Goal: Task Accomplishment & Management: Complete application form

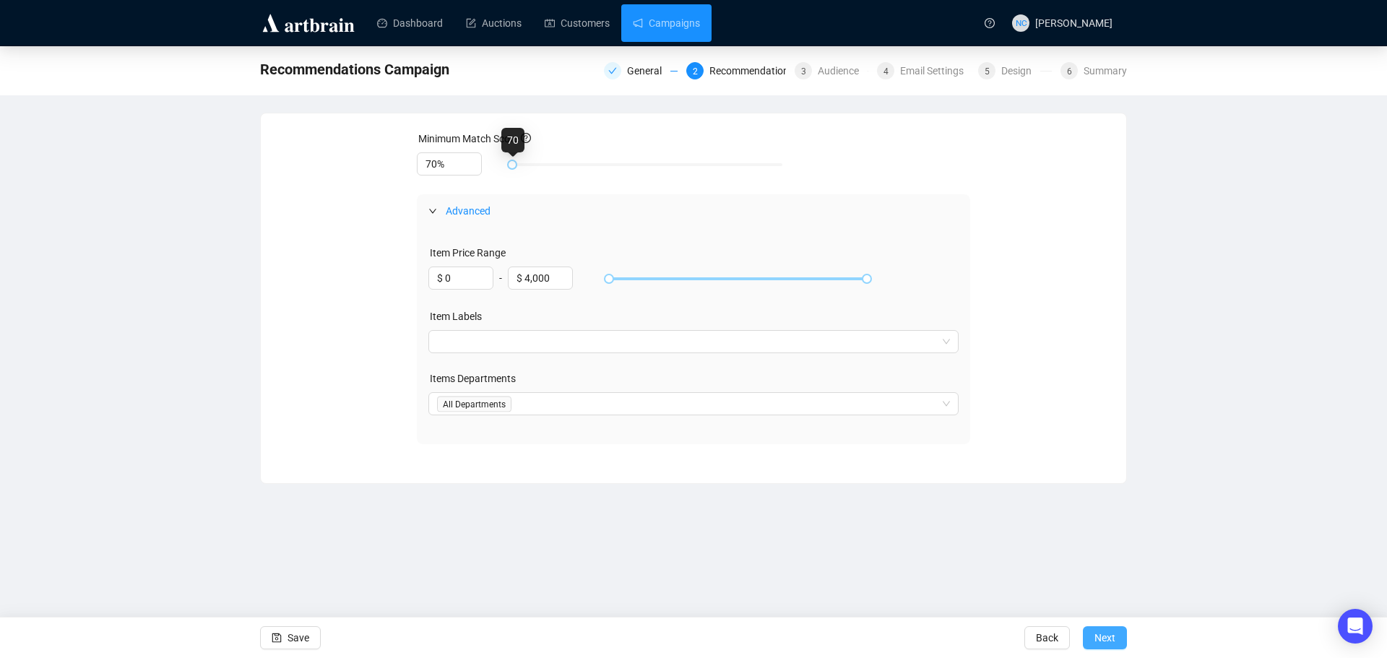
click at [1099, 645] on span "Next" at bounding box center [1104, 638] width 21 height 40
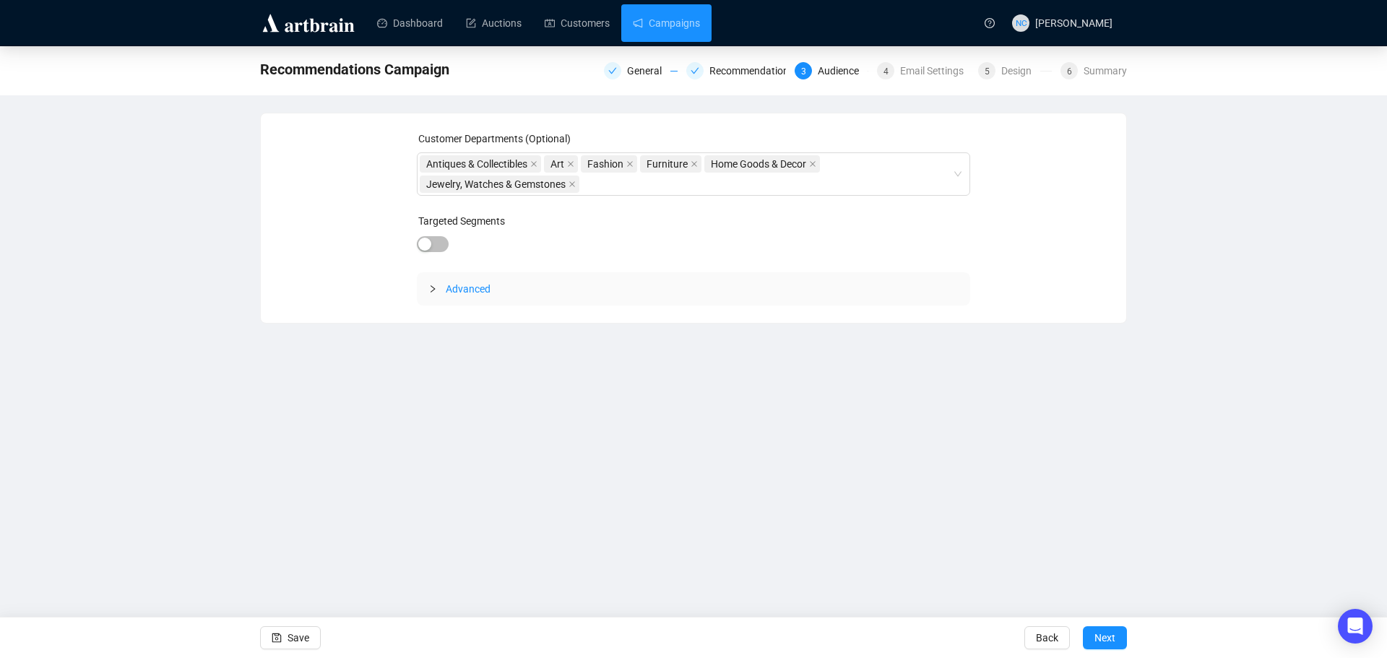
click at [428, 287] on icon "collapsed" at bounding box center [432, 289] width 9 height 9
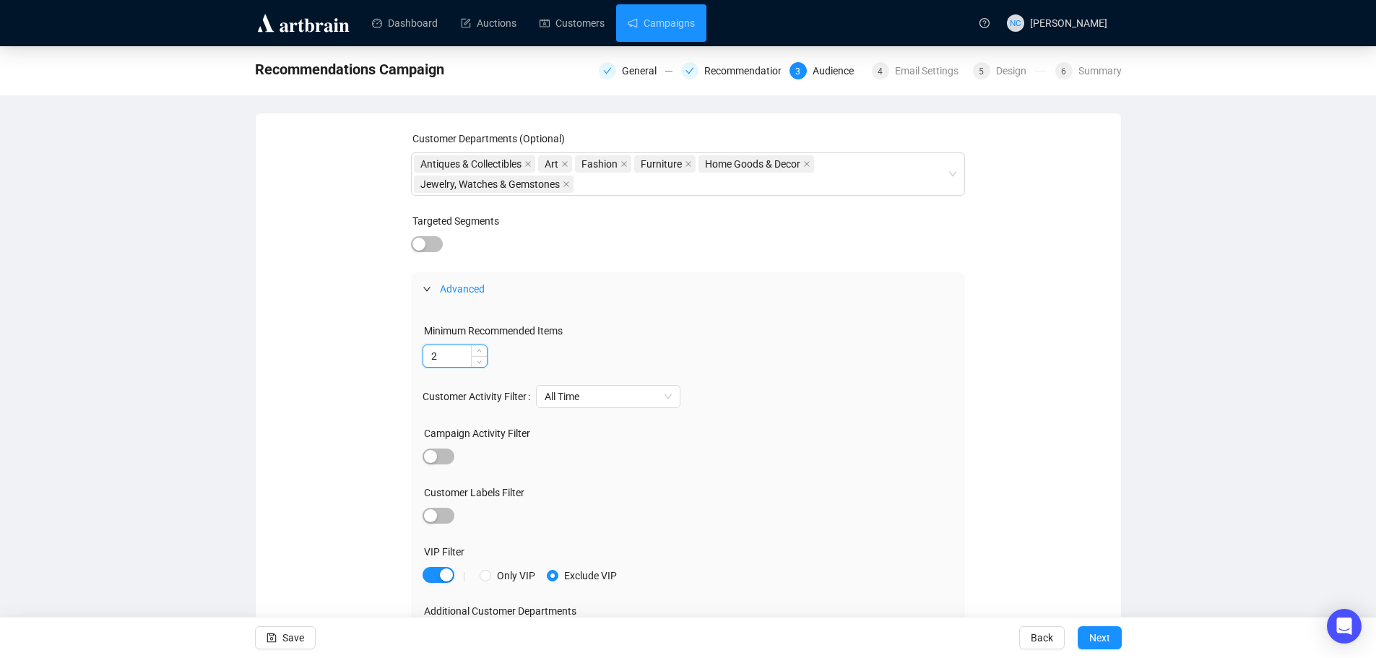
click at [459, 358] on input "2" at bounding box center [455, 356] width 64 height 22
type input "1"
click at [479, 363] on span "Decrease Value" at bounding box center [479, 360] width 16 height 13
click at [716, 326] on div "Minimum Recommended Items" at bounding box center [688, 334] width 531 height 22
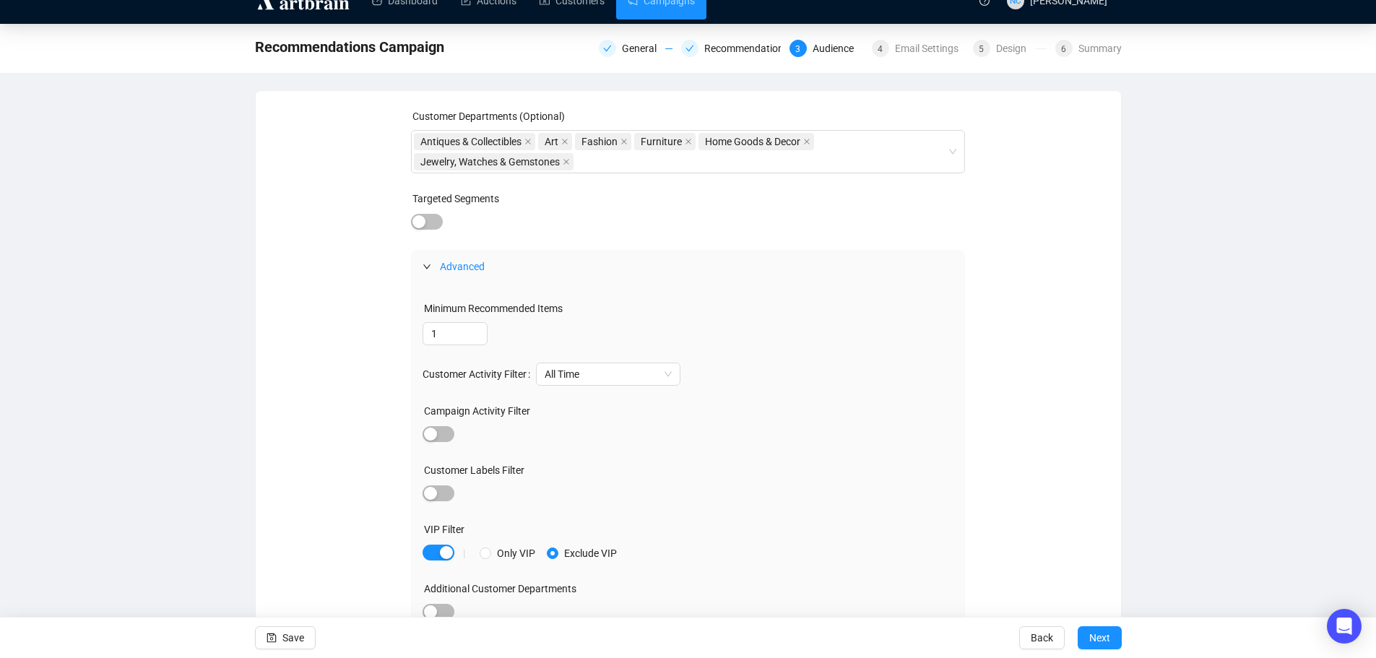
scroll to position [34, 0]
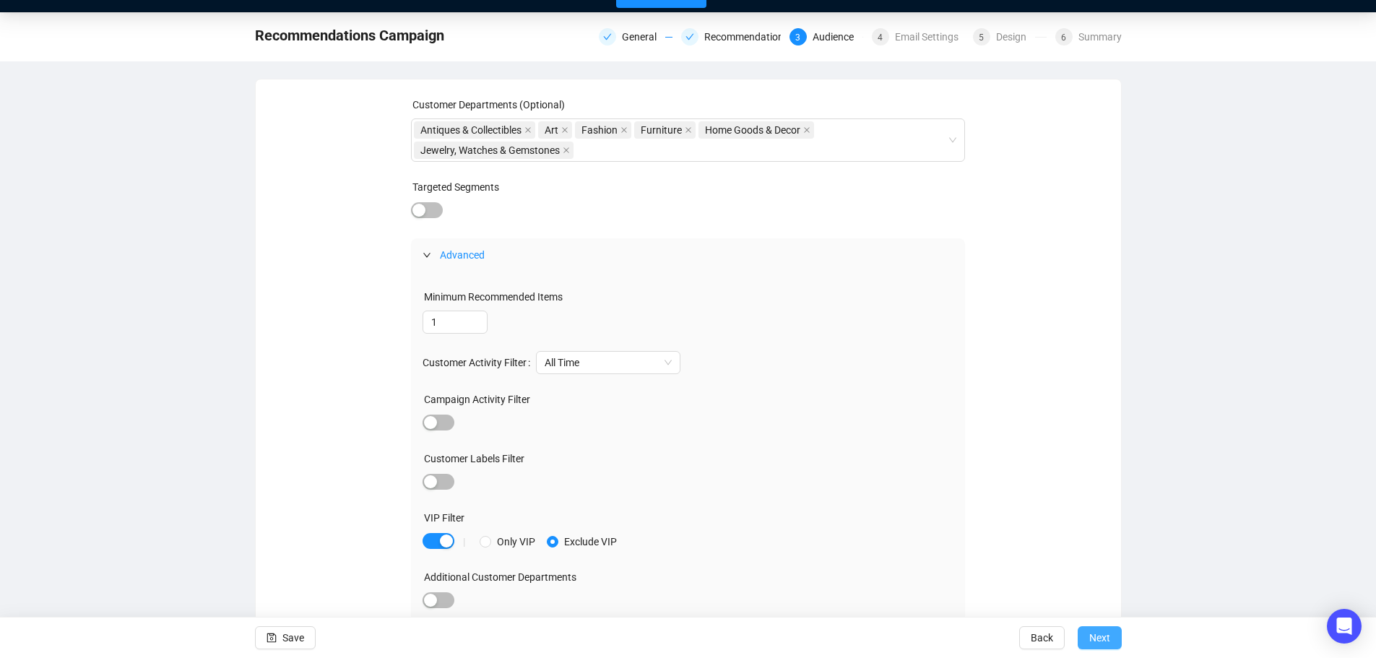
click at [1096, 637] on span "Next" at bounding box center [1099, 638] width 21 height 40
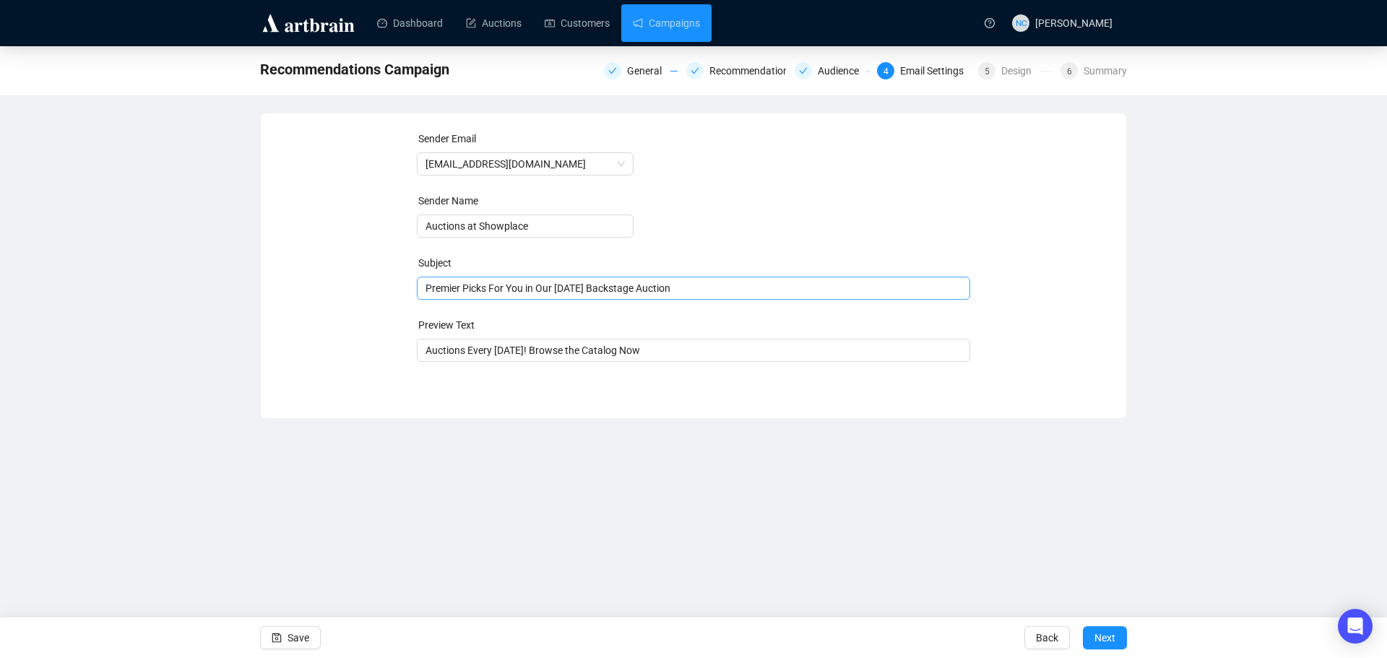
click at [586, 293] on span "Premier Picks For You in Our August 28th Backstage Auction" at bounding box center [694, 288] width 554 height 12
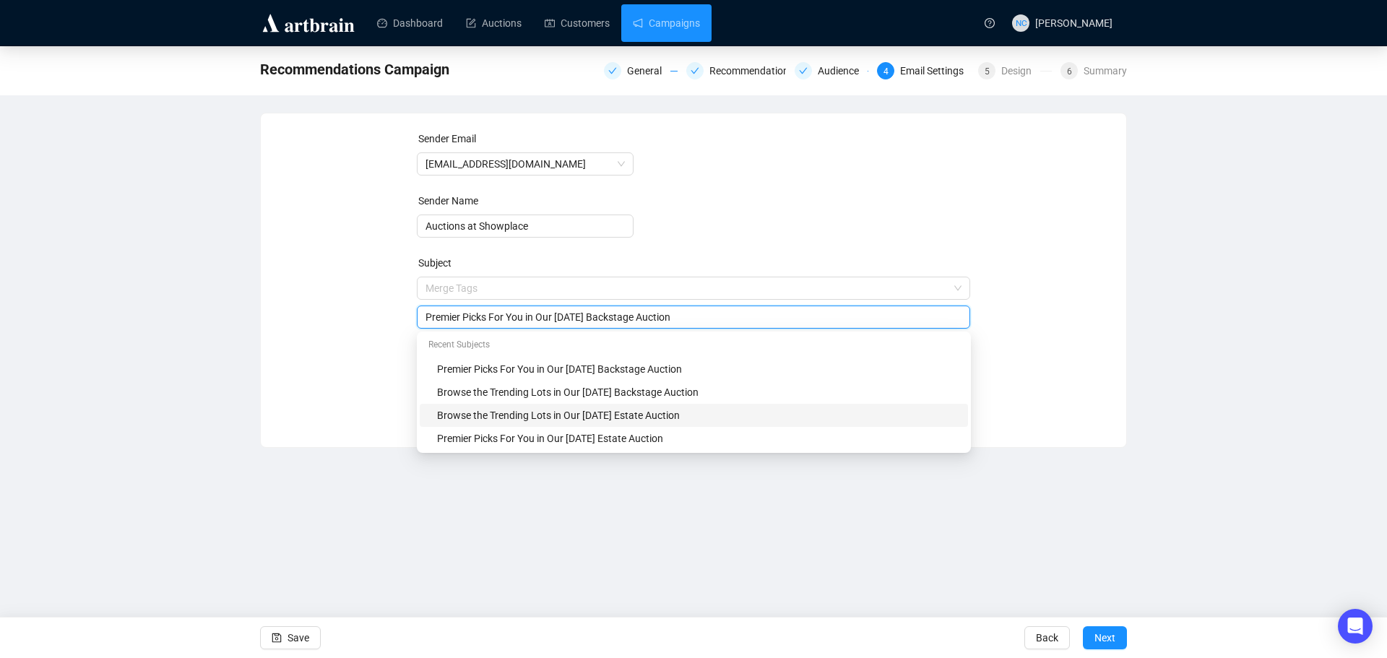
click at [665, 413] on div "Browse the Trending Lots in Our August 21st Estate Auction" at bounding box center [698, 415] width 522 height 16
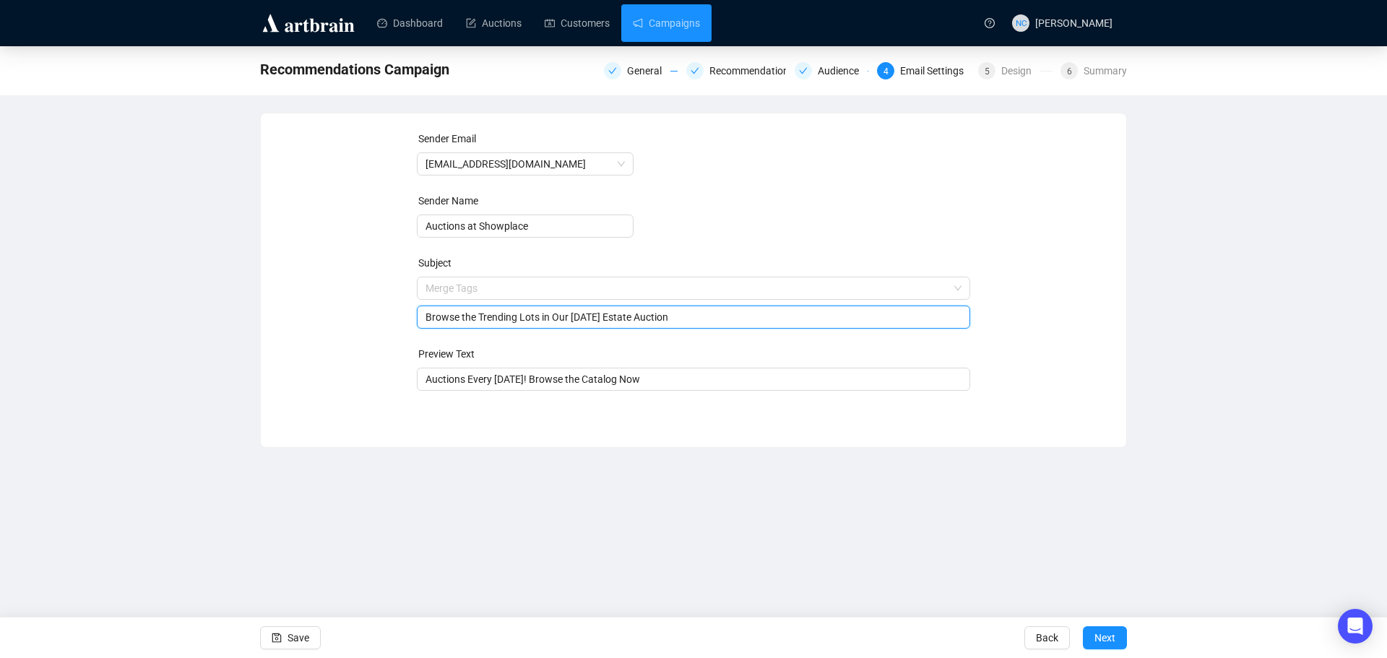
click at [615, 315] on input "Browse the Trending Lots in Our August 21st Estate Auction" at bounding box center [693, 317] width 537 height 16
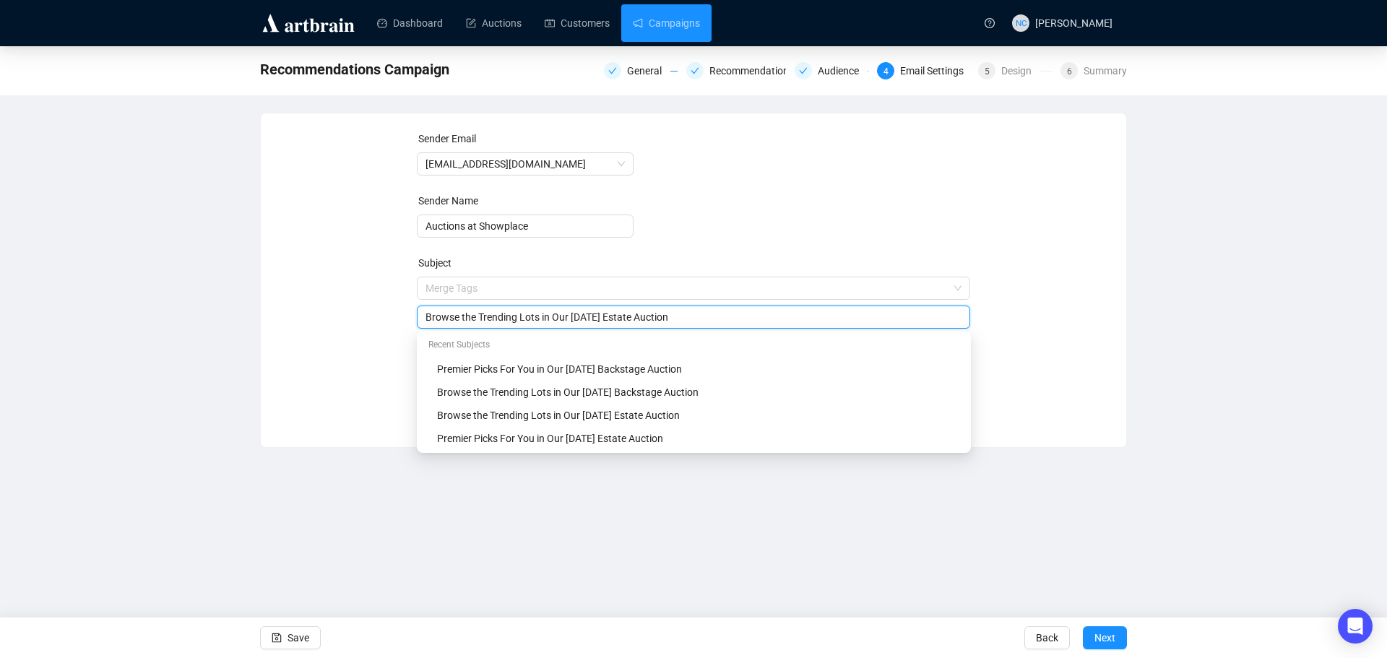
type input "Browse the Trending Lots in Our September 4th Estate Auction"
click at [1121, 311] on div "Sender Email auctions@nyshowplace.com Sender Name Auctions at Showplace Subject…" at bounding box center [693, 269] width 865 height 312
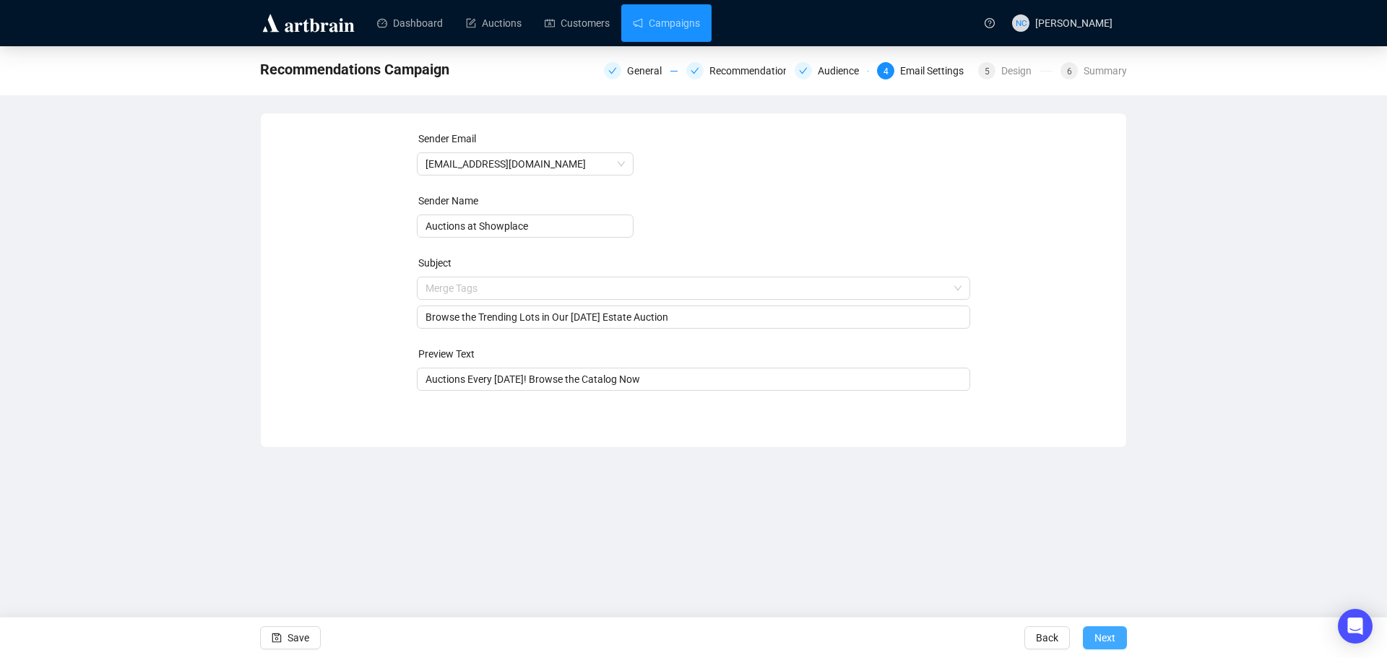
click at [1116, 632] on button "Next" at bounding box center [1105, 637] width 44 height 23
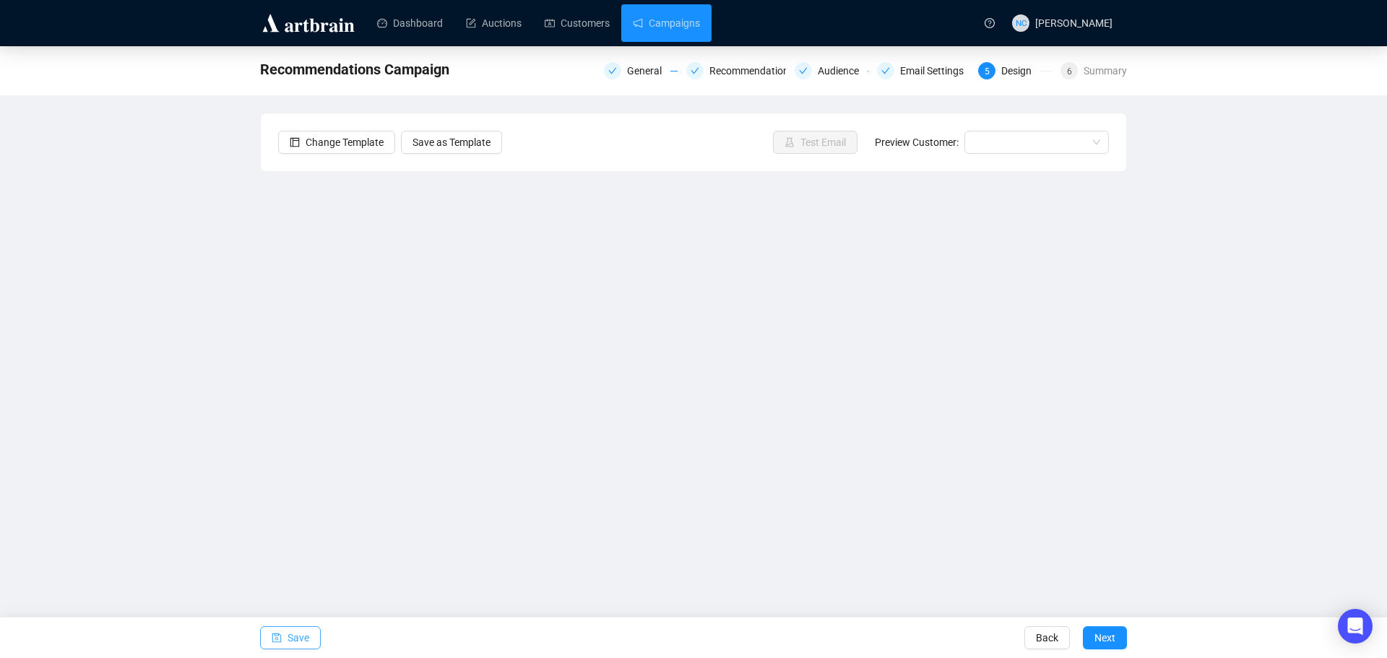
click at [291, 644] on span "Save" at bounding box center [298, 638] width 22 height 40
click at [296, 636] on span "Save" at bounding box center [298, 638] width 22 height 40
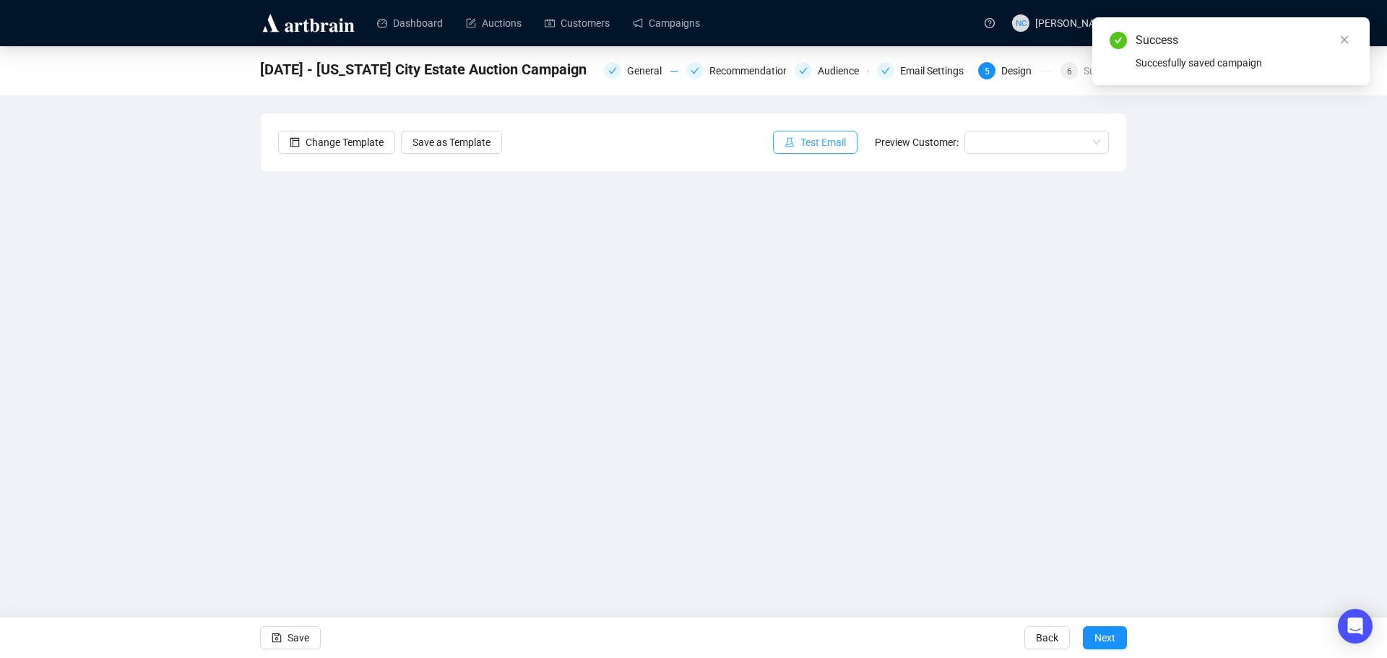
click at [811, 145] on span "Test Email" at bounding box center [823, 142] width 46 height 16
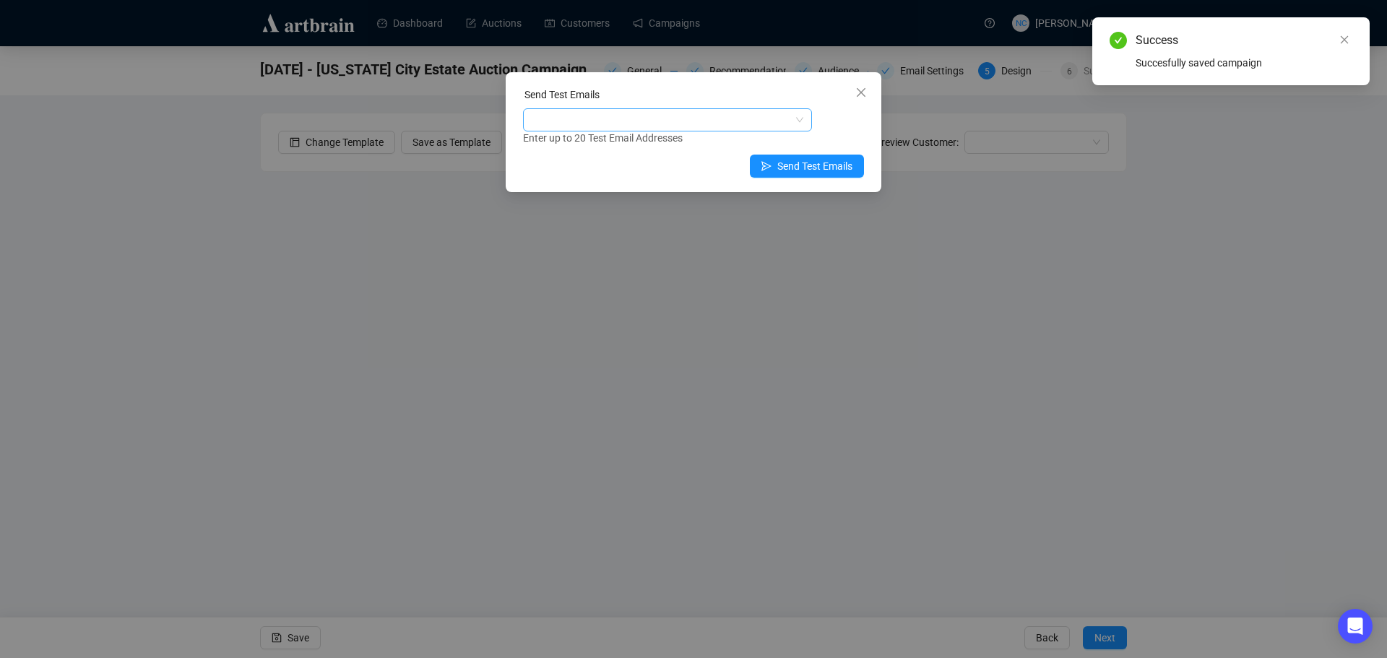
click at [667, 126] on div at bounding box center [660, 120] width 268 height 20
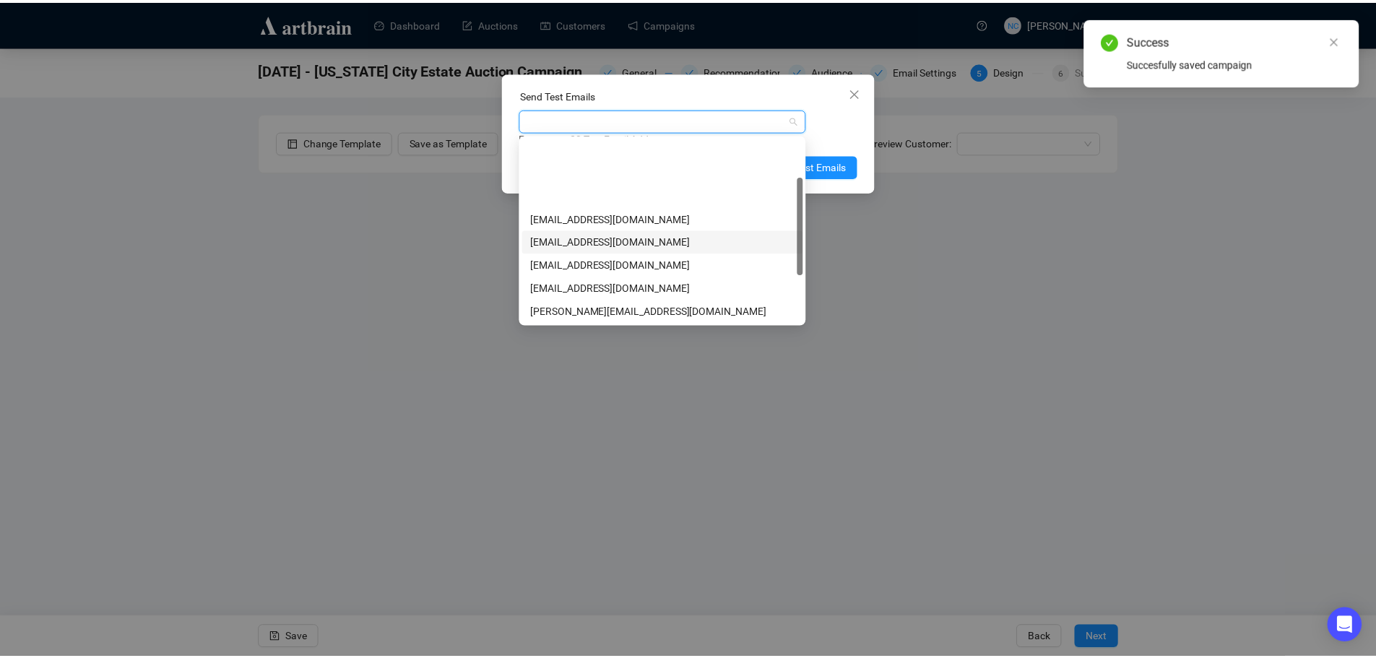
scroll to position [162, 0]
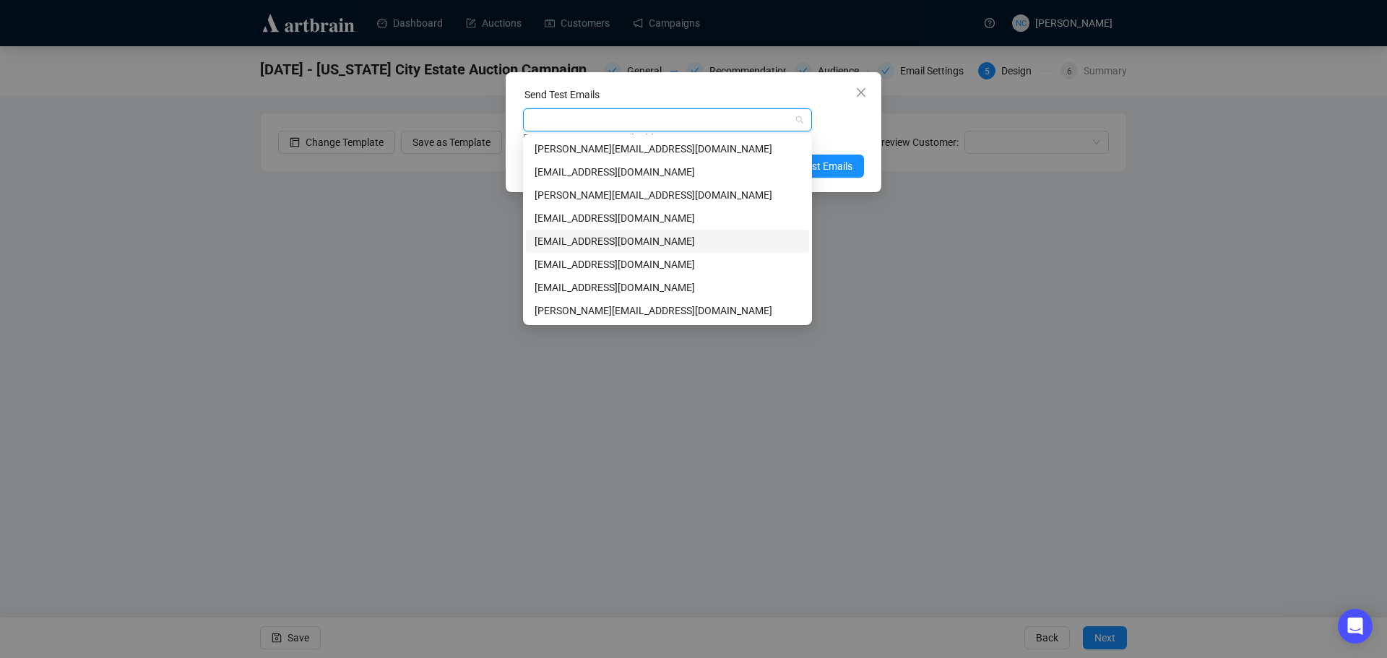
click at [650, 244] on div "nickcheng.ust@gmail.com" at bounding box center [667, 241] width 266 height 16
click at [860, 127] on div "nickcheng.ust@gmail.com Enter up to 20 Test Email Addresses" at bounding box center [693, 127] width 341 height 38
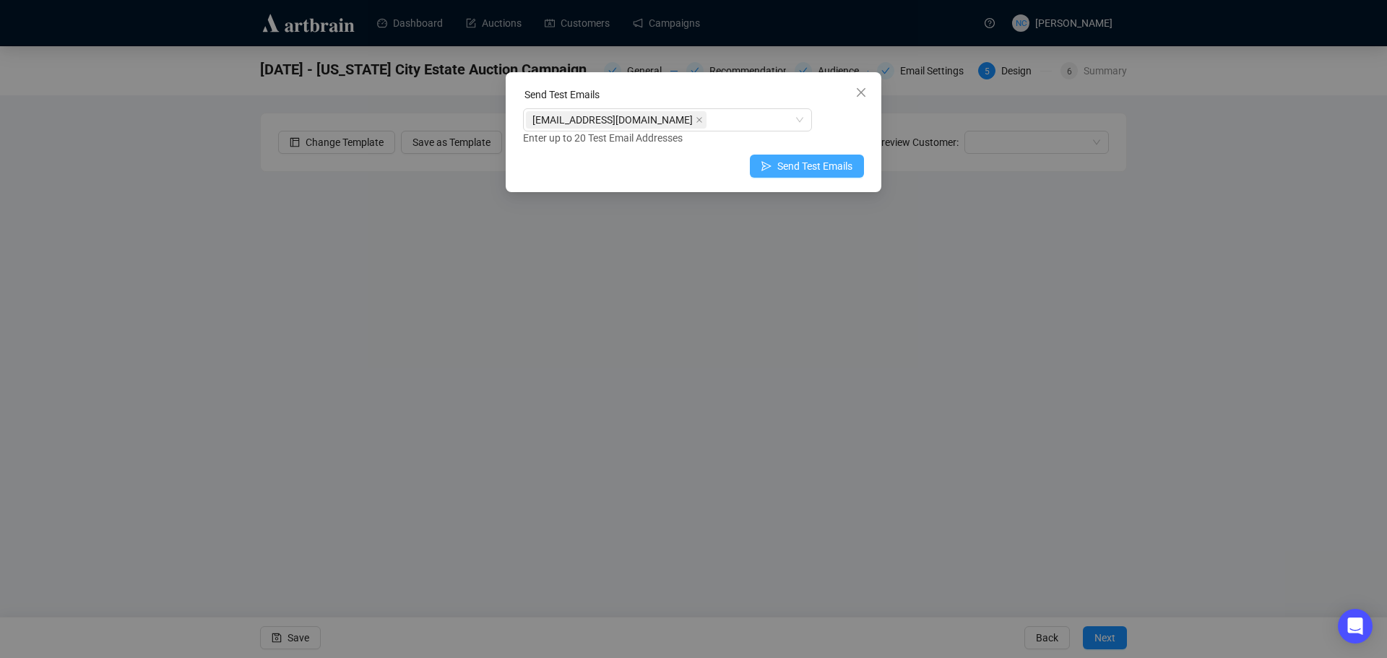
click at [812, 163] on span "Send Test Emails" at bounding box center [814, 166] width 75 height 16
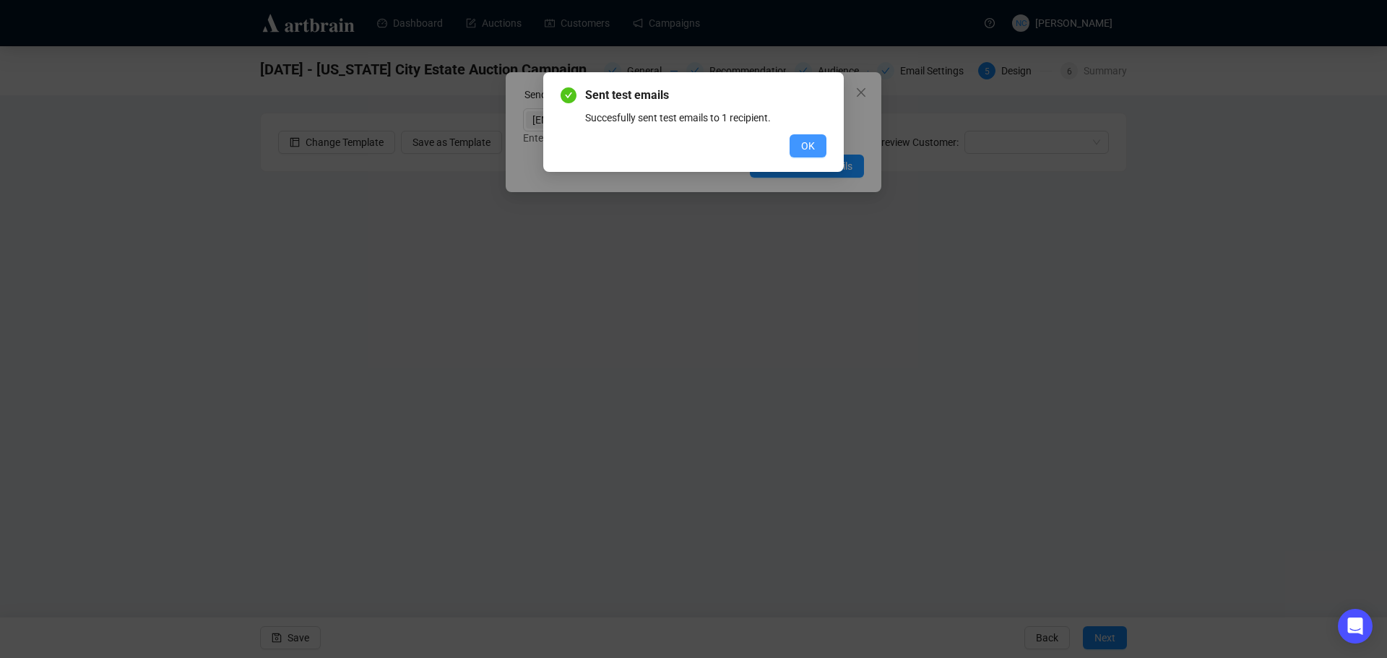
click at [806, 140] on span "OK" at bounding box center [808, 146] width 14 height 16
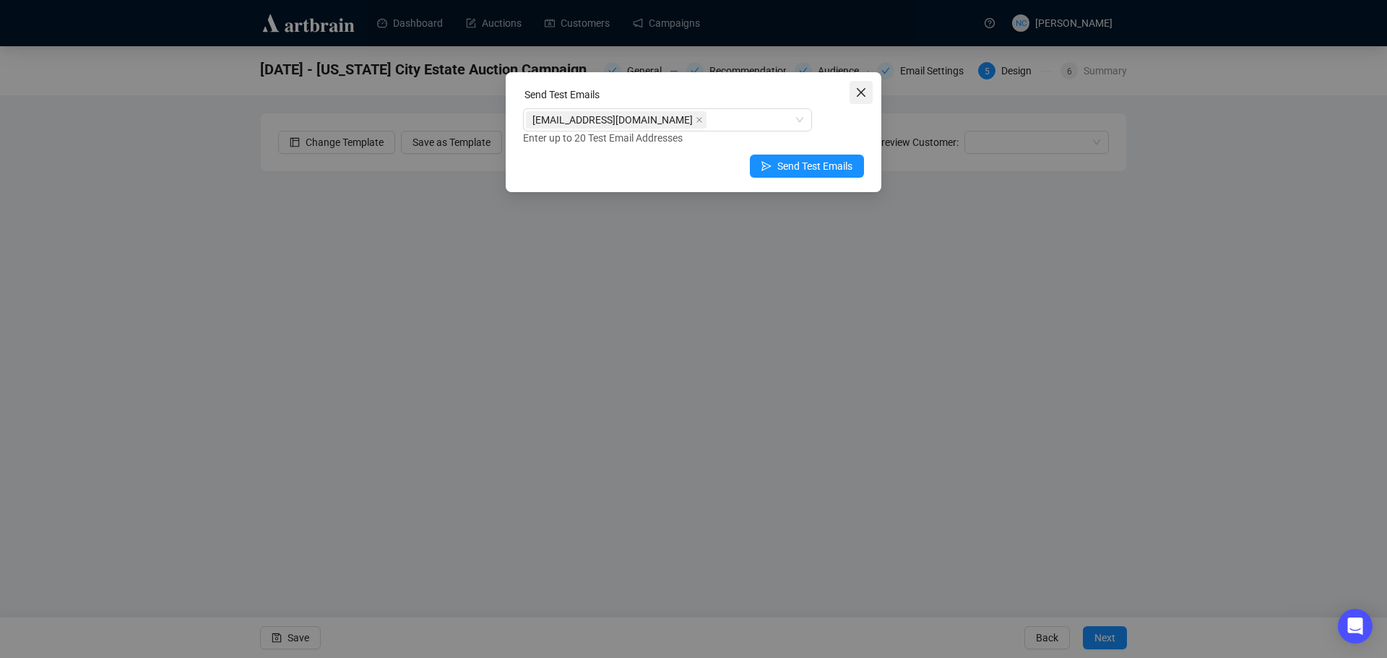
click at [863, 96] on icon "close" at bounding box center [861, 93] width 12 height 12
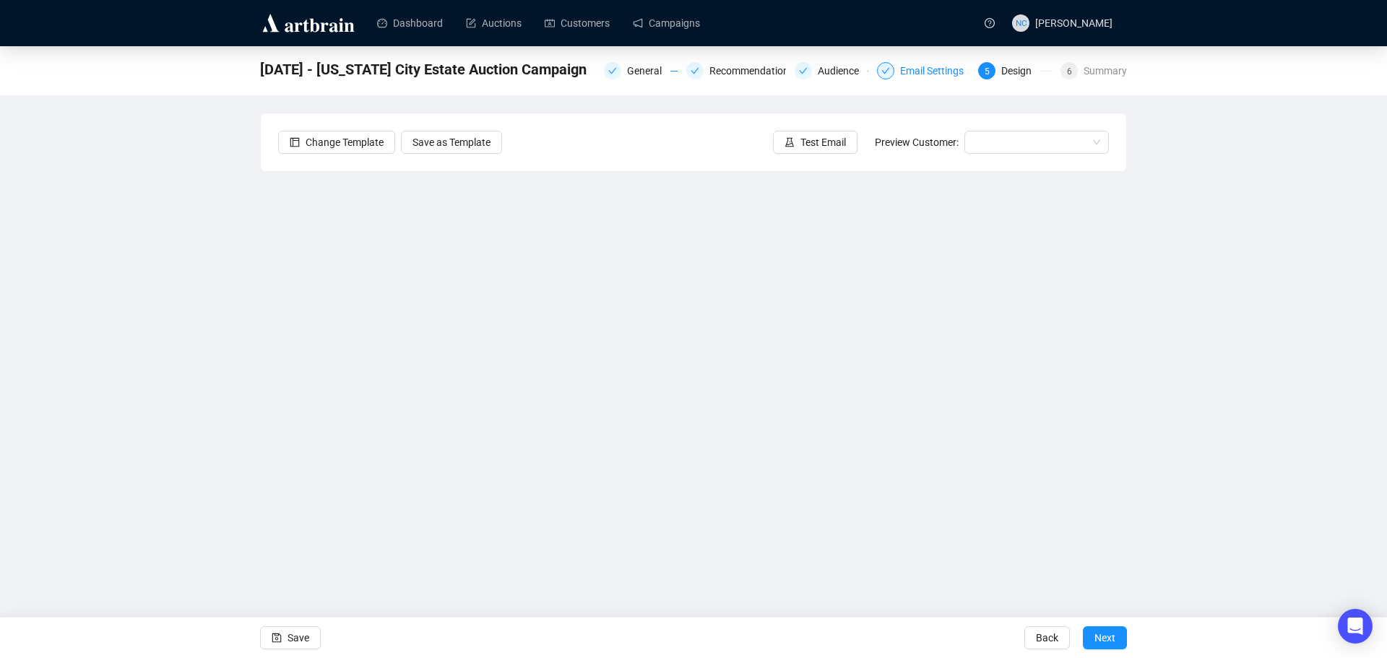
click at [929, 77] on div "Email Settings" at bounding box center [936, 70] width 72 height 17
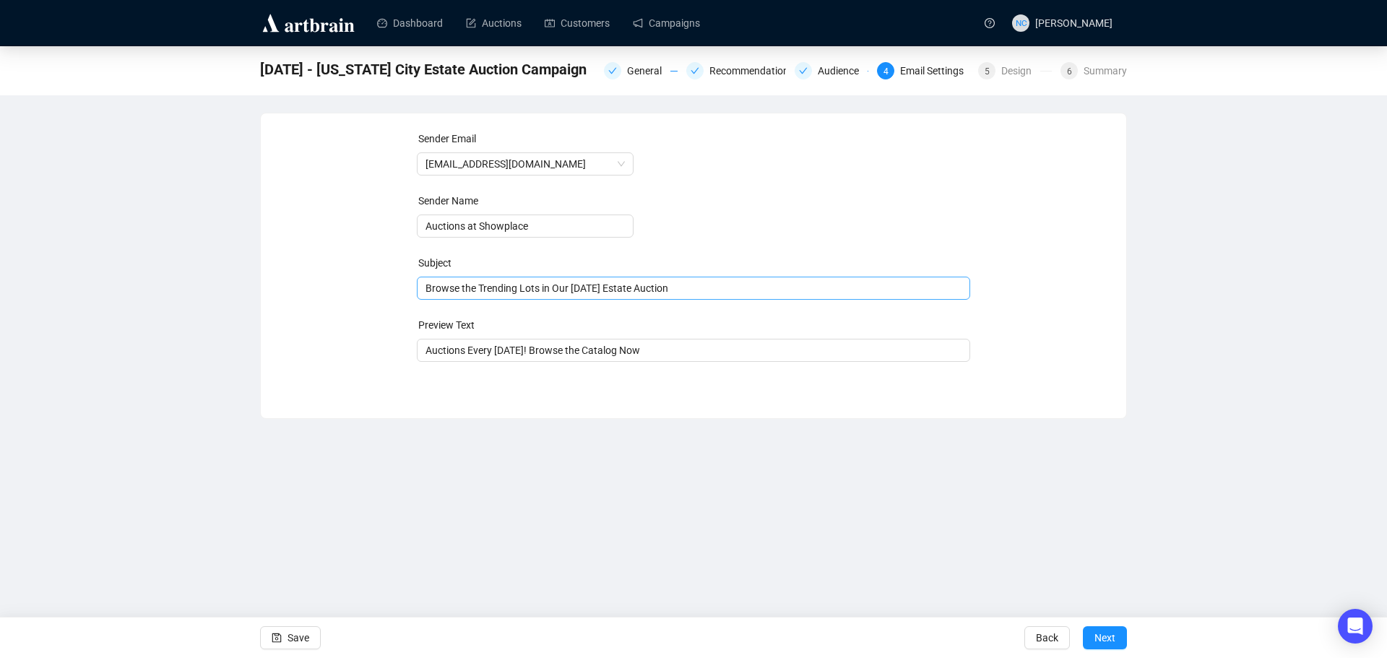
click at [589, 285] on span "Browse the Trending Lots in Our September 4th Estate Auction" at bounding box center [694, 288] width 554 height 12
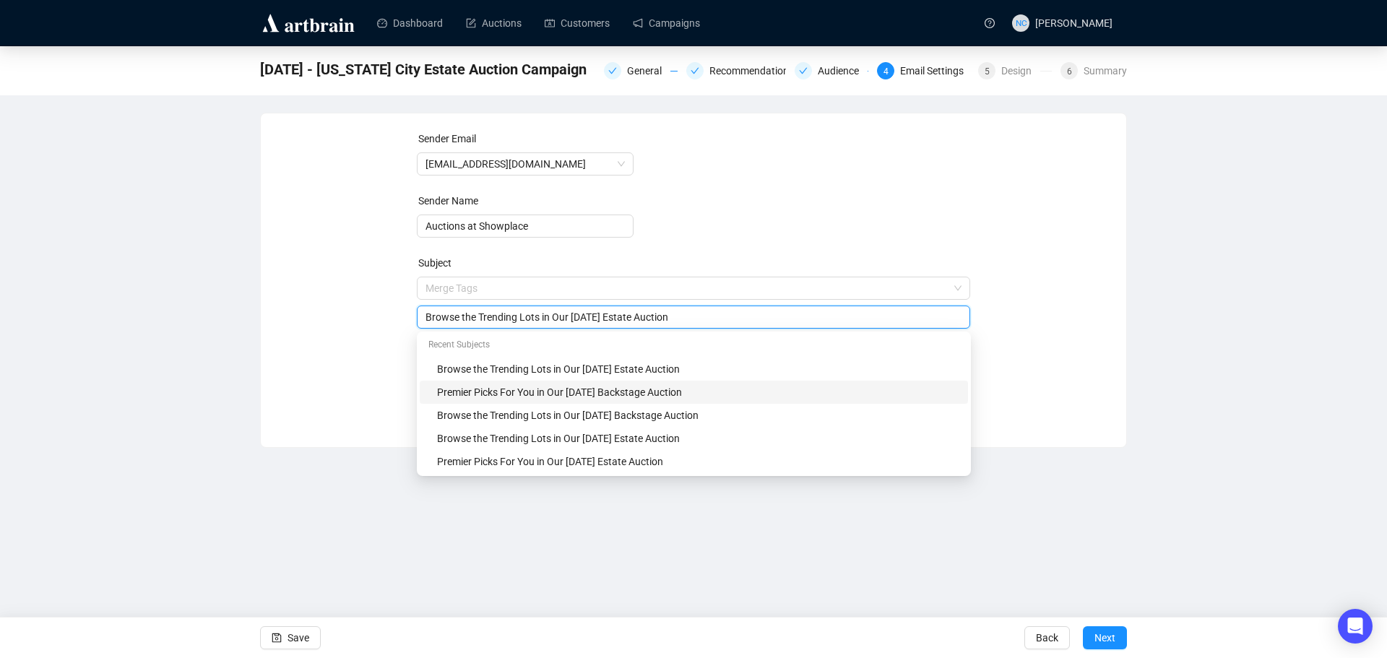
click at [628, 394] on div "Premier Picks For You in Our August 28th Backstage Auction" at bounding box center [698, 392] width 522 height 16
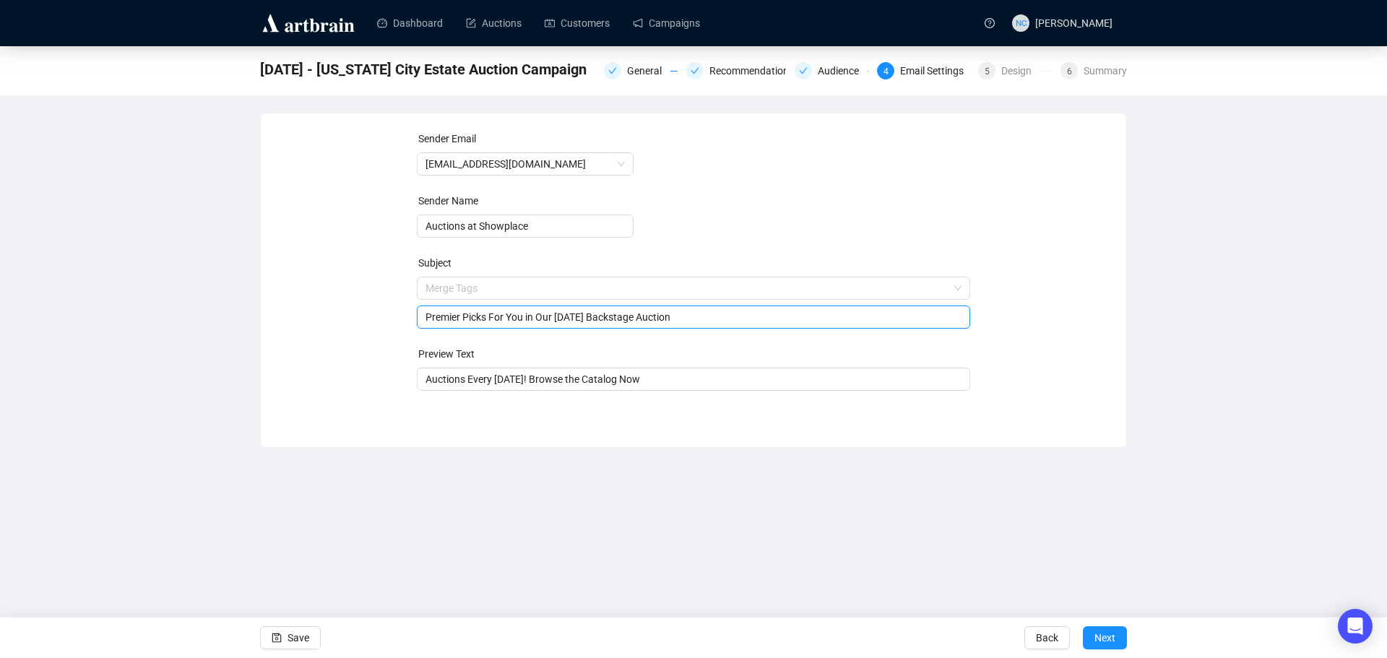
click at [592, 326] on div "Premier Picks For You in Our August 28th Backstage Auction" at bounding box center [694, 317] width 554 height 23
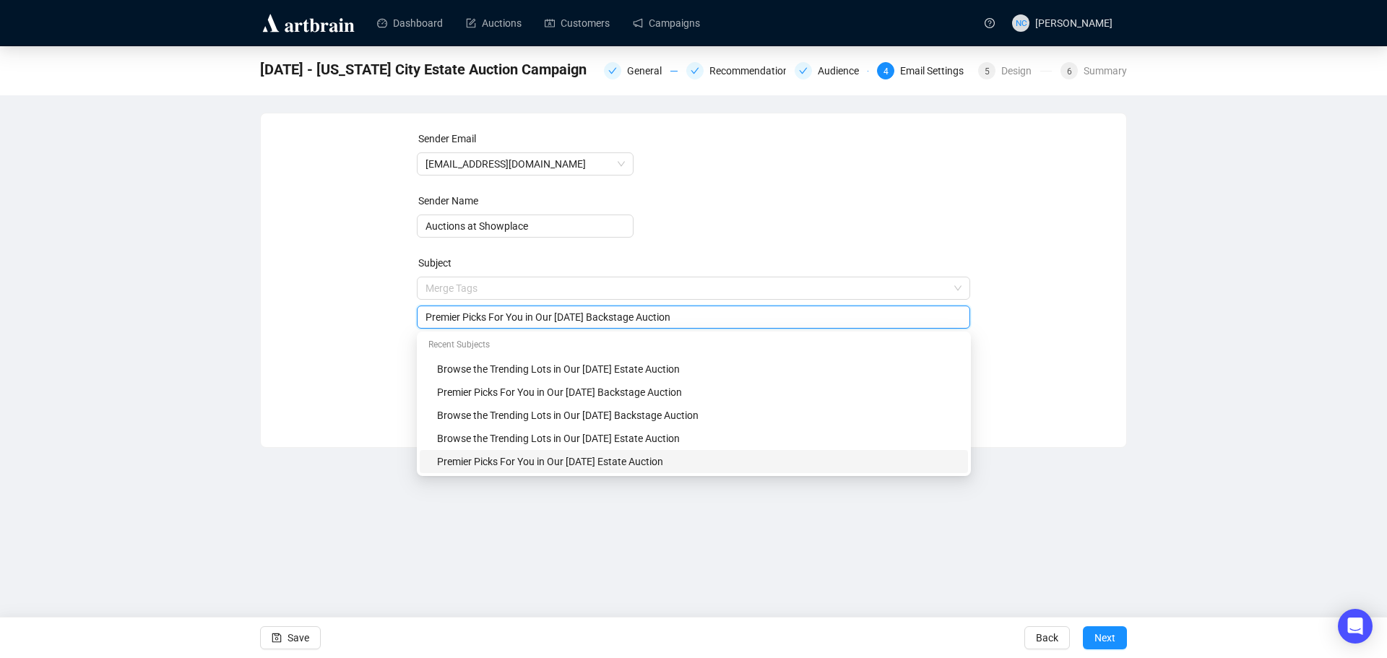
drag, startPoint x: 633, startPoint y: 461, endPoint x: 608, endPoint y: 404, distance: 61.5
click at [633, 461] on div "Premier Picks For You in Our August 21st Estate Auction" at bounding box center [698, 462] width 522 height 16
drag, startPoint x: 607, startPoint y: 318, endPoint x: 556, endPoint y: 316, distance: 51.3
click at [556, 316] on input "Premier Picks For You in Our August 21st Estate Auction" at bounding box center [693, 317] width 537 height 16
type input "Premier Picks For You in Our September 4th Estate Auction"
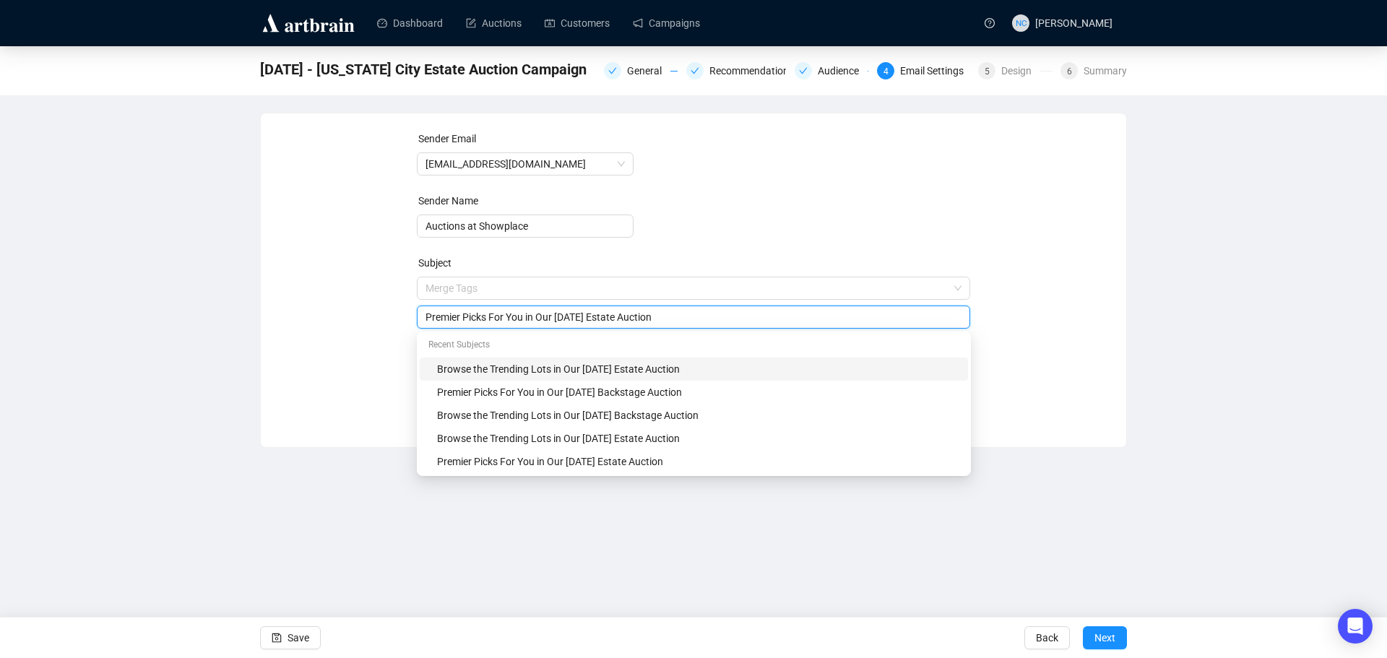
click at [994, 521] on div "Dashboard Auctions Customers Campaigns NC Nick Cheng Sep 4, 2025 - New York Cit…" at bounding box center [693, 329] width 1387 height 658
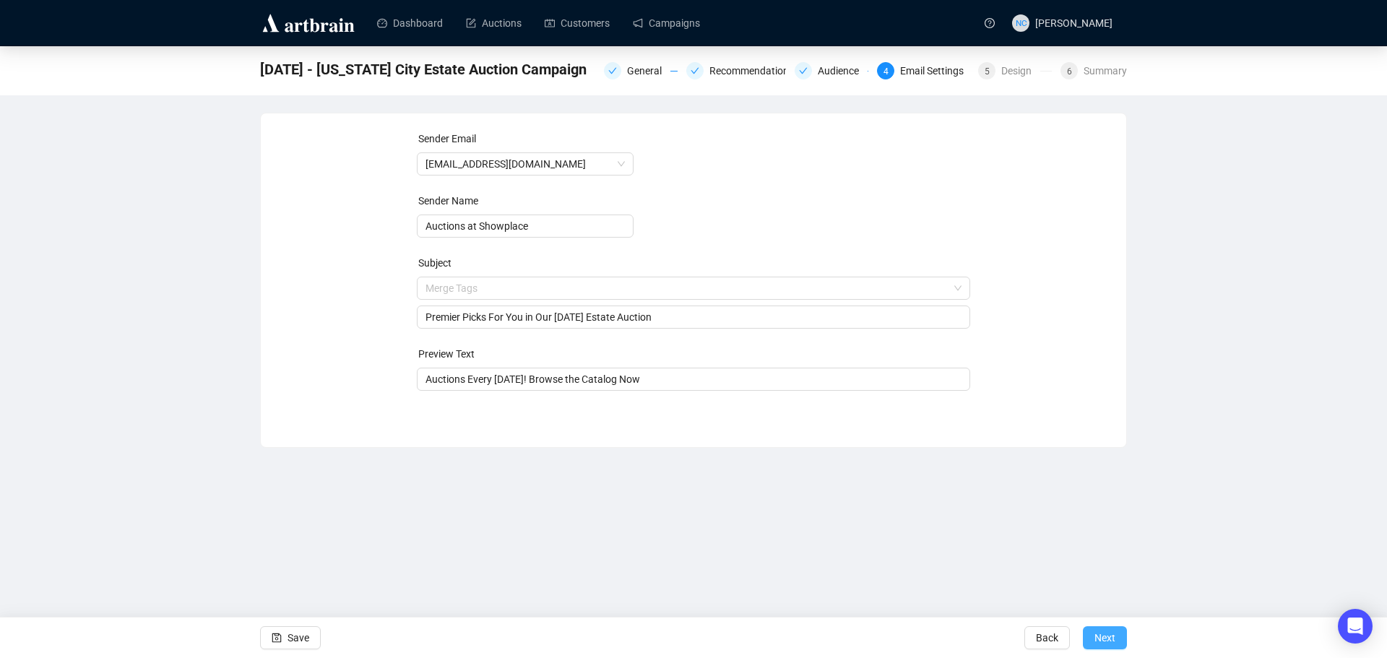
click at [1099, 639] on span "Next" at bounding box center [1104, 638] width 21 height 40
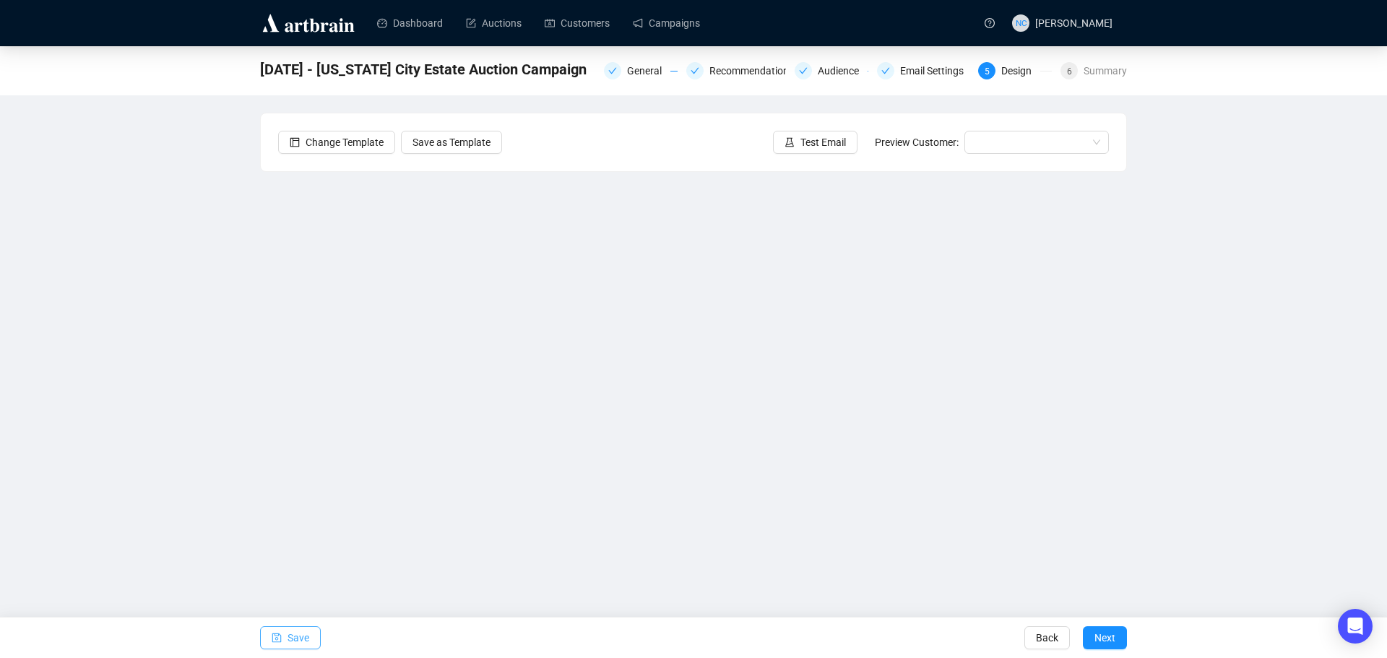
click at [286, 641] on button "Save" at bounding box center [290, 637] width 61 height 23
click at [1109, 633] on span "Next" at bounding box center [1104, 638] width 21 height 40
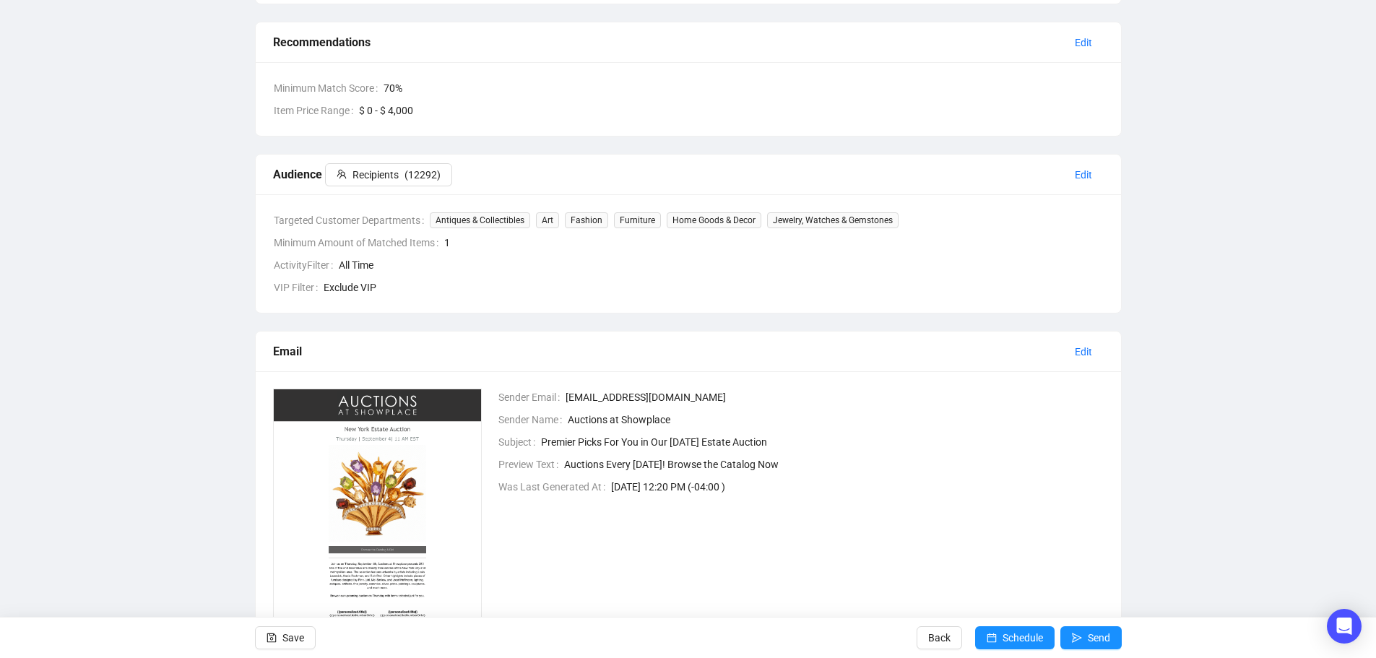
scroll to position [334, 0]
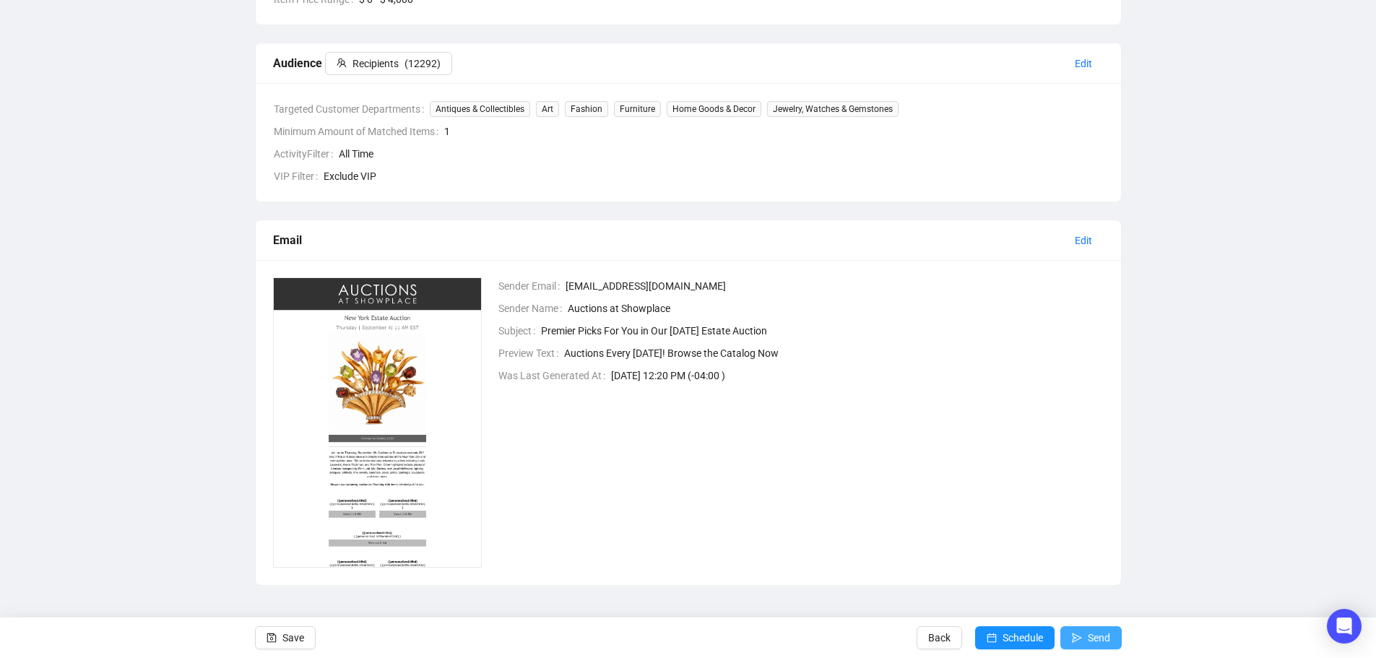
click at [1082, 641] on button "Send" at bounding box center [1090, 637] width 61 height 23
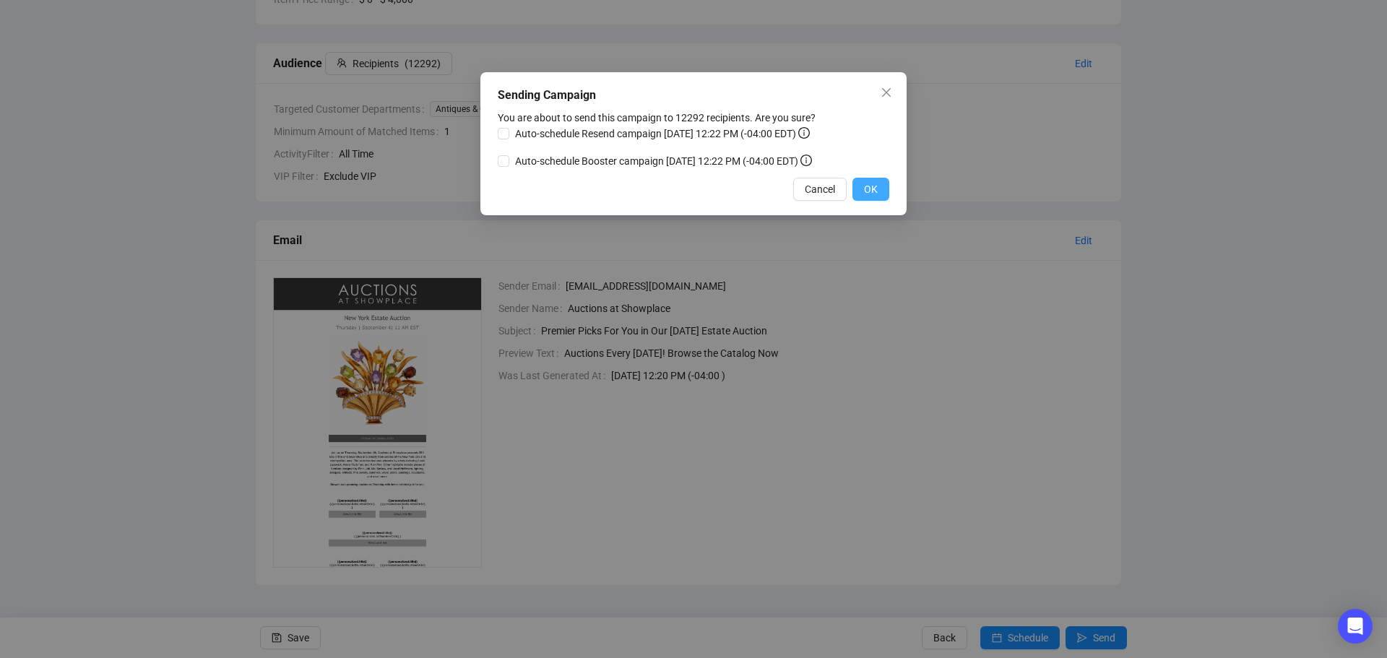
click at [876, 189] on span "OK" at bounding box center [871, 189] width 14 height 16
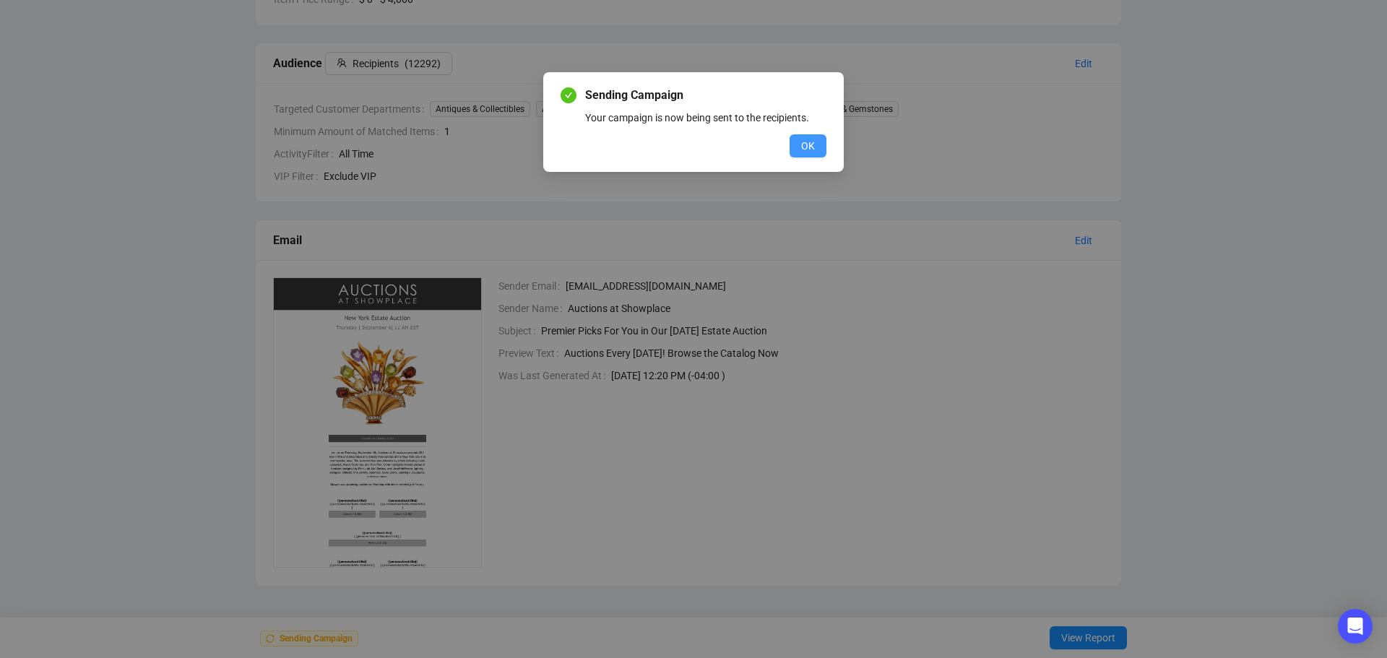
click at [804, 145] on span "OK" at bounding box center [808, 146] width 14 height 16
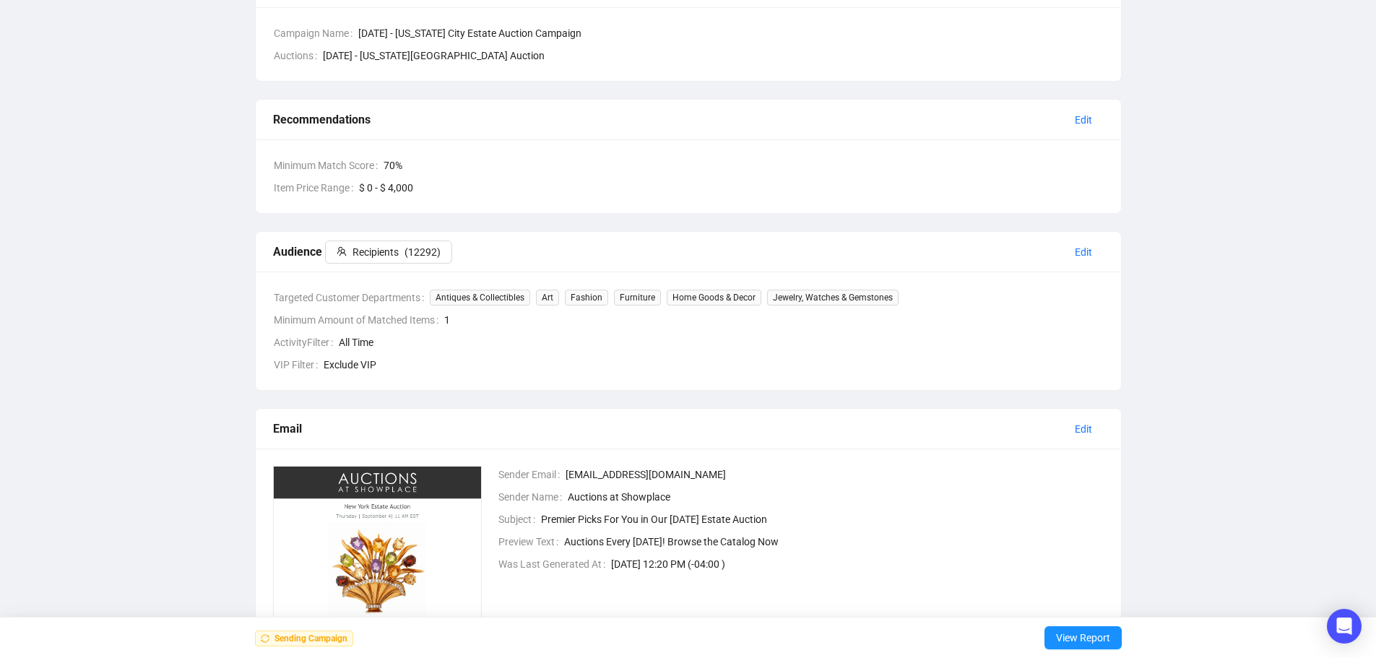
scroll to position [0, 0]
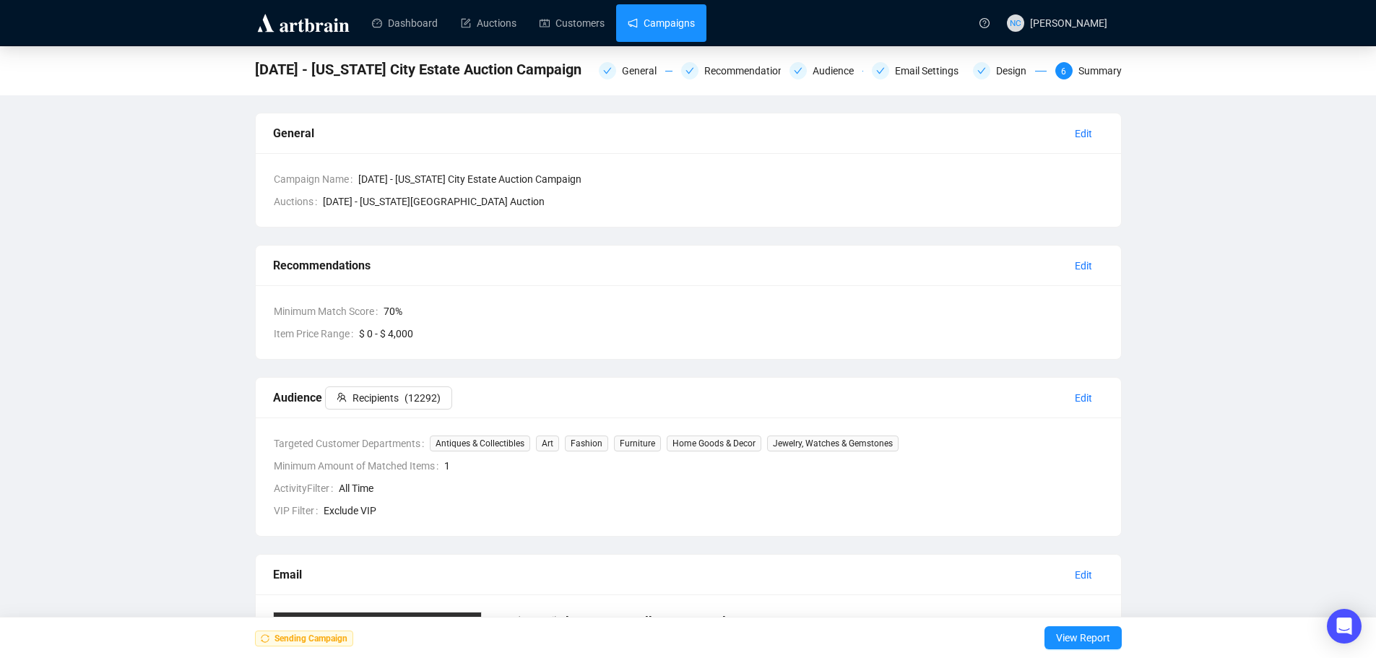
click at [662, 29] on link "Campaigns" at bounding box center [661, 23] width 67 height 38
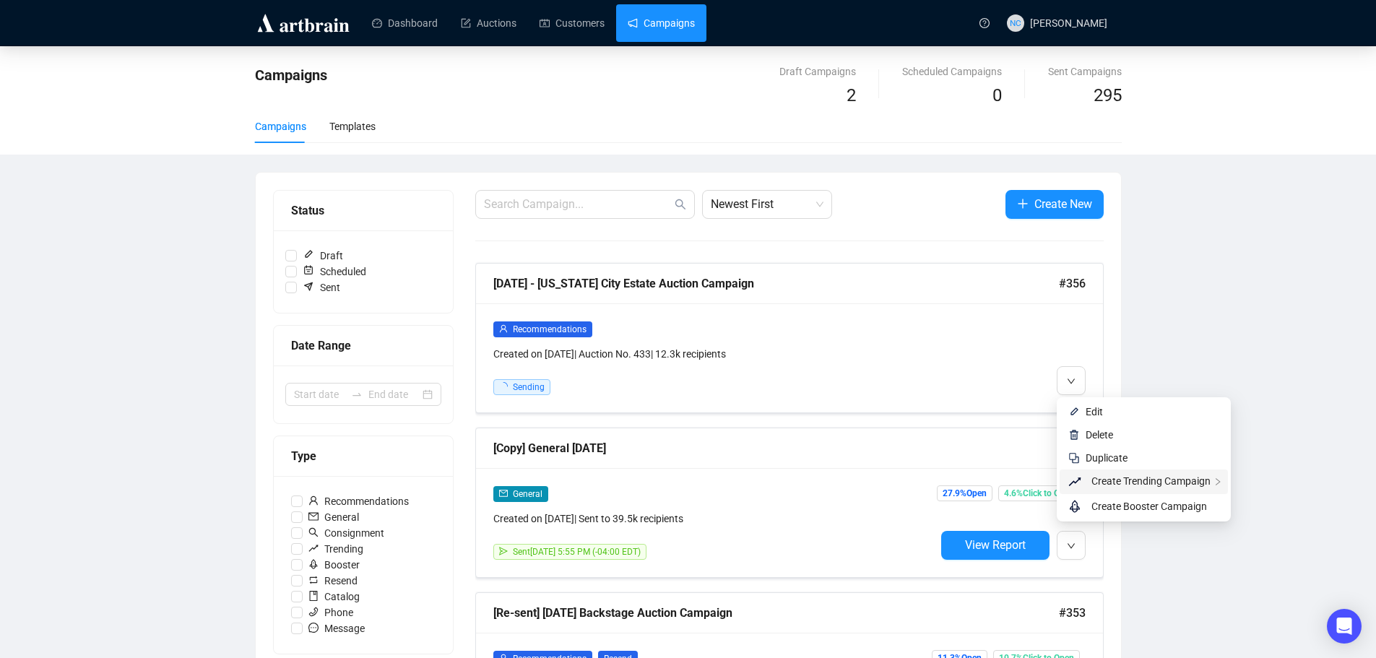
click at [1098, 482] on span "Create Trending Campaign" at bounding box center [1150, 481] width 119 height 12
click at [923, 506] on span "Replicate This Recommendation's Design" at bounding box center [955, 507] width 181 height 12
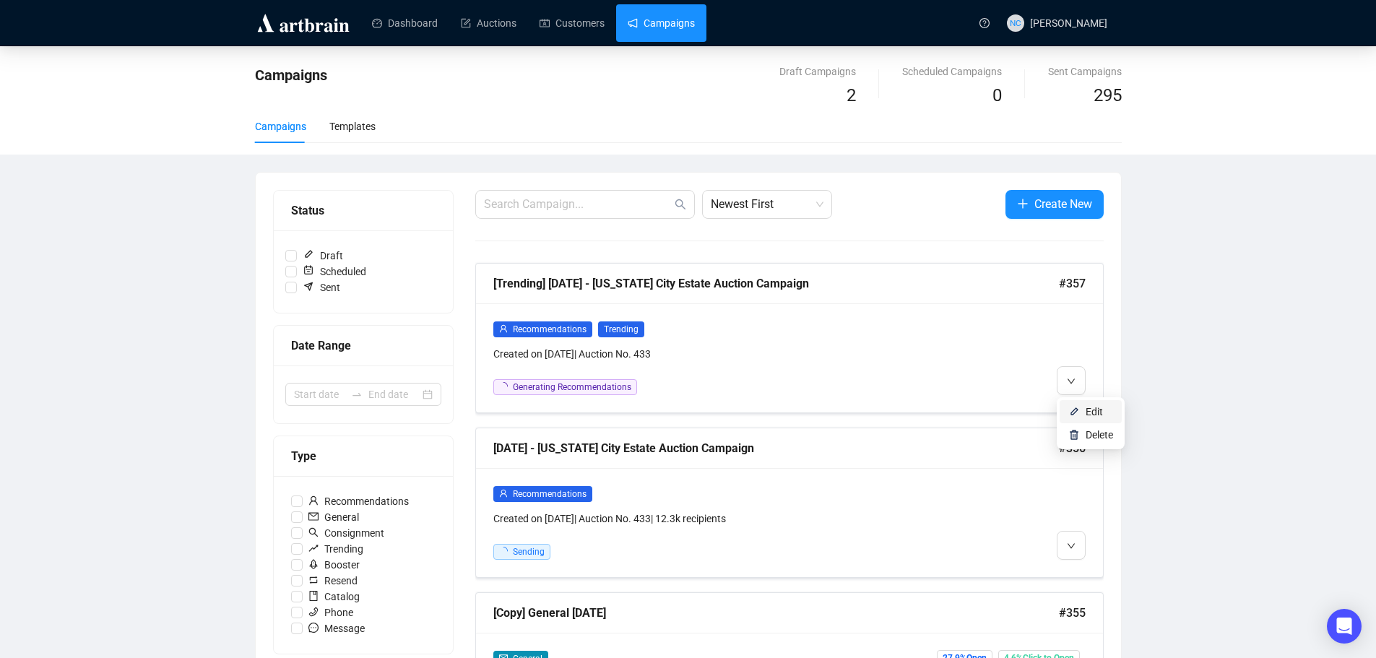
click at [1075, 406] on img at bounding box center [1074, 412] width 12 height 12
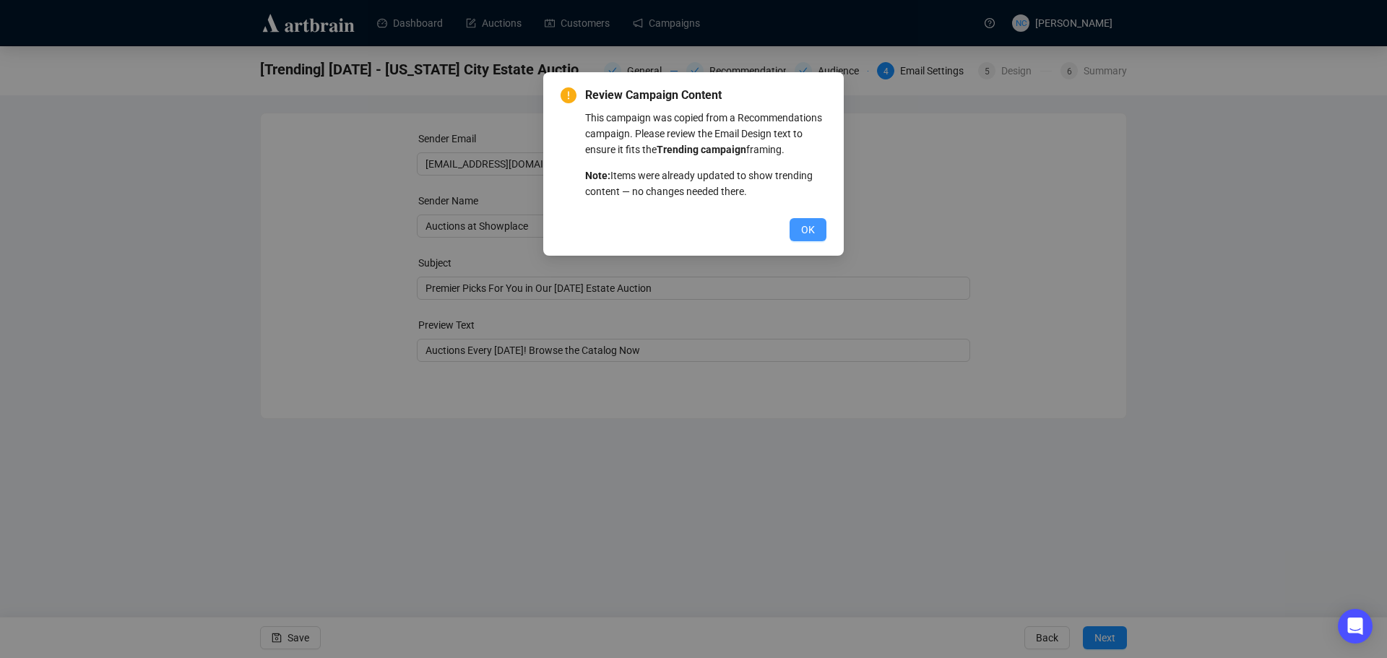
click at [800, 230] on button "OK" at bounding box center [807, 229] width 37 height 23
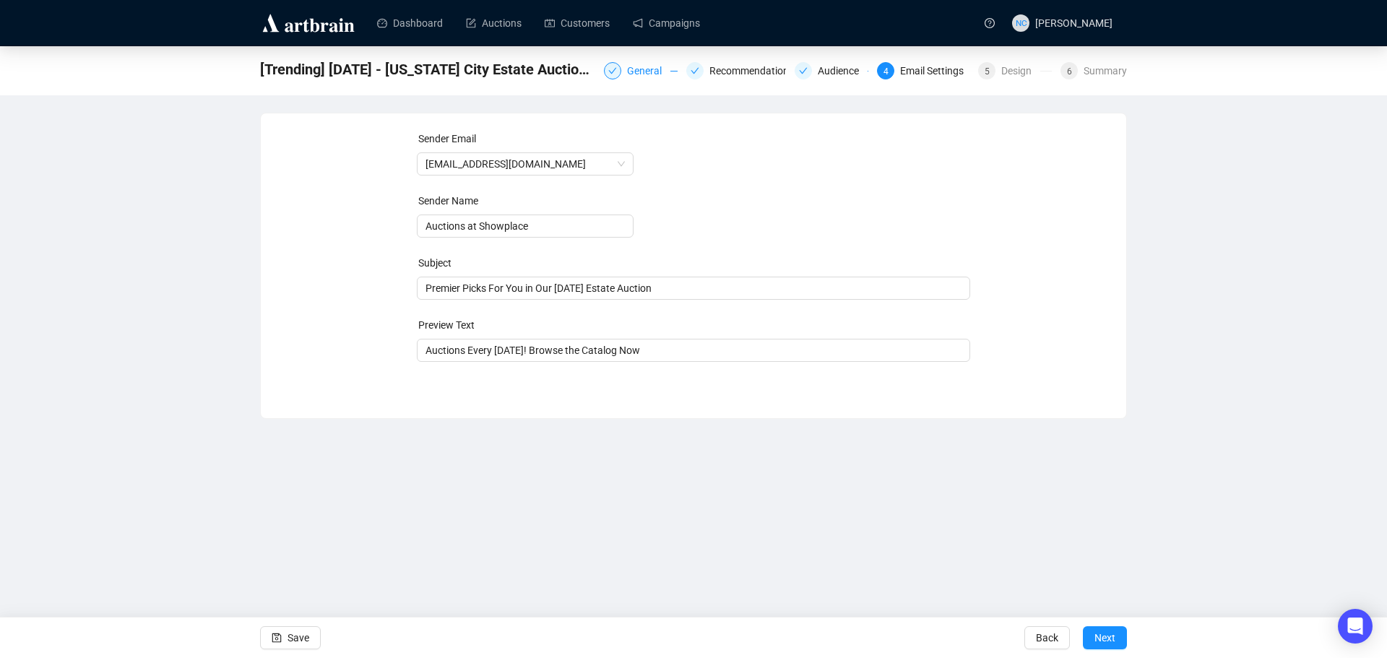
click at [641, 77] on div "General" at bounding box center [648, 70] width 43 height 17
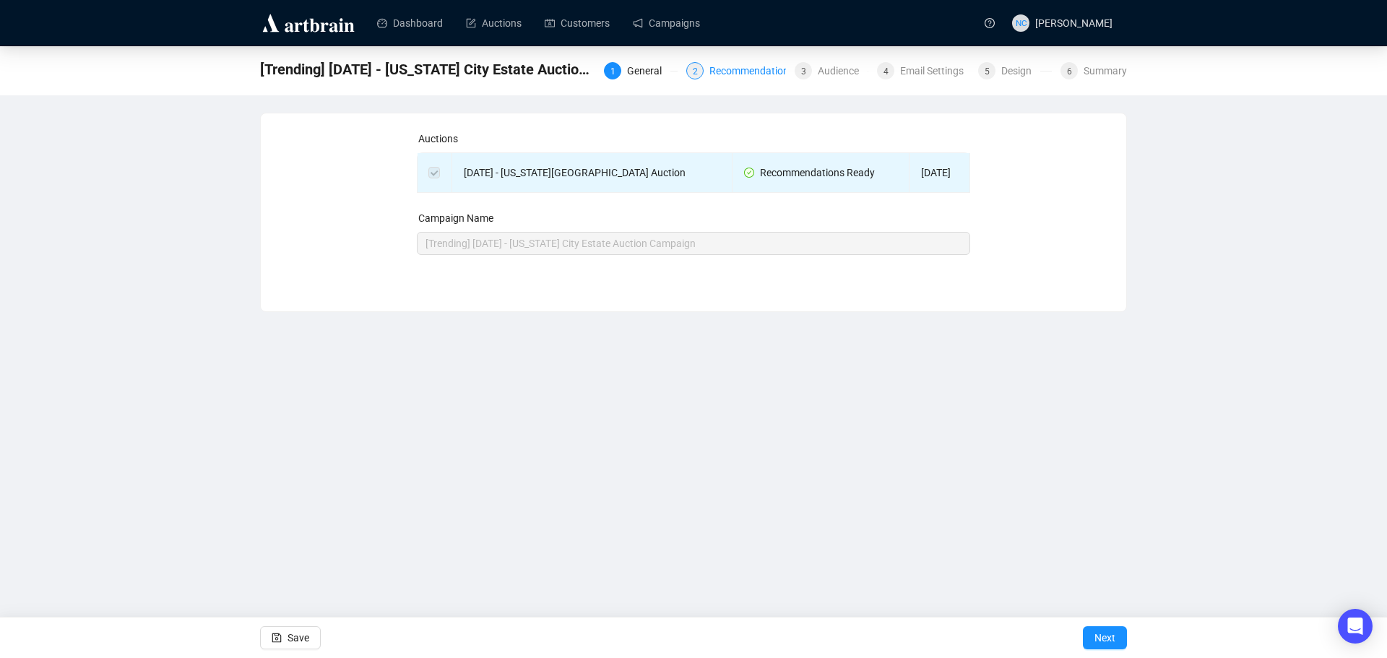
click at [753, 74] on div "Recommendations" at bounding box center [755, 70] width 93 height 17
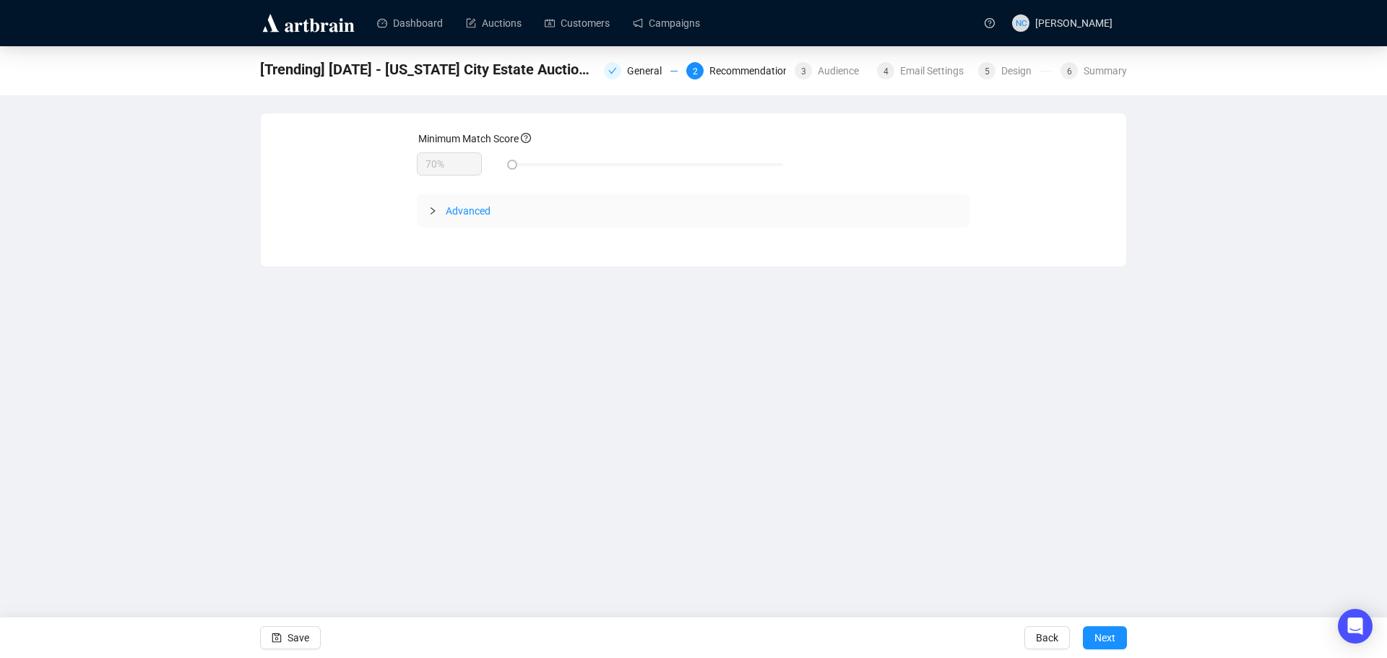
click at [467, 207] on span "Advanced" at bounding box center [468, 211] width 45 height 12
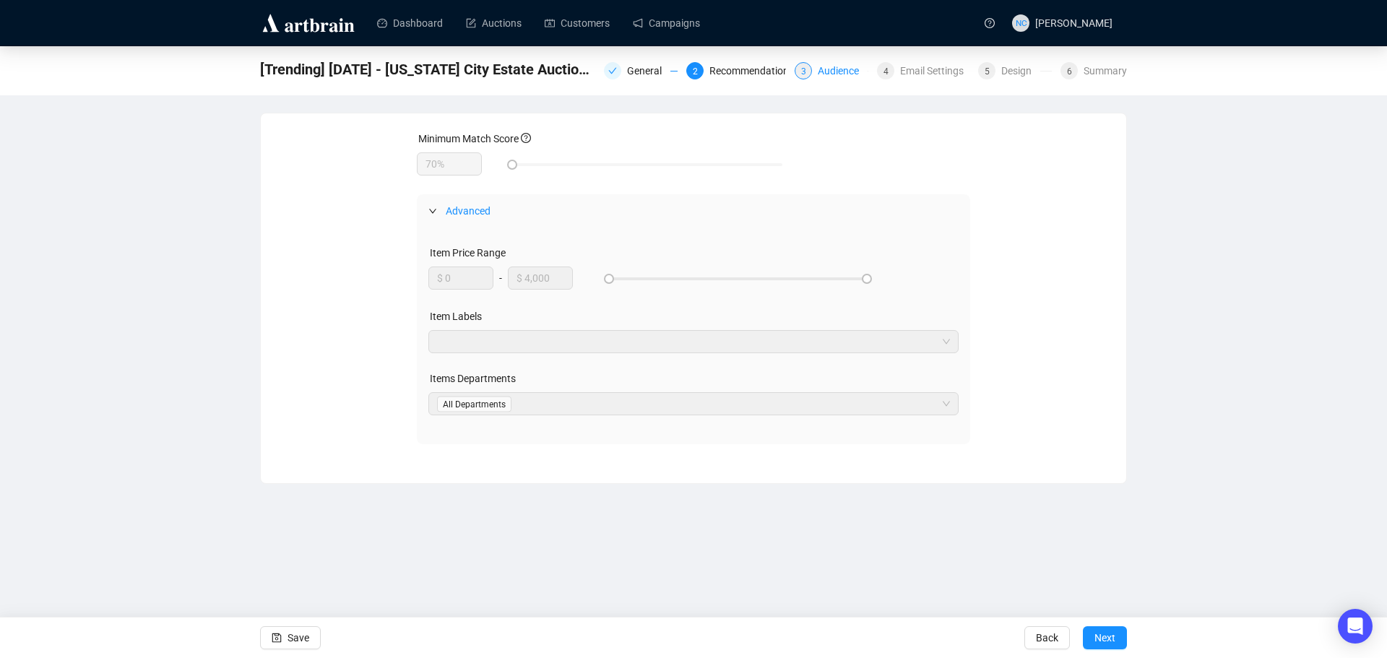
click at [840, 74] on div "Audience" at bounding box center [843, 70] width 50 height 17
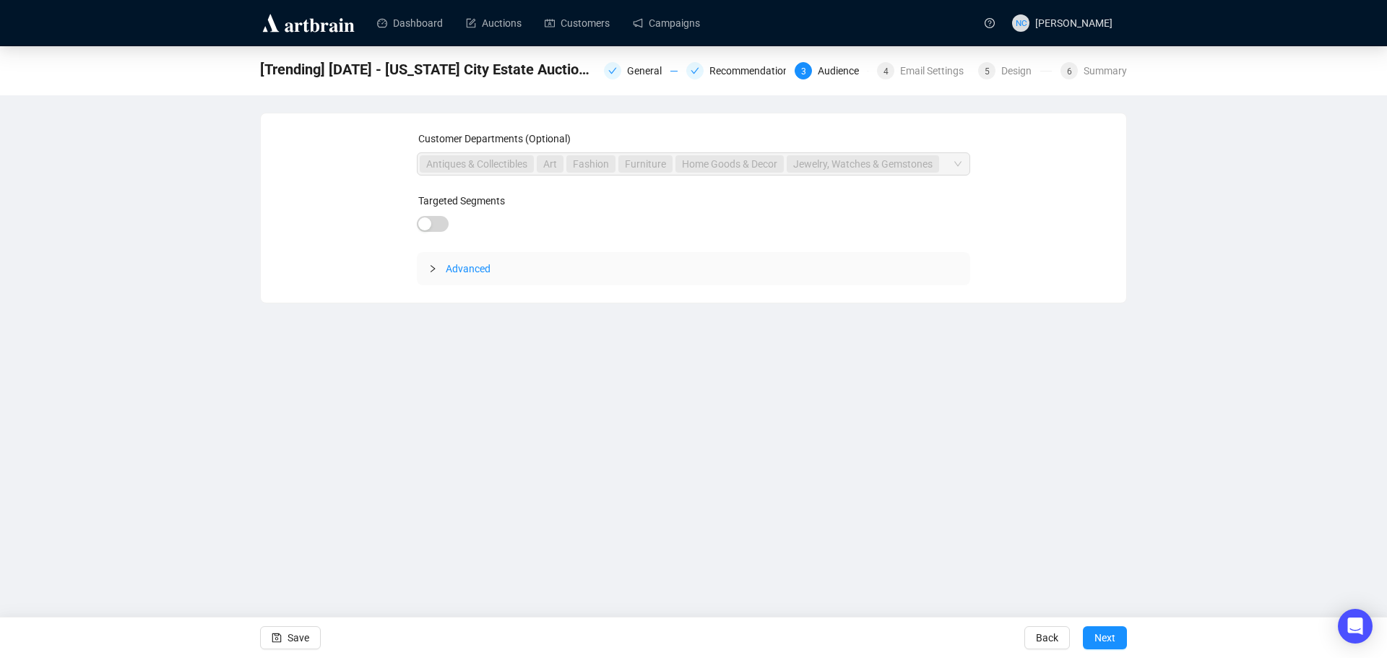
click at [476, 269] on span "Advanced" at bounding box center [468, 269] width 45 height 12
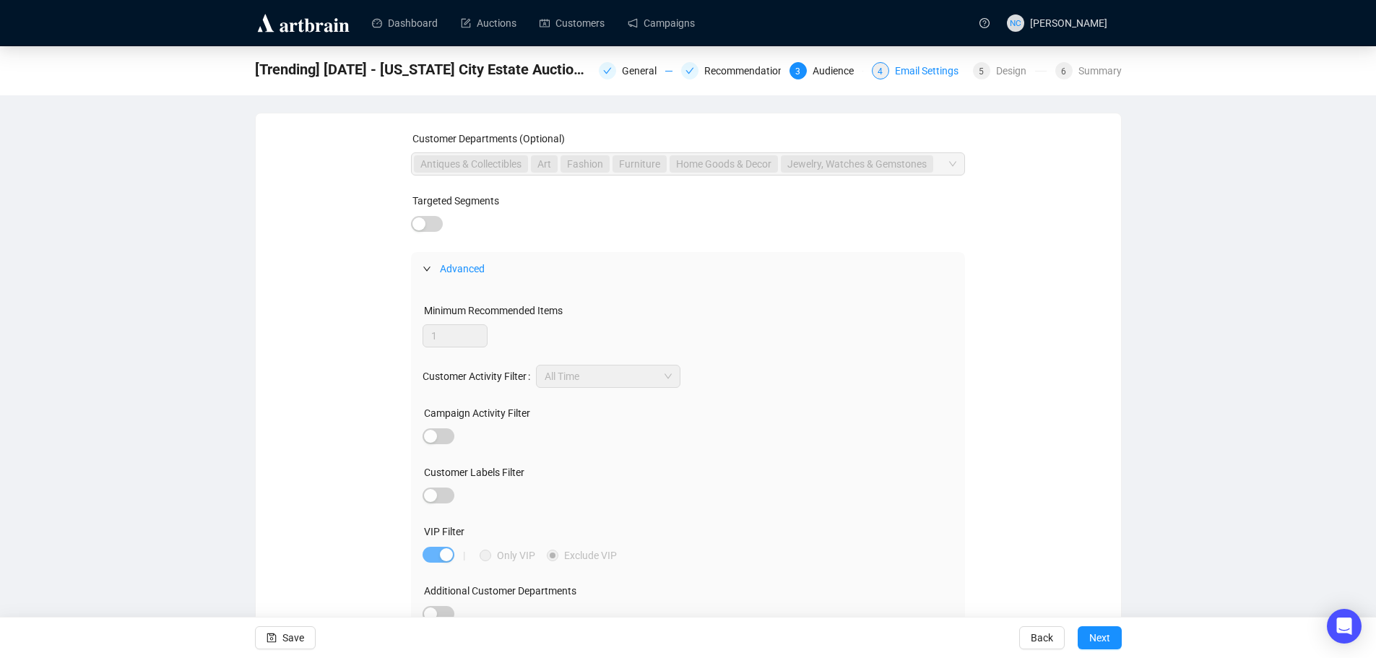
click at [924, 73] on div "Email Settings" at bounding box center [931, 70] width 72 height 17
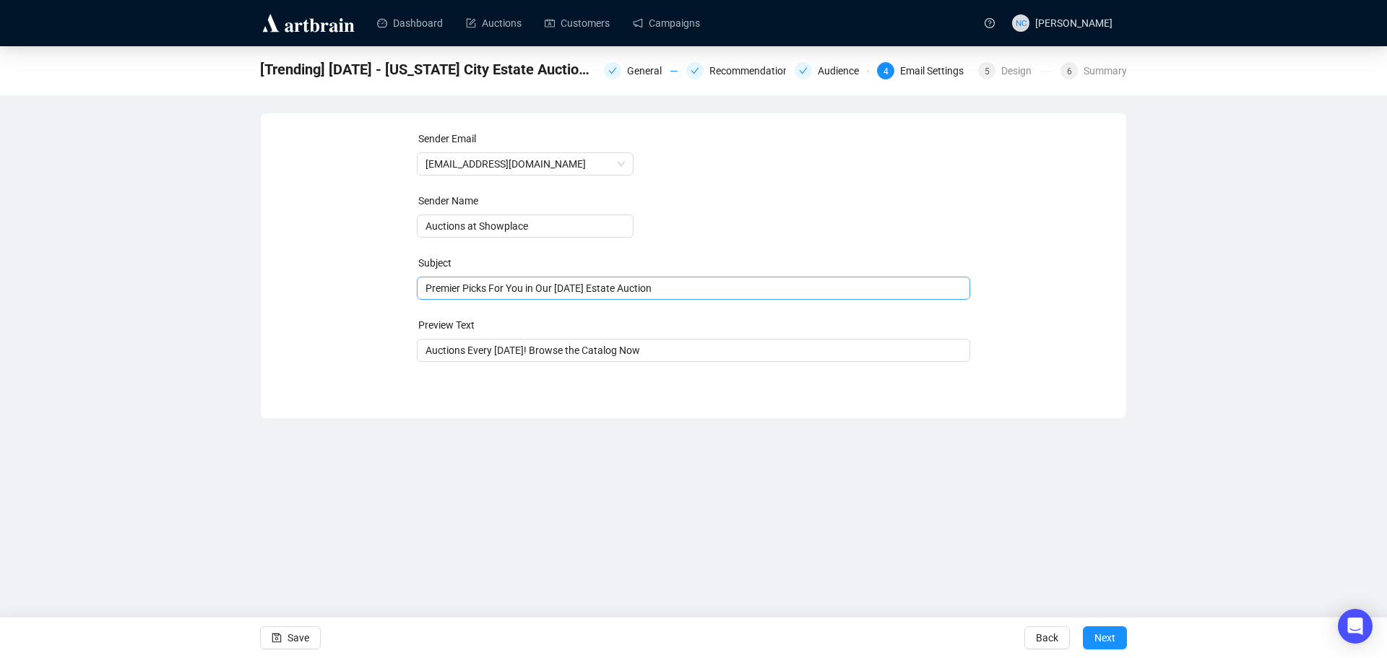
click at [573, 293] on span "Premier Picks For You in Our September 4th Estate Auction" at bounding box center [694, 288] width 554 height 12
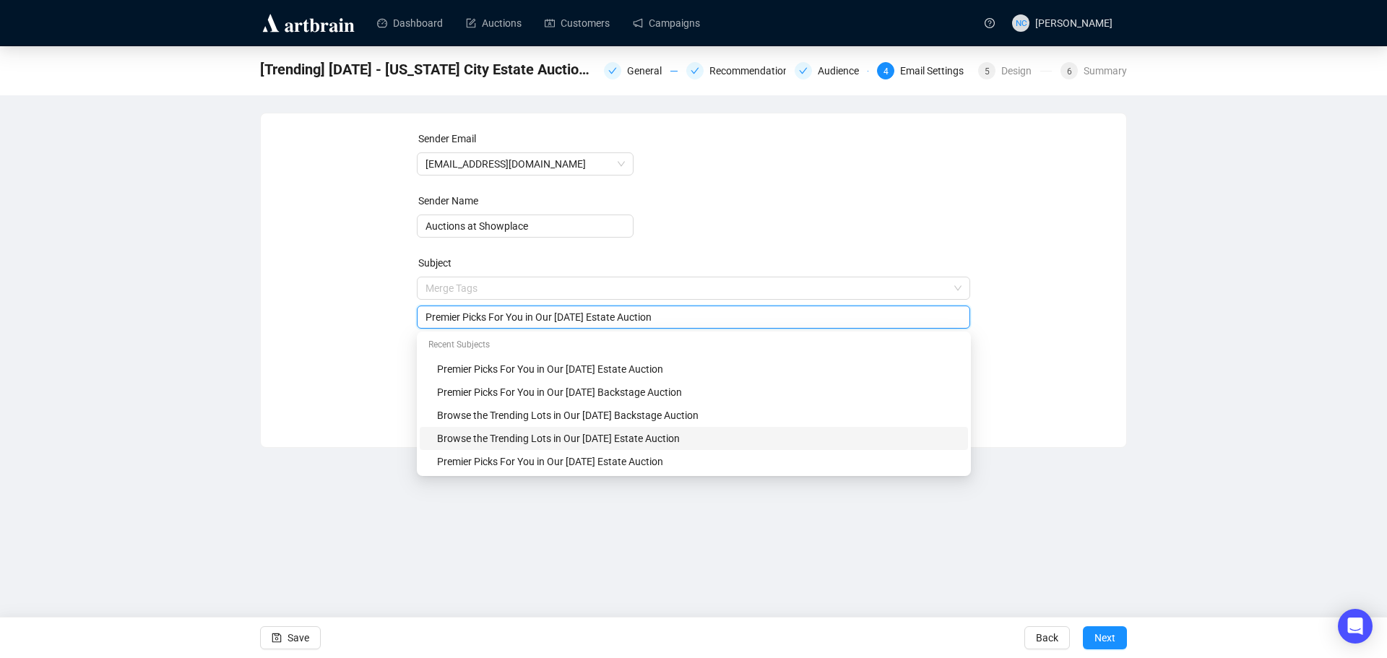
click at [596, 436] on div "Browse the Trending Lots in Our August 21st Estate Auction" at bounding box center [698, 438] width 522 height 16
drag, startPoint x: 623, startPoint y: 317, endPoint x: 570, endPoint y: 316, distance: 53.5
click at [570, 316] on input "Browse the Trending Lots in Our August 21st Estate Auction" at bounding box center [693, 317] width 537 height 16
type input "Browse the Trending Lots in Our September 4th Estate Auction"
click at [1057, 308] on div "Sender Email auctions@nyshowplace.com Sender Name Auctions at Showplace Subject…" at bounding box center [693, 269] width 831 height 277
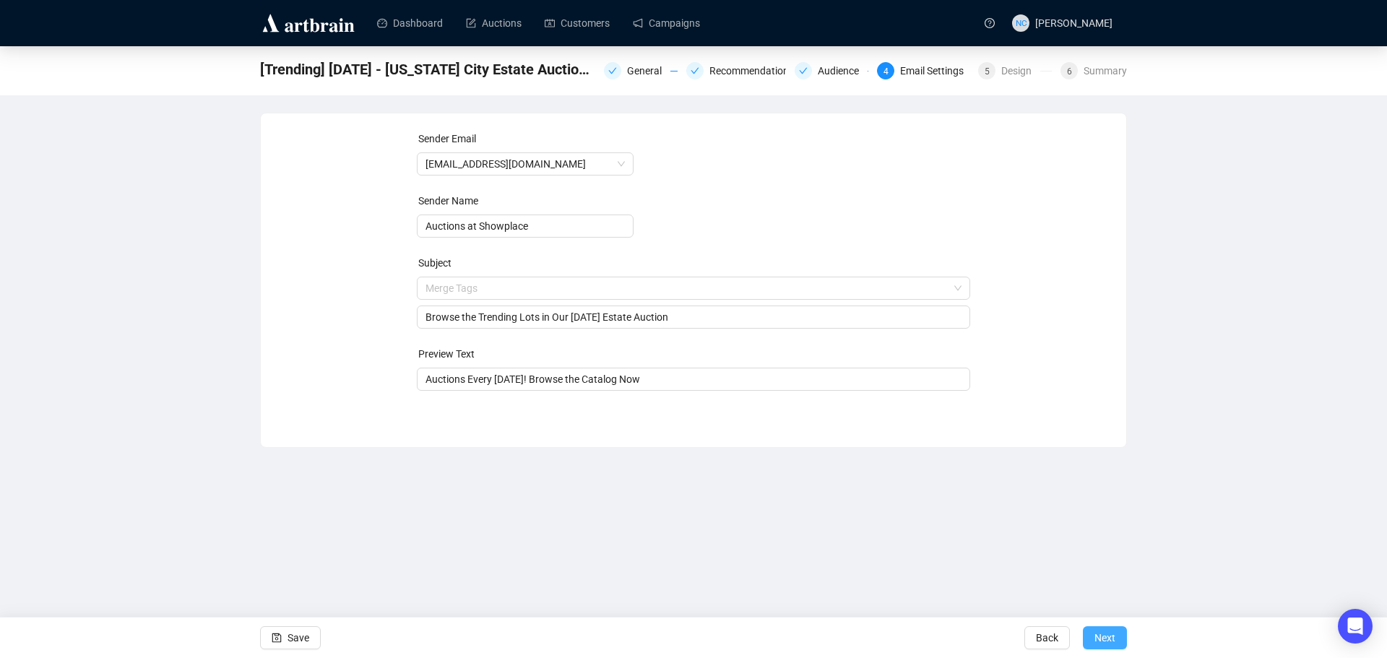
click at [1110, 632] on span "Next" at bounding box center [1104, 638] width 21 height 40
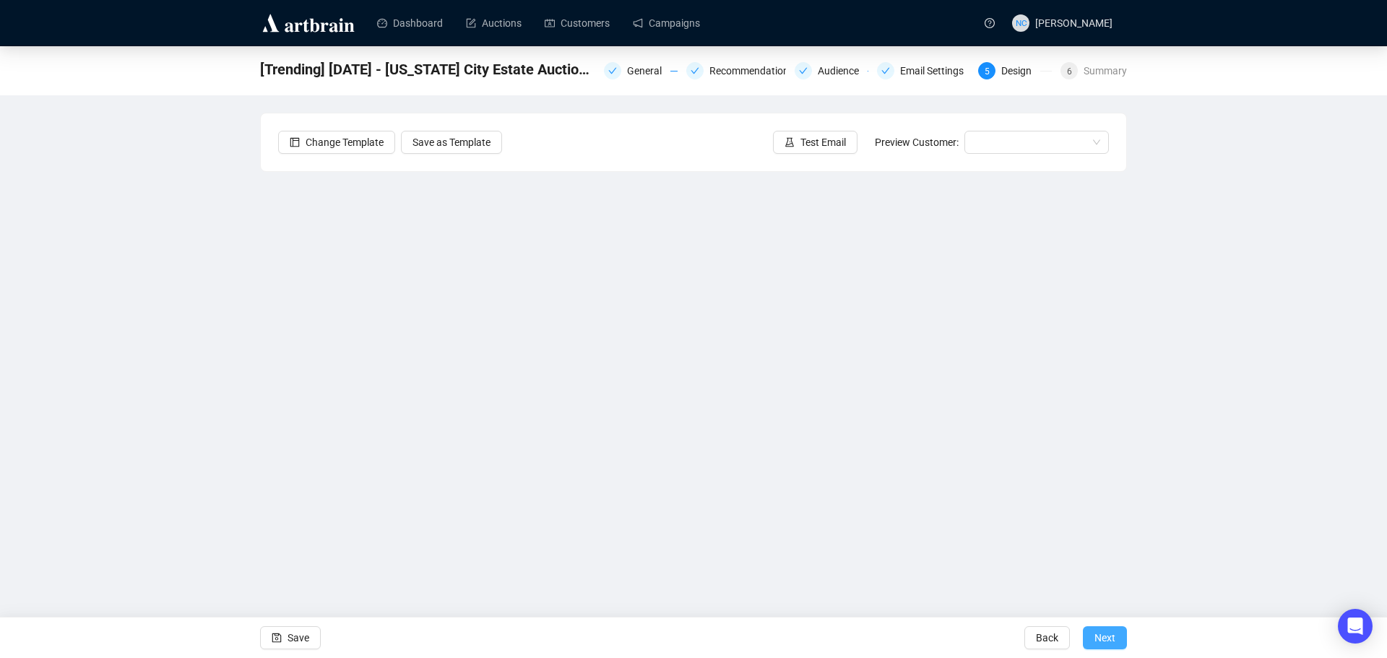
click at [1104, 639] on span "Next" at bounding box center [1104, 638] width 21 height 40
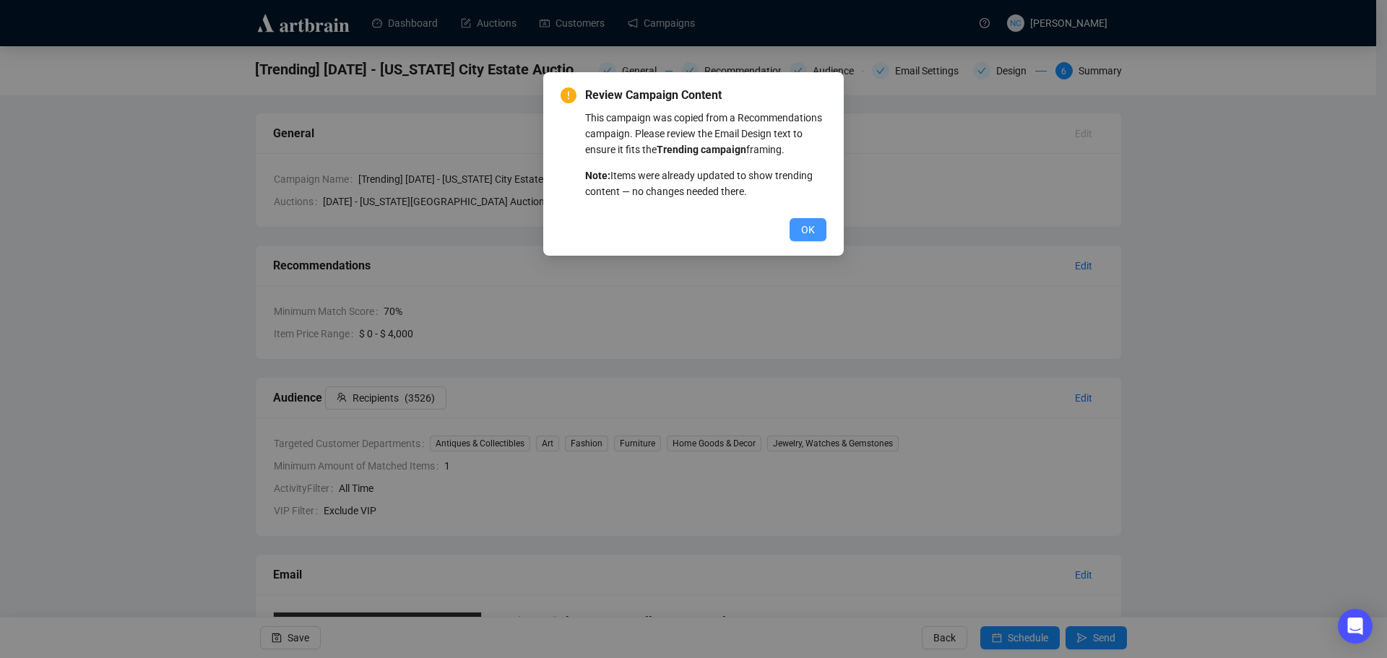
click at [811, 233] on span "OK" at bounding box center [808, 230] width 14 height 16
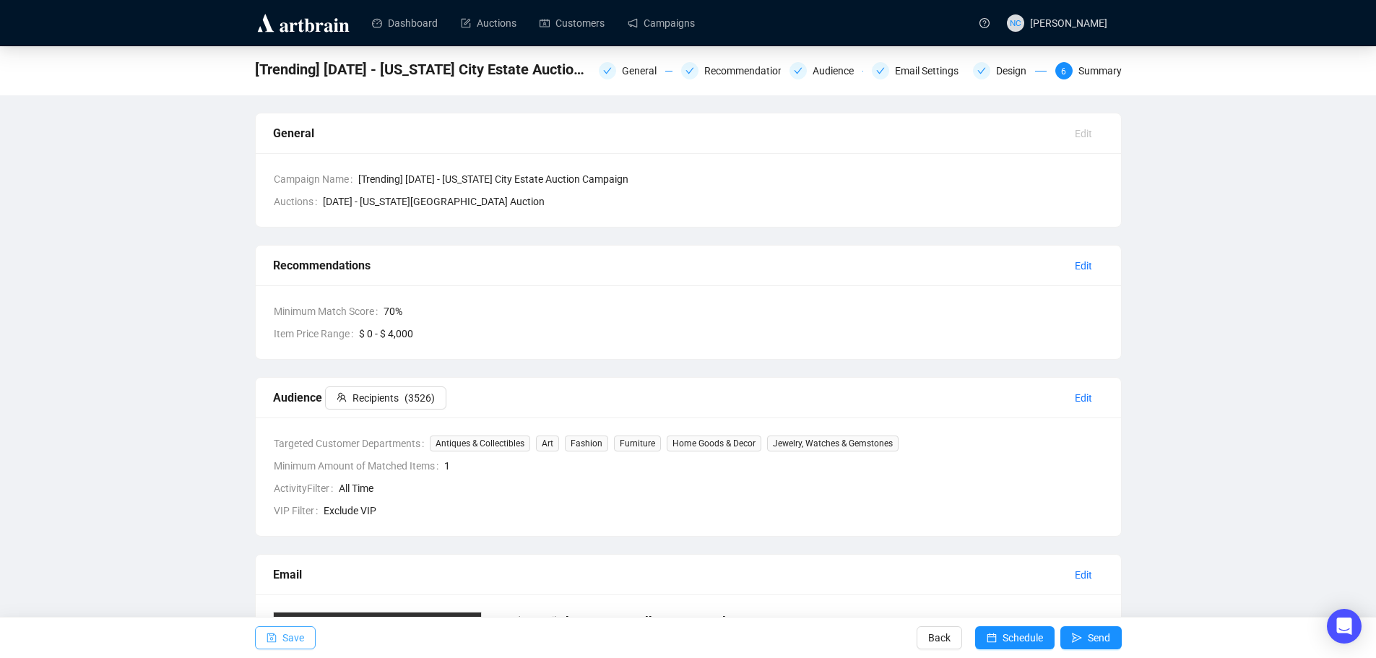
click at [287, 639] on span "Save" at bounding box center [293, 638] width 22 height 40
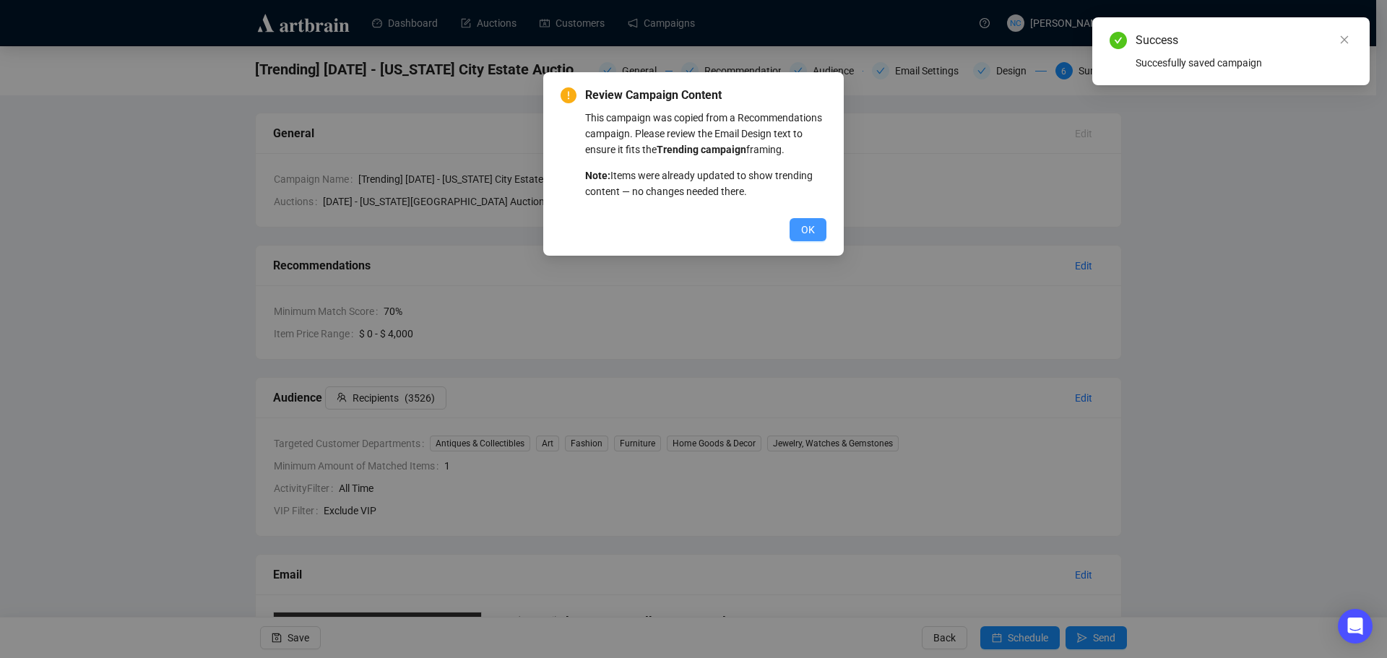
click at [800, 227] on button "OK" at bounding box center [807, 229] width 37 height 23
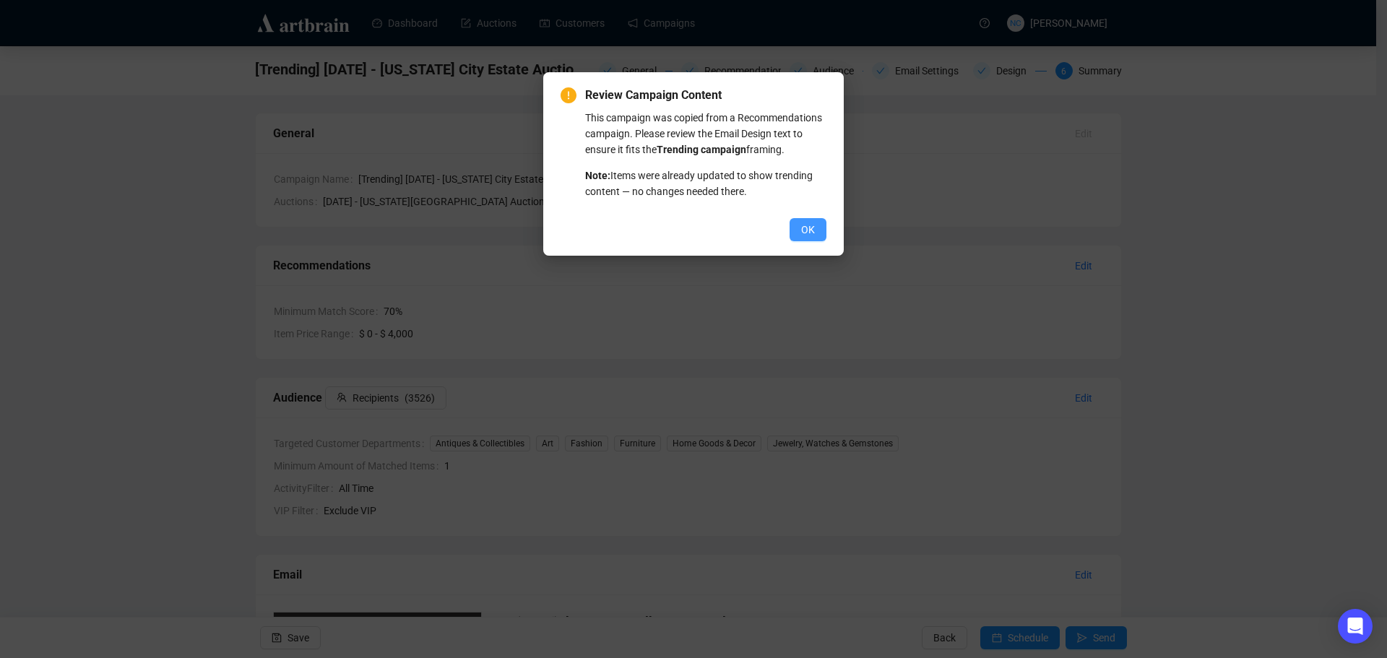
click at [809, 238] on button "OK" at bounding box center [807, 229] width 37 height 23
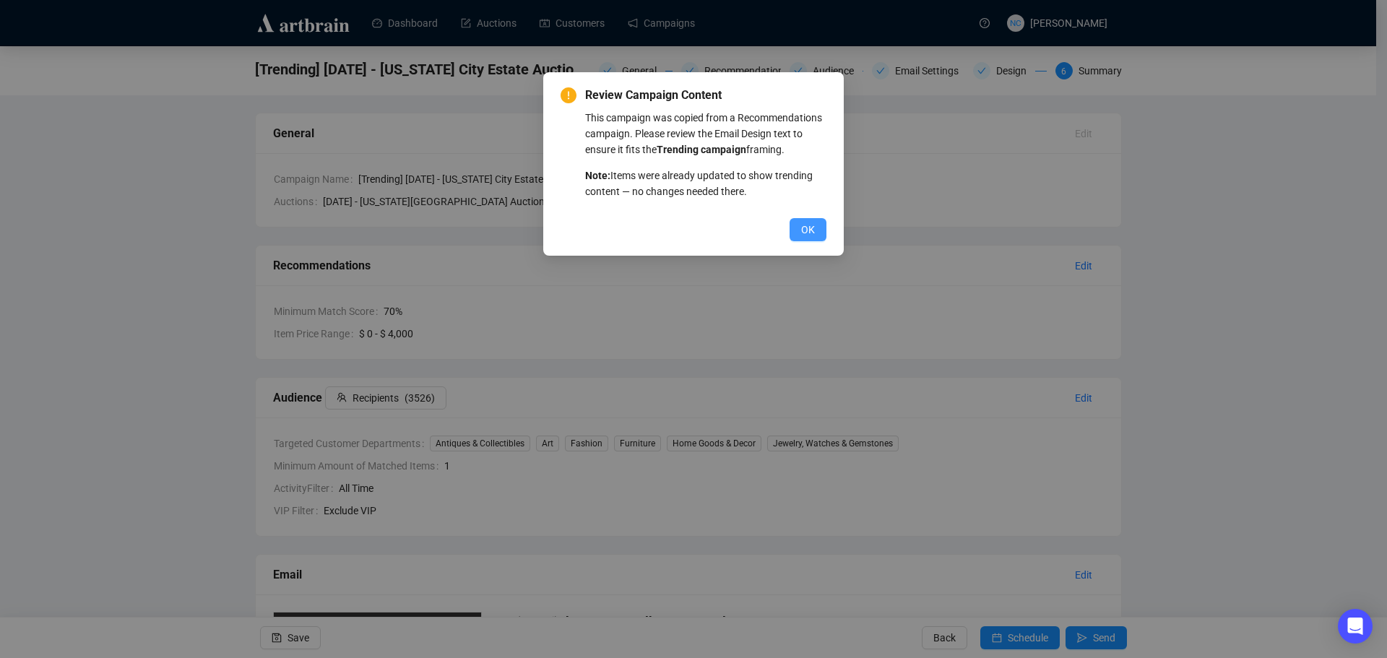
click at [797, 236] on button "OK" at bounding box center [807, 229] width 37 height 23
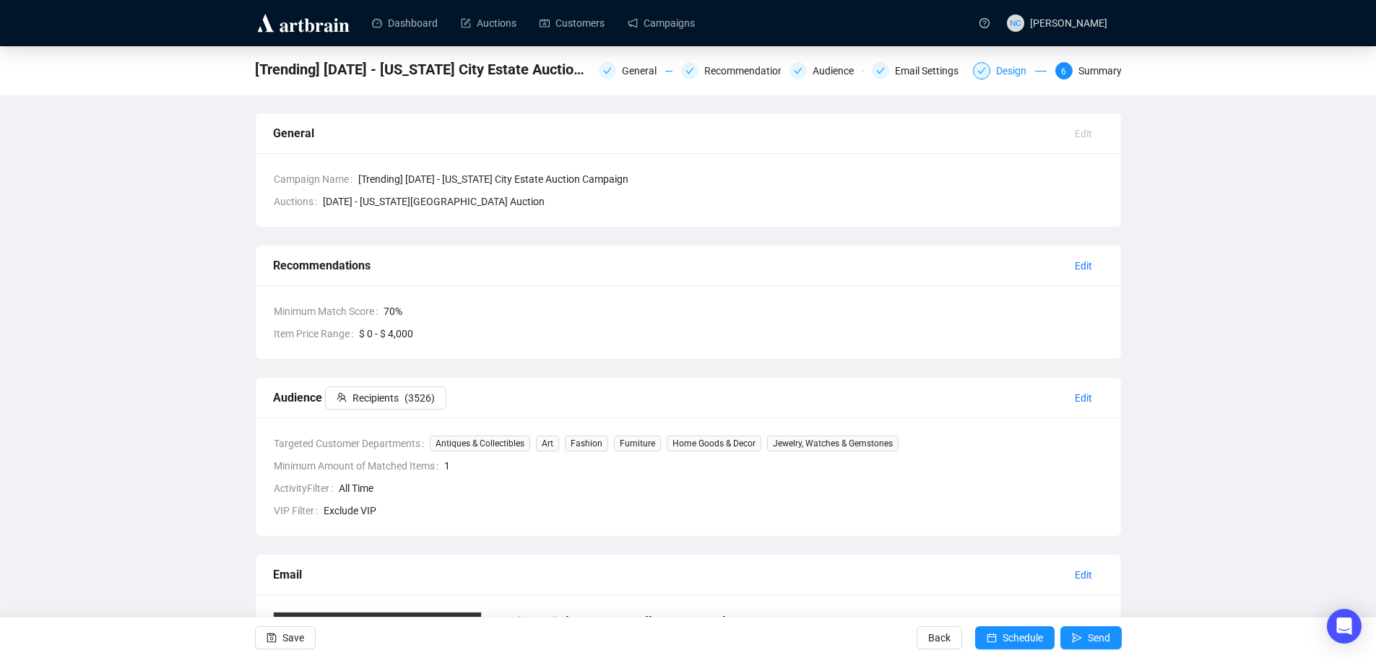
click at [1007, 63] on div "Design" at bounding box center [1015, 70] width 39 height 17
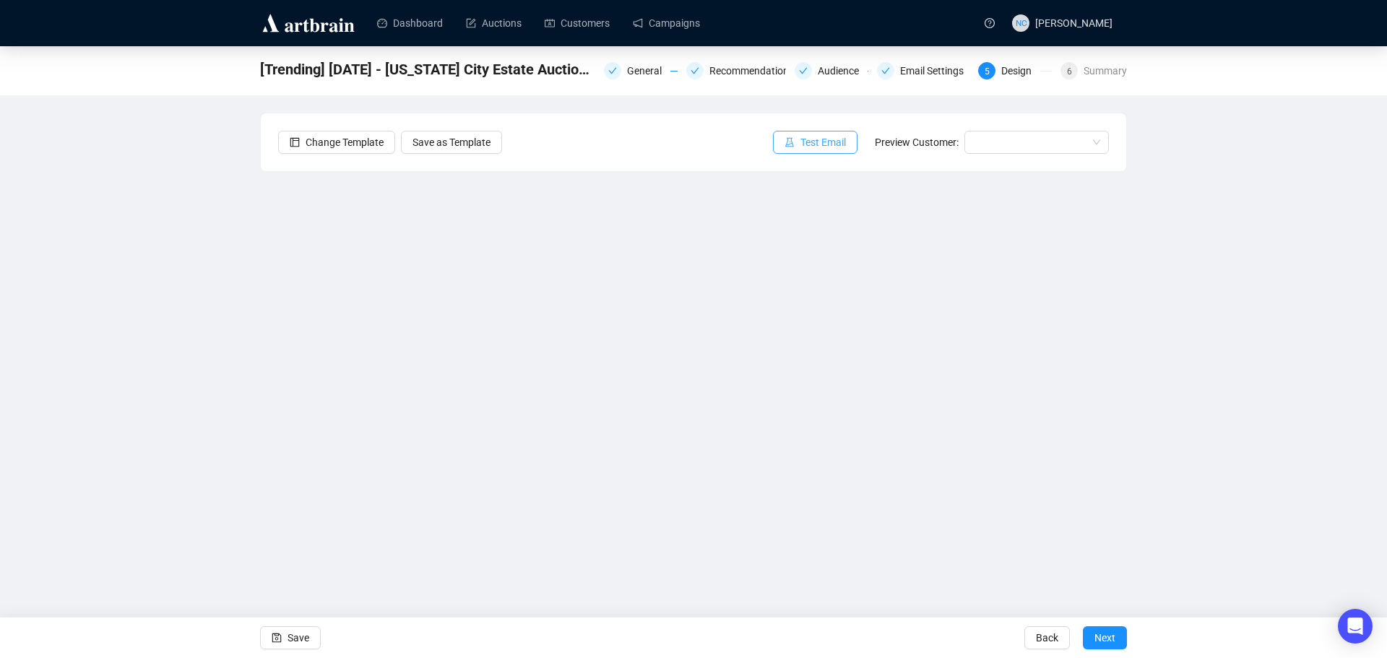
click at [813, 141] on span "Test Email" at bounding box center [823, 142] width 46 height 16
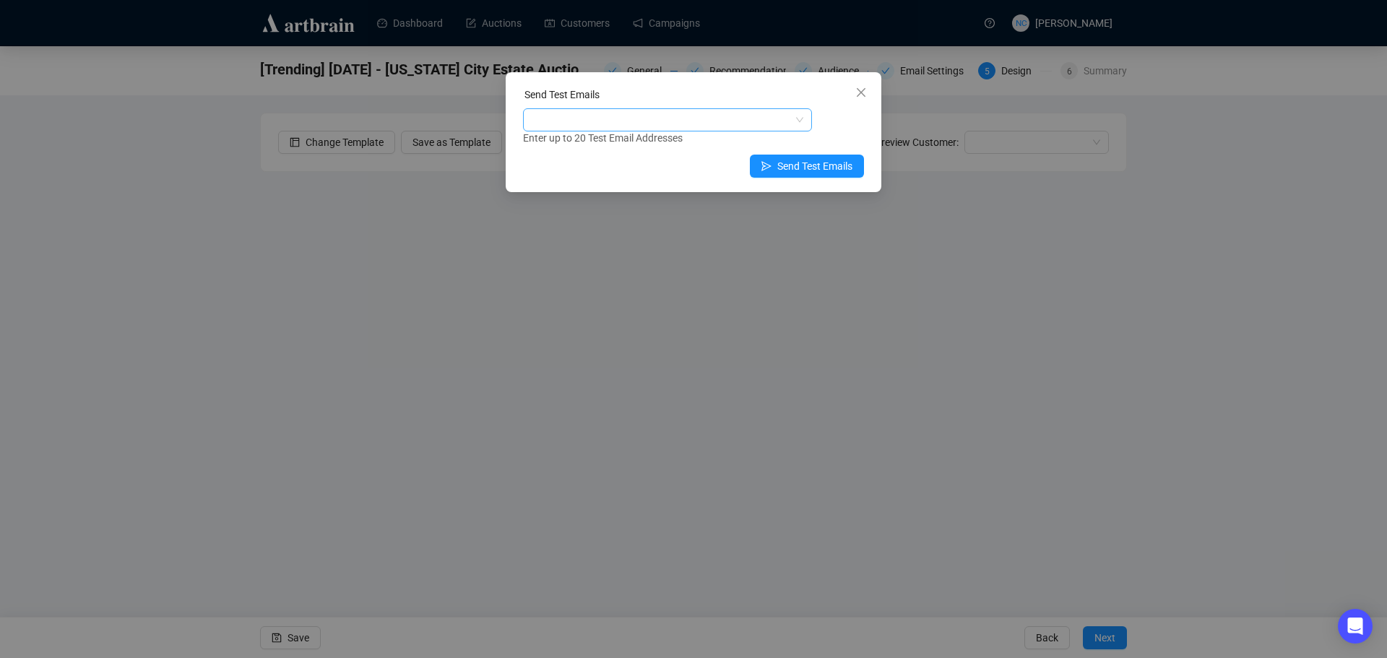
click at [633, 121] on div at bounding box center [660, 120] width 268 height 20
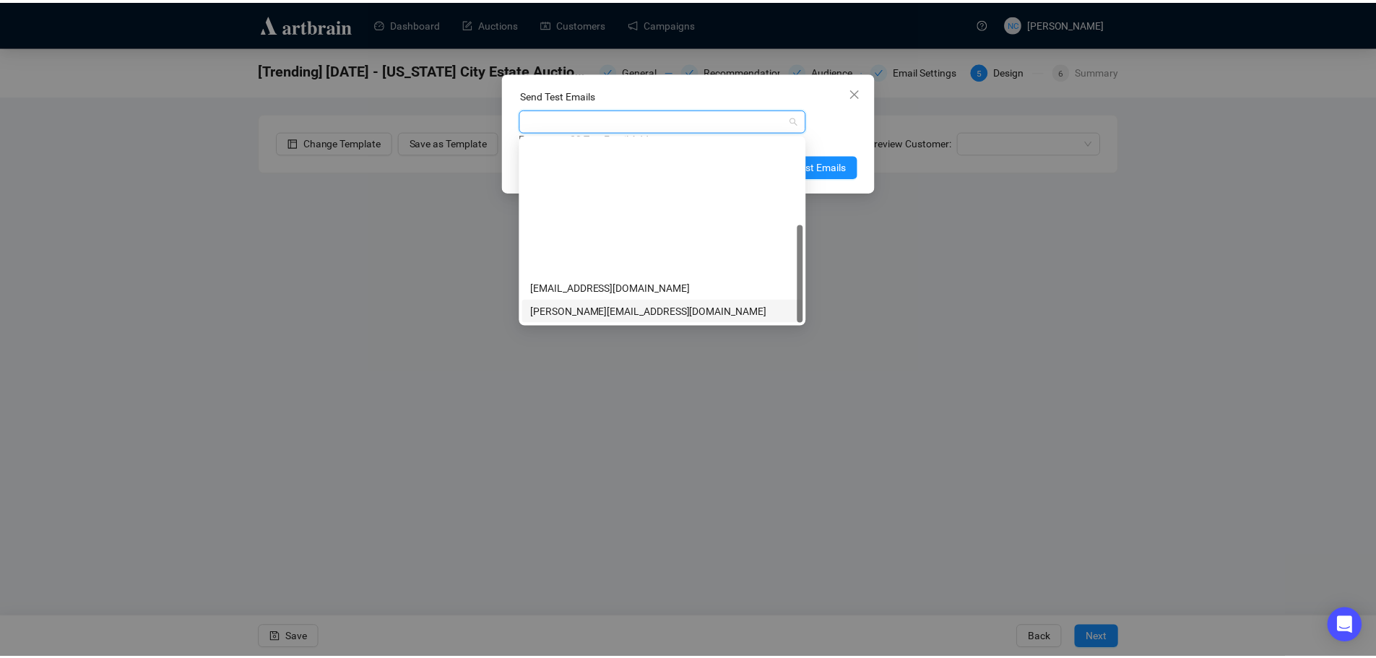
scroll to position [162, 0]
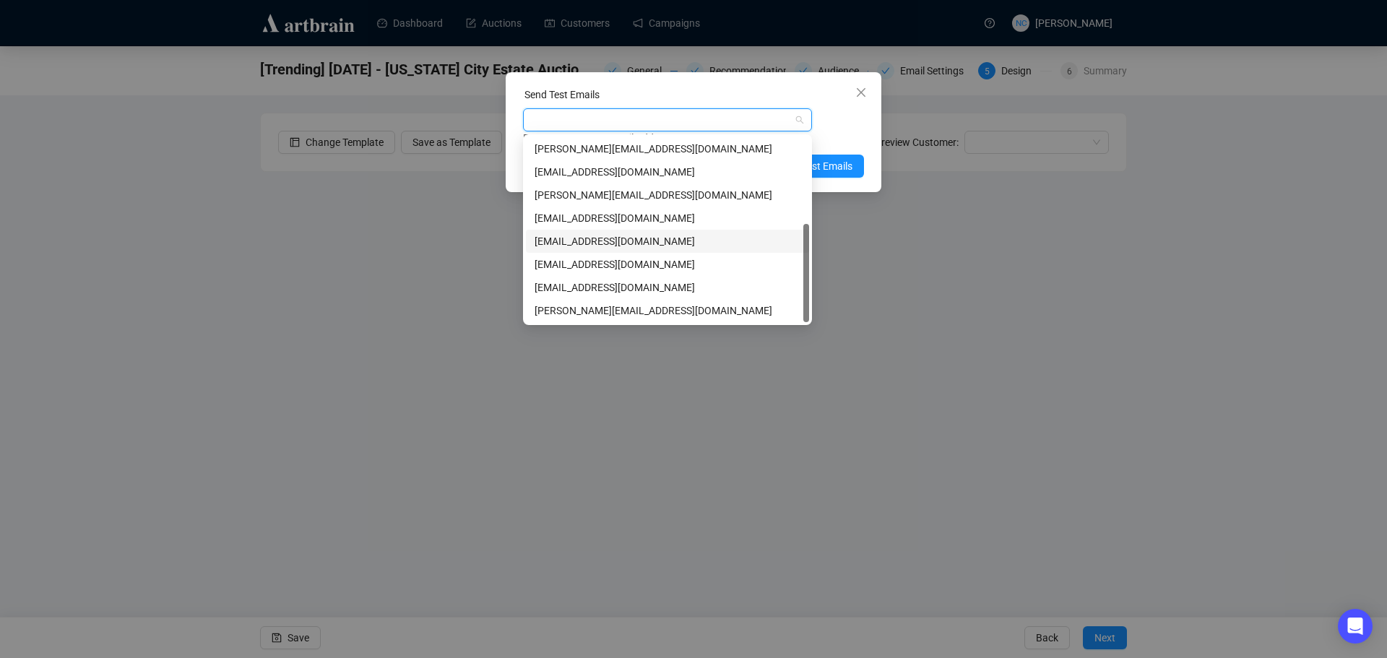
click at [658, 238] on div "nickcheng.ust@gmail.com" at bounding box center [667, 241] width 266 height 16
click at [851, 115] on div "nickcheng.ust@gmail.com Enter up to 20 Test Email Addresses" at bounding box center [693, 127] width 341 height 38
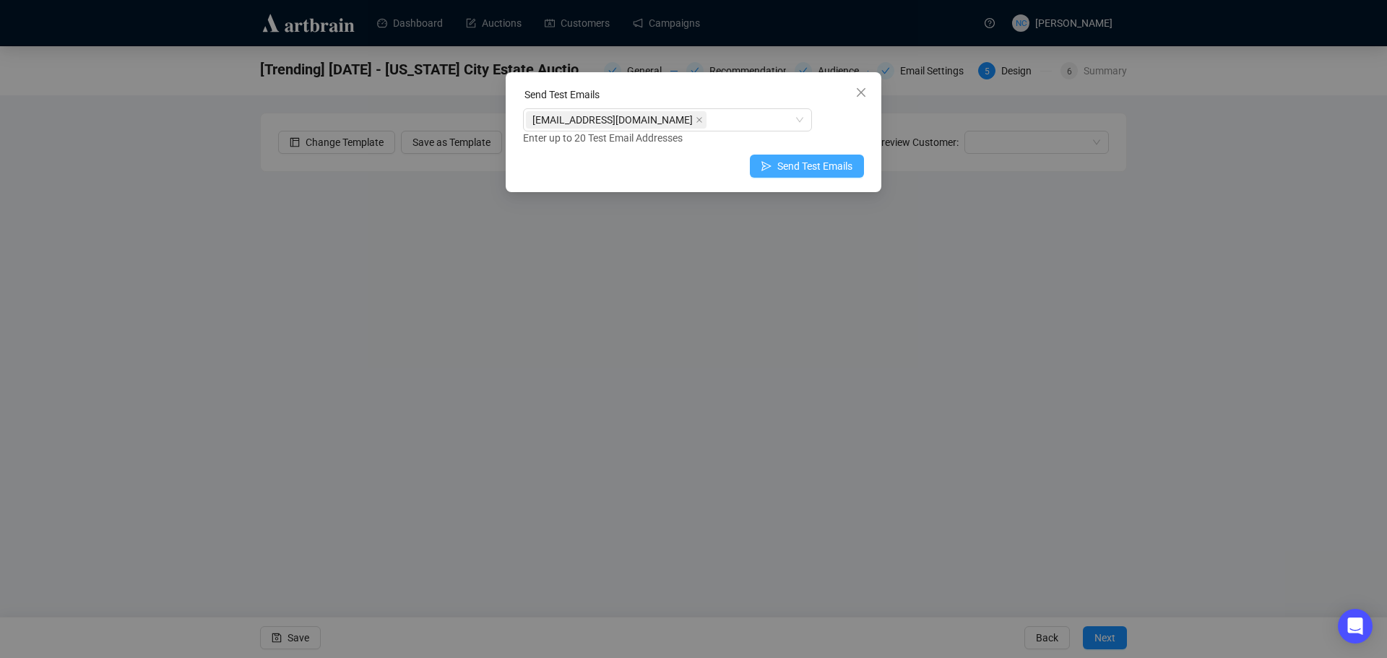
click at [830, 163] on span "Send Test Emails" at bounding box center [814, 166] width 75 height 16
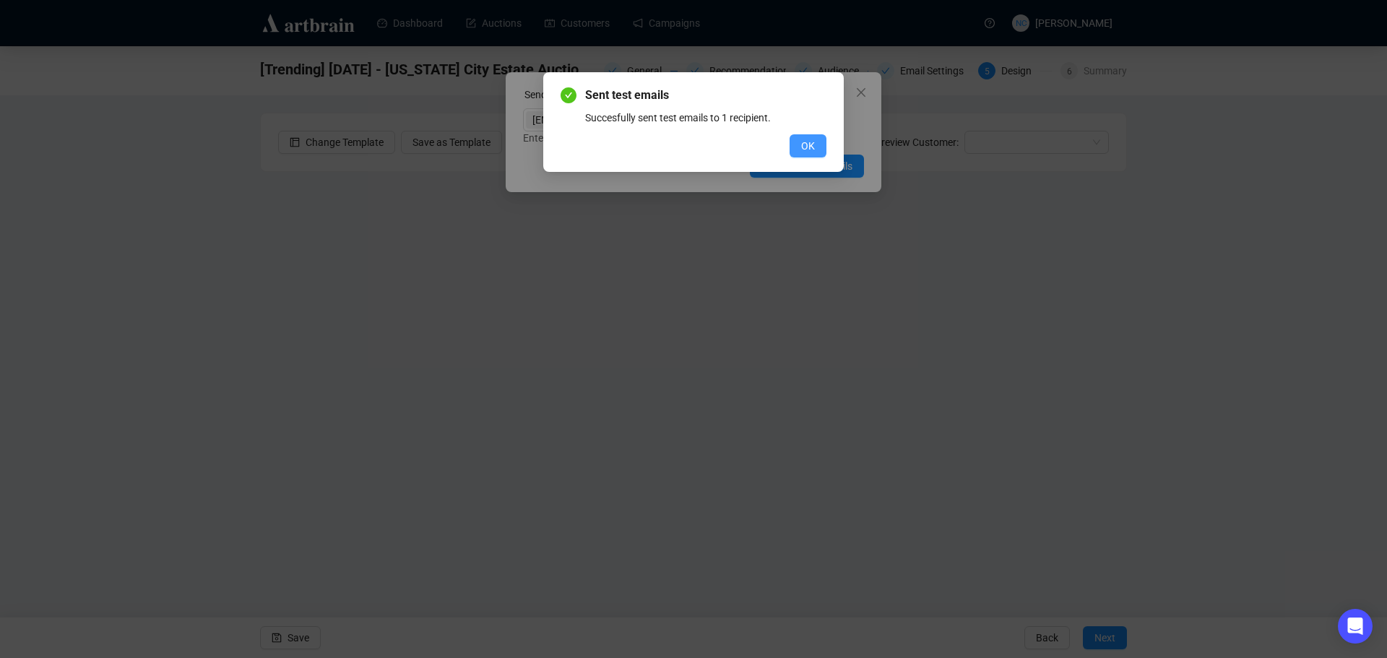
click at [797, 144] on button "OK" at bounding box center [807, 145] width 37 height 23
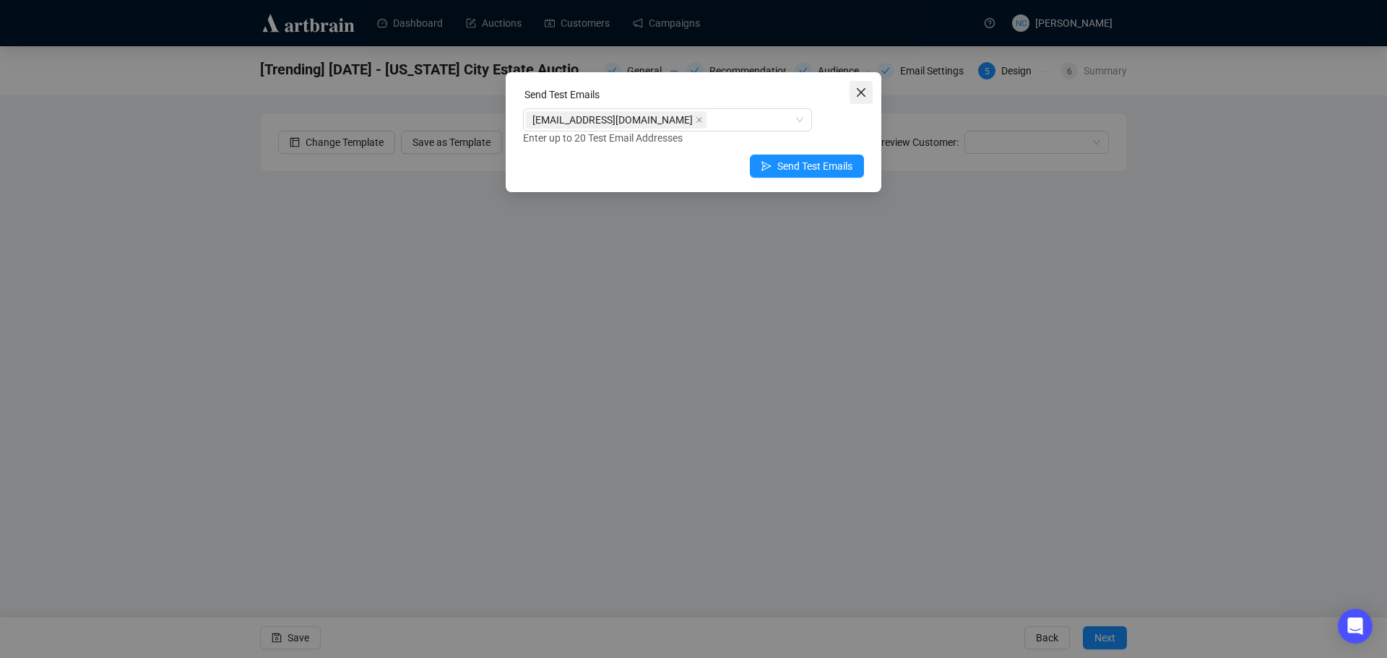
click at [860, 92] on icon "close" at bounding box center [861, 92] width 9 height 9
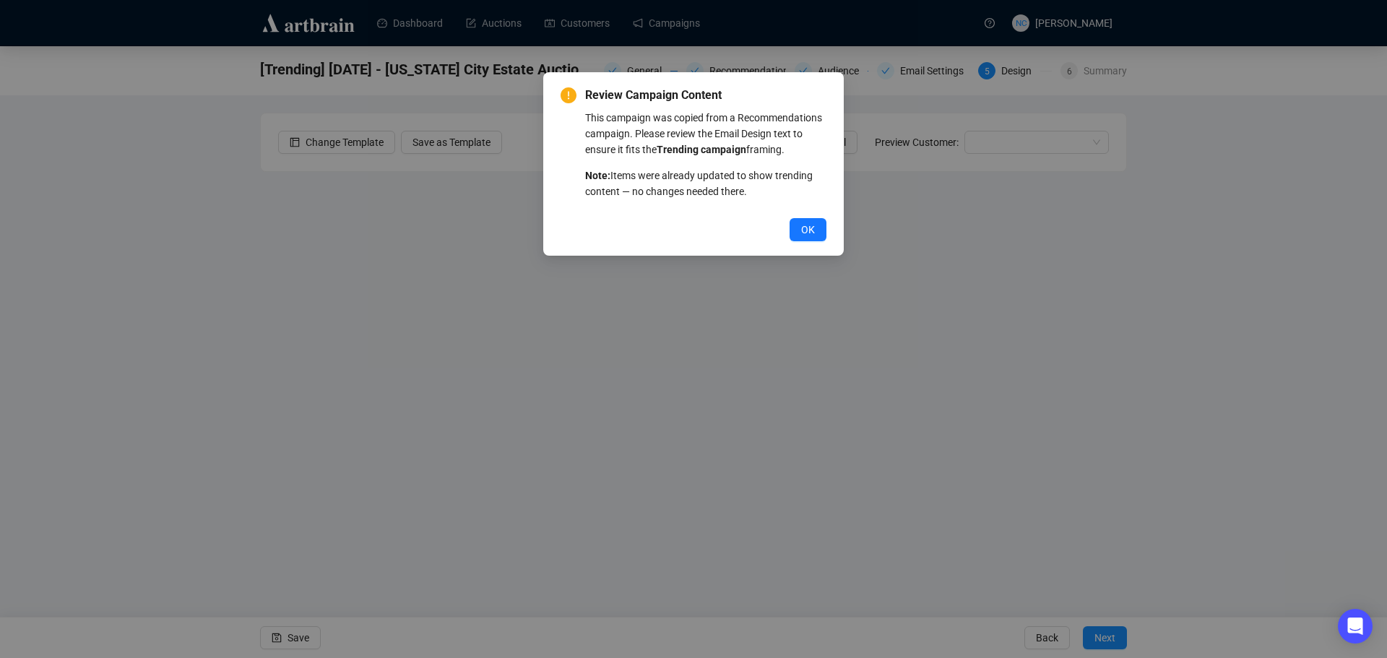
drag, startPoint x: 797, startPoint y: 234, endPoint x: 1055, endPoint y: 88, distance: 296.9
click at [797, 234] on button "OK" at bounding box center [807, 229] width 37 height 23
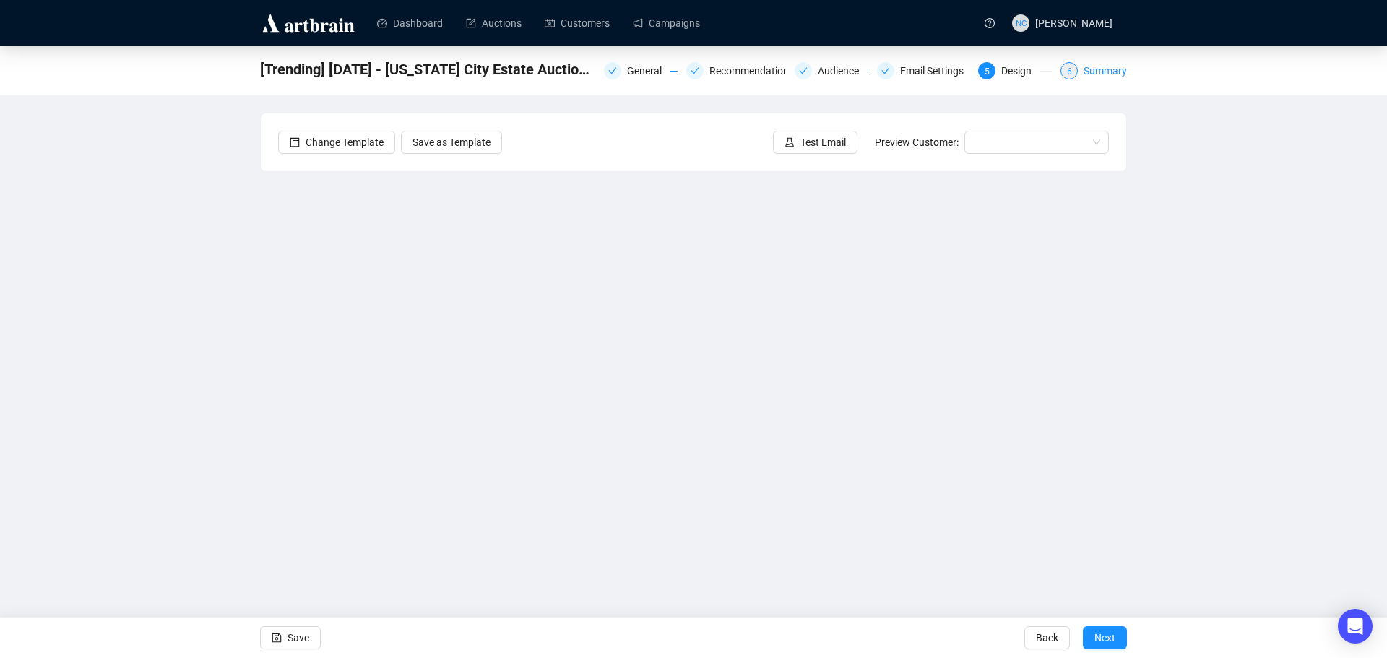
click at [1093, 72] on div "Summary" at bounding box center [1104, 70] width 43 height 17
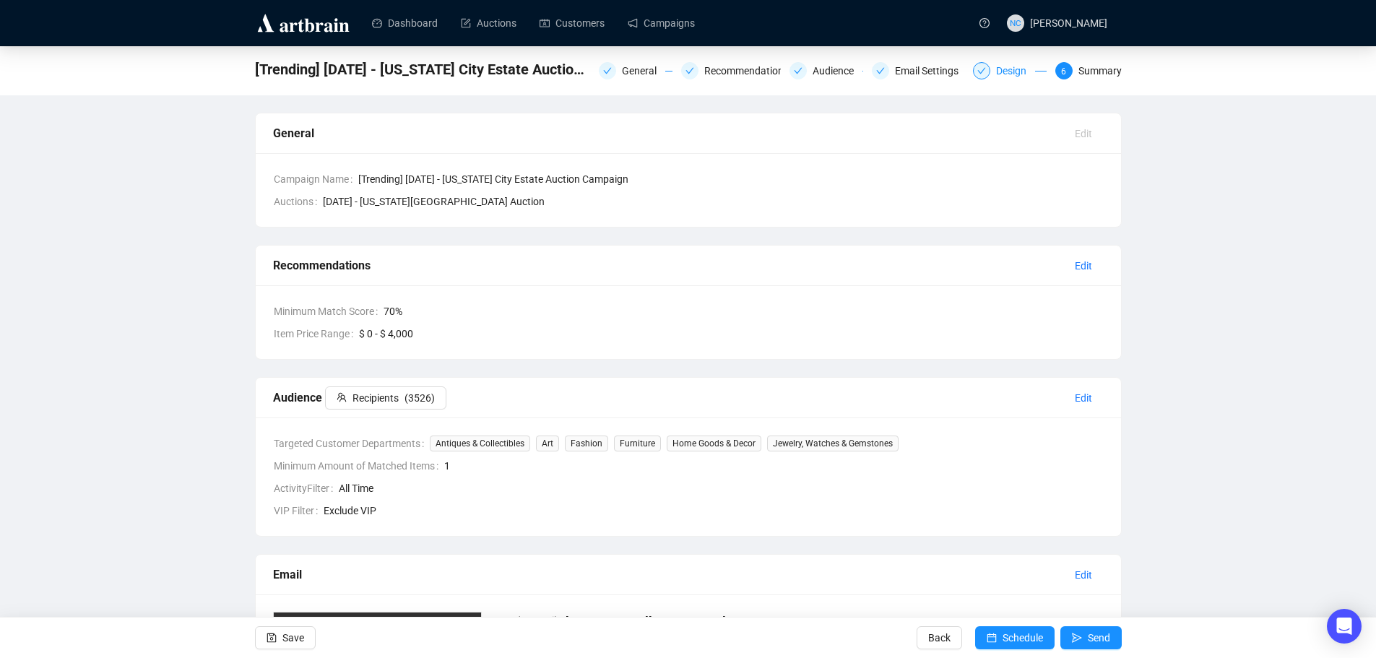
click at [1015, 69] on div "Design" at bounding box center [1015, 70] width 39 height 17
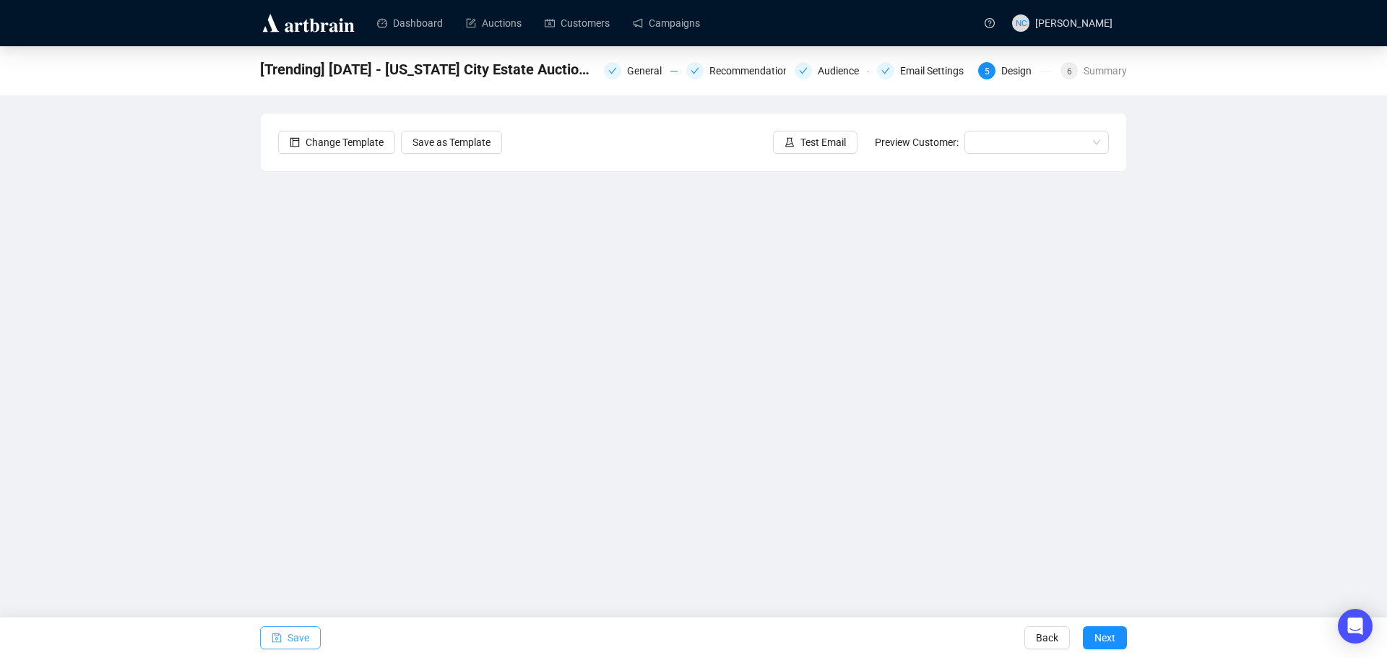
click at [285, 634] on button "Save" at bounding box center [290, 637] width 61 height 23
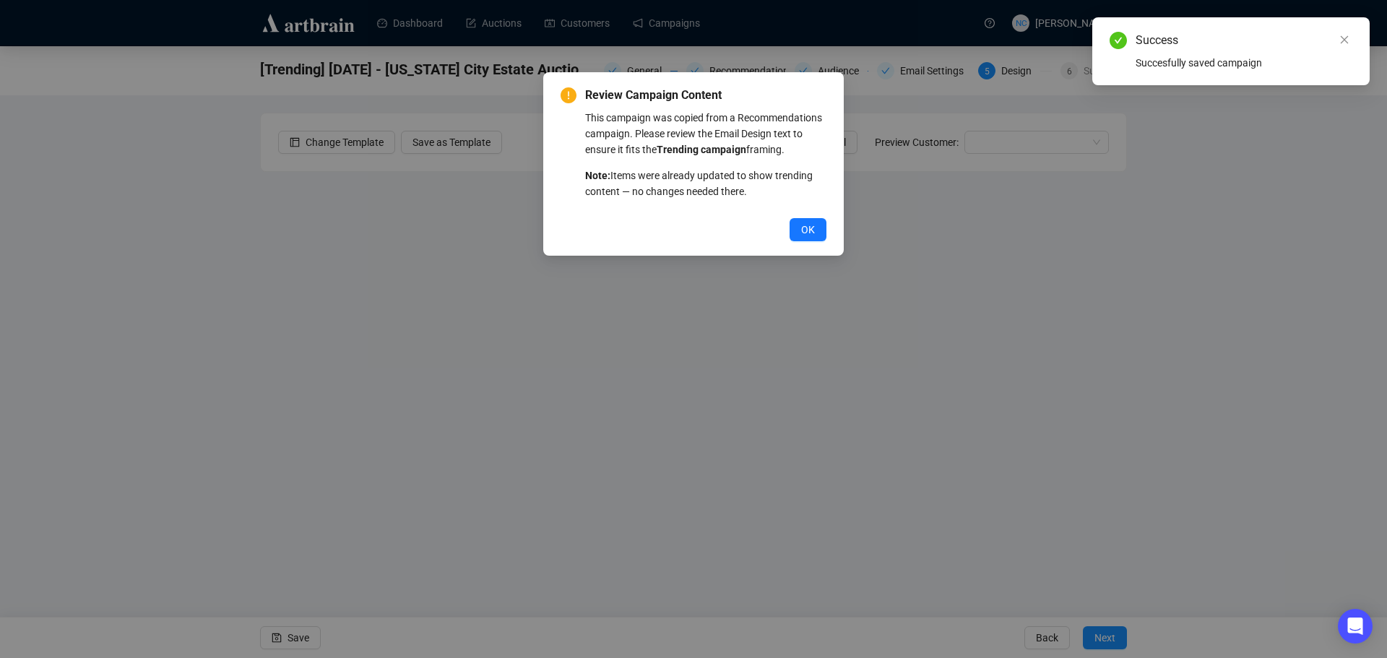
click at [798, 232] on button "OK" at bounding box center [807, 229] width 37 height 23
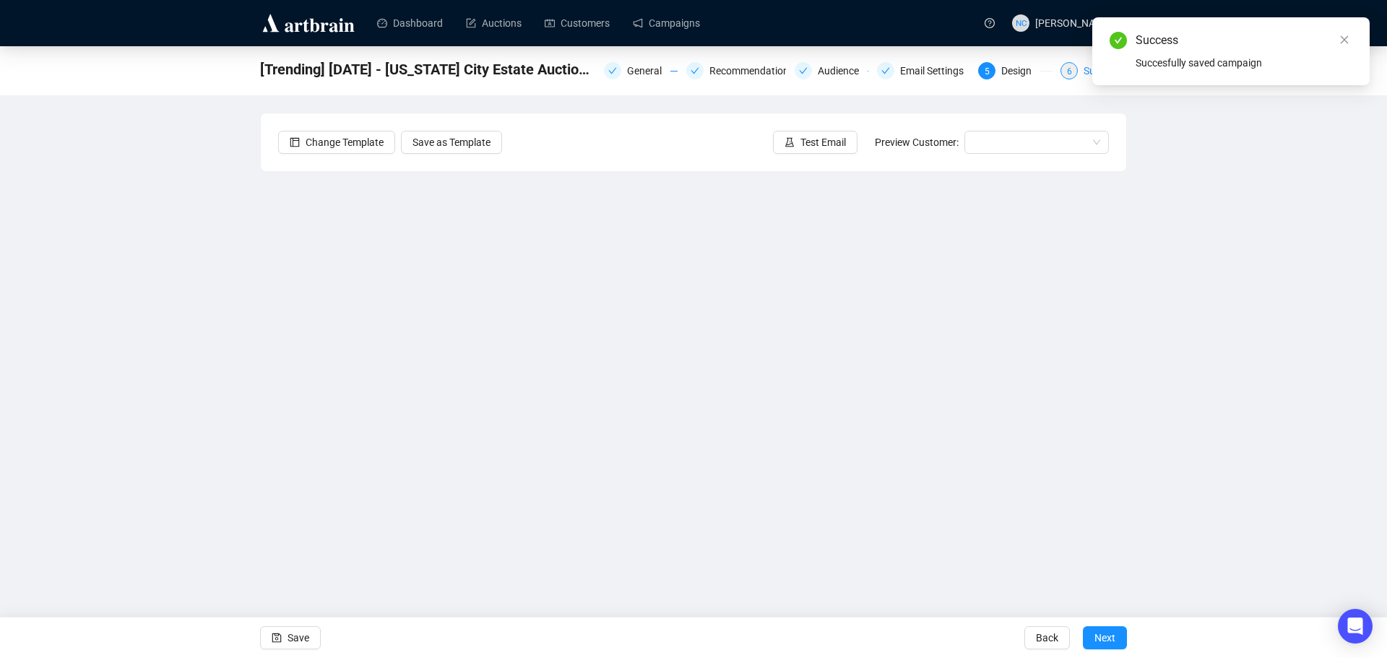
click at [1083, 73] on div "6 Summary" at bounding box center [1093, 70] width 66 height 17
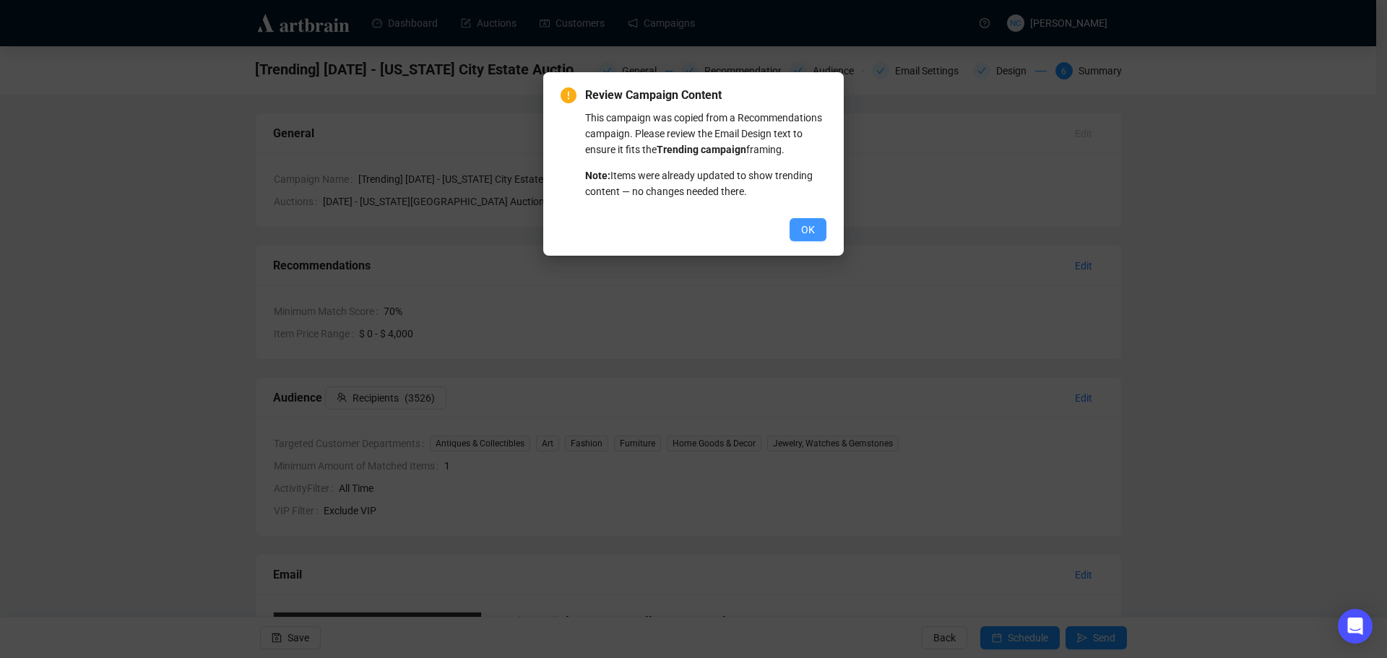
click at [795, 228] on button "OK" at bounding box center [807, 229] width 37 height 23
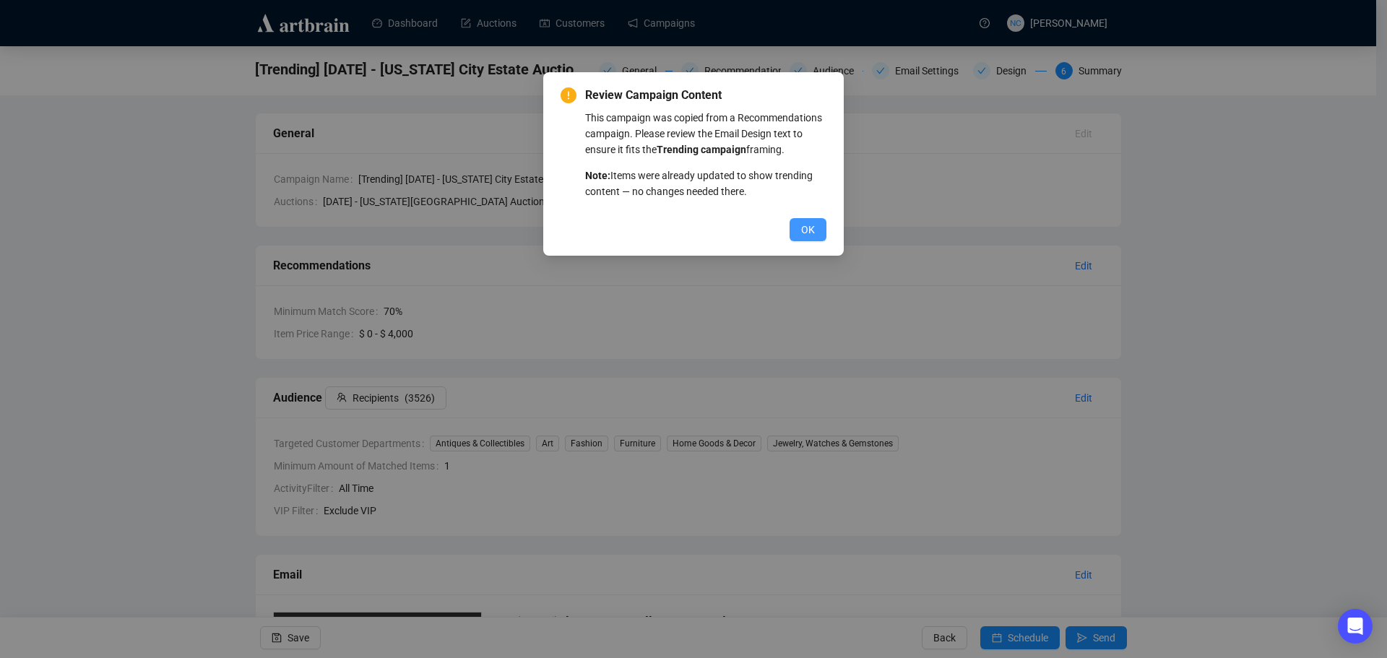
click at [805, 226] on span "OK" at bounding box center [808, 230] width 14 height 16
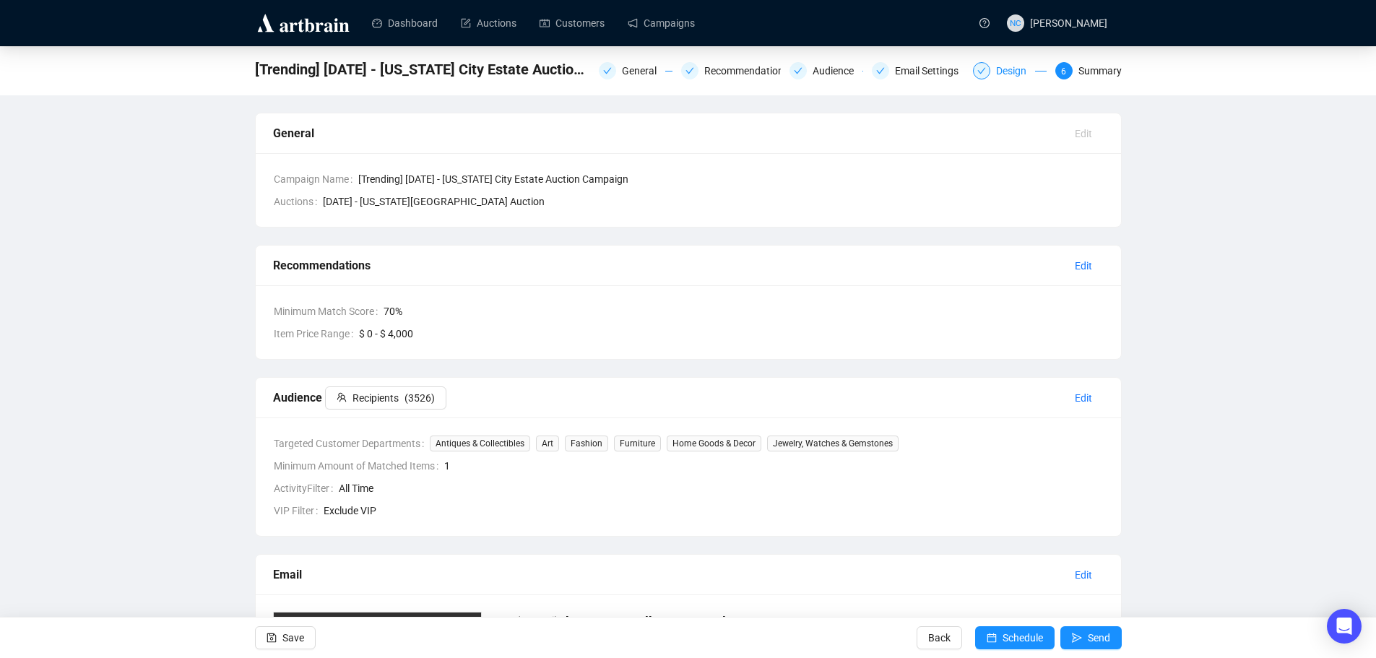
click at [1010, 74] on div "Design" at bounding box center [1015, 70] width 39 height 17
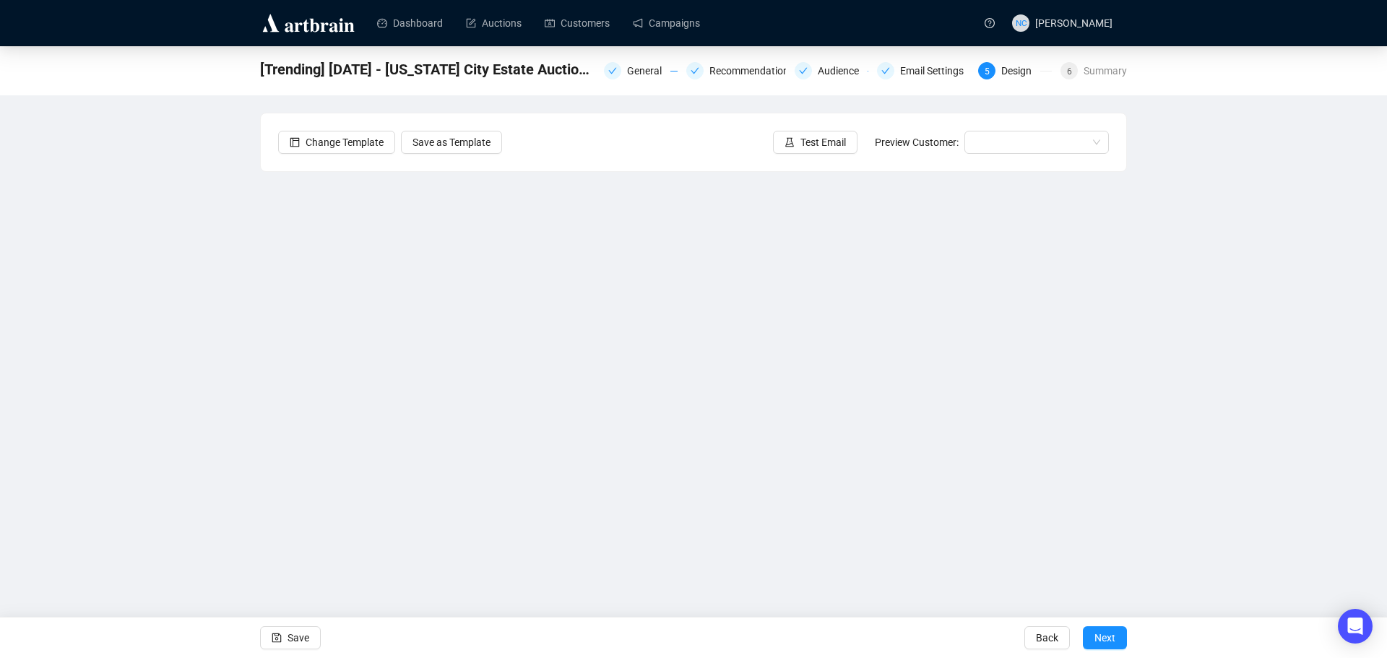
click at [285, 639] on button "Save" at bounding box center [290, 637] width 61 height 23
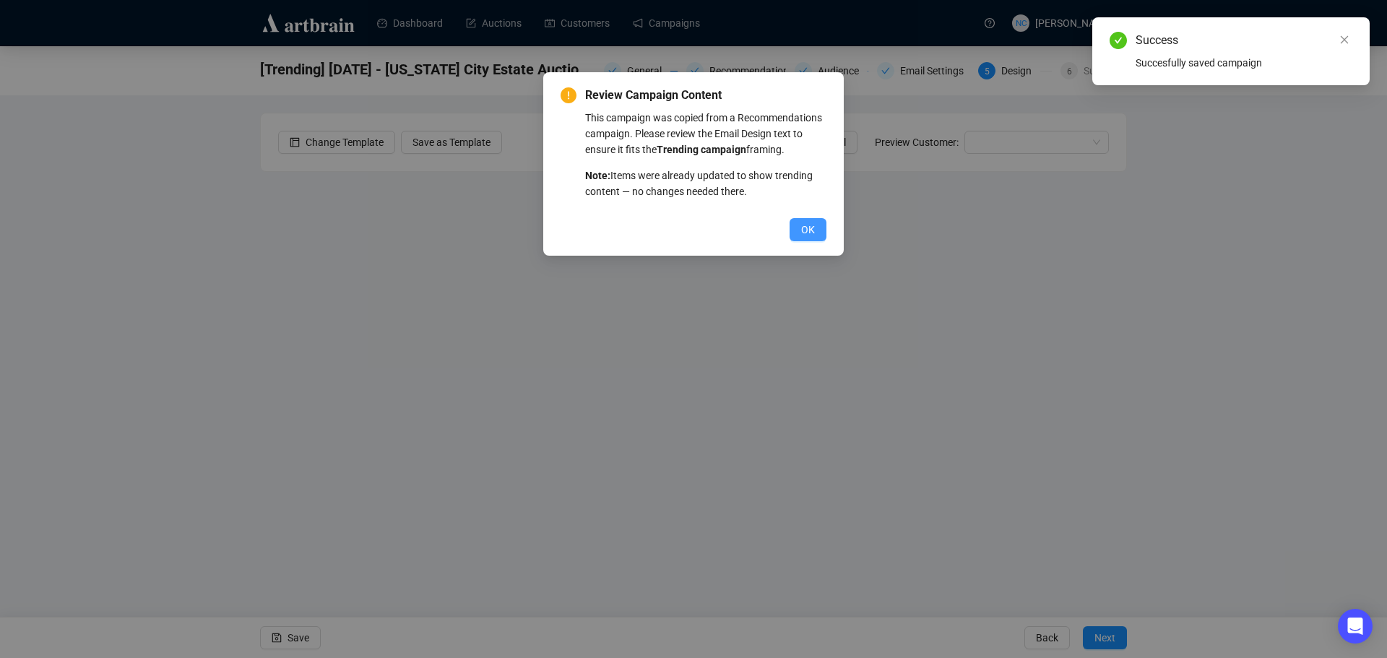
click at [808, 230] on span "OK" at bounding box center [808, 230] width 14 height 16
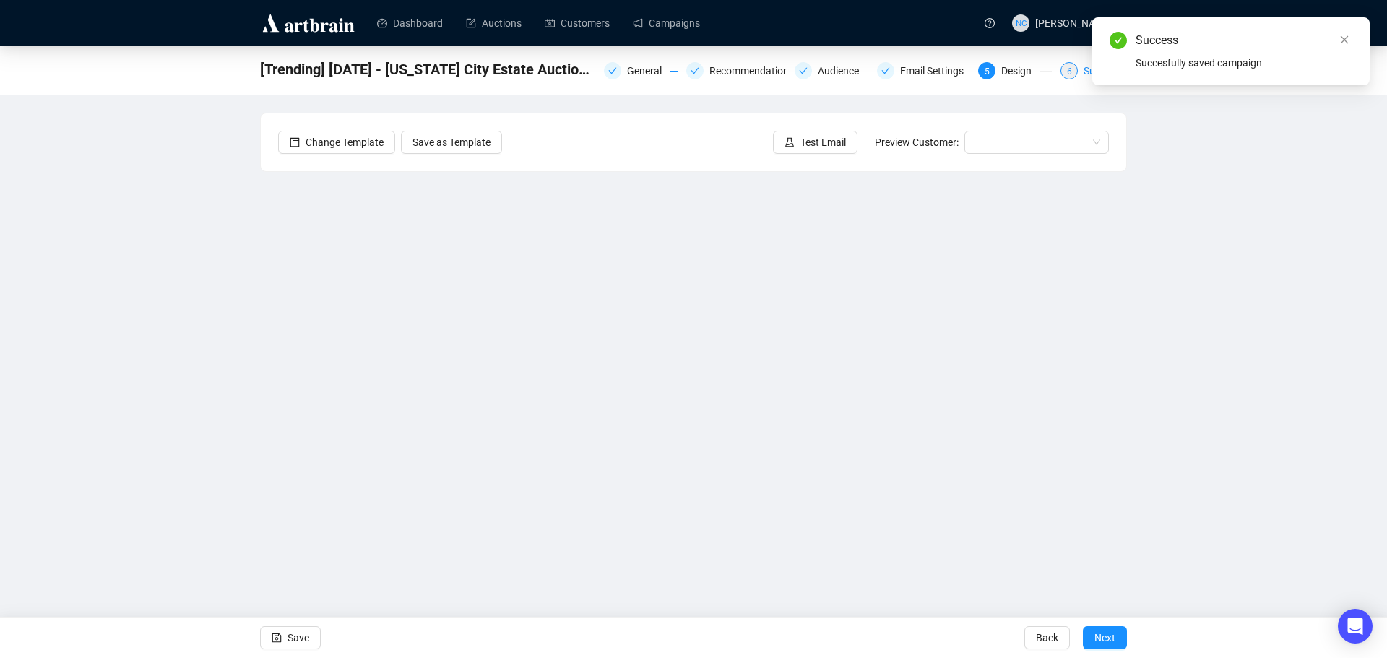
click at [1078, 67] on div "6" at bounding box center [1068, 70] width 17 height 17
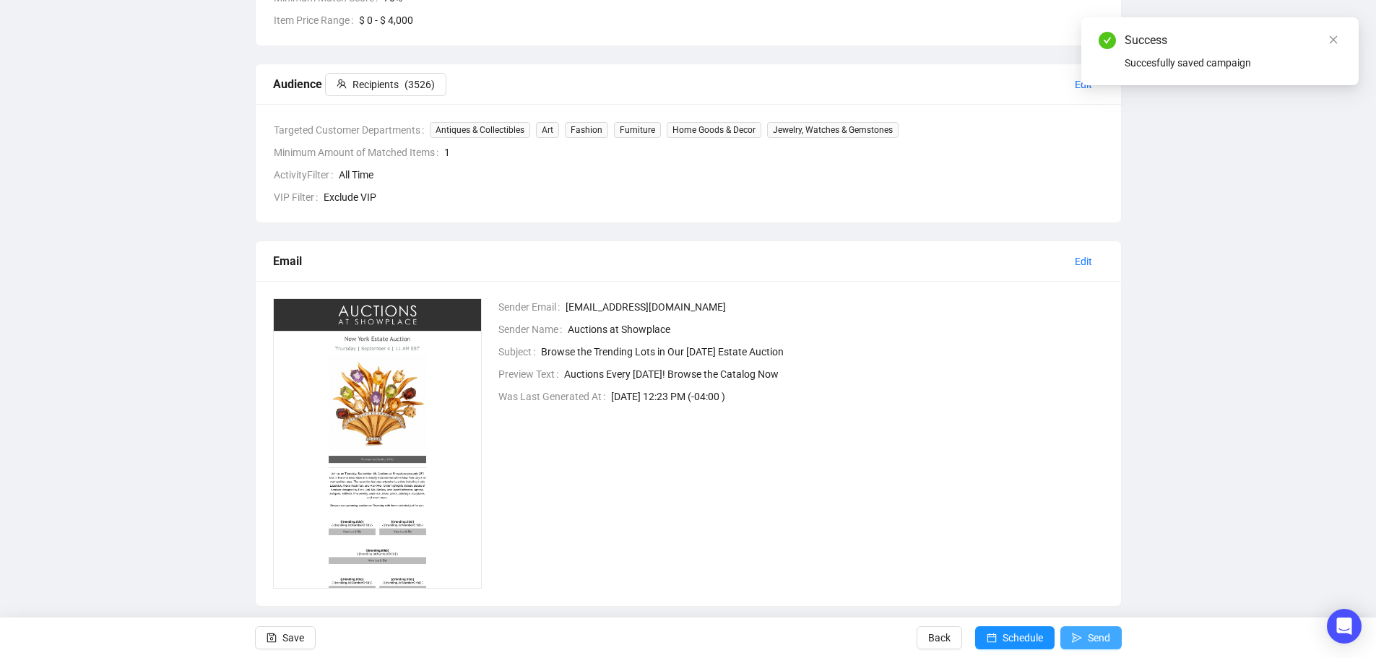
scroll to position [334, 0]
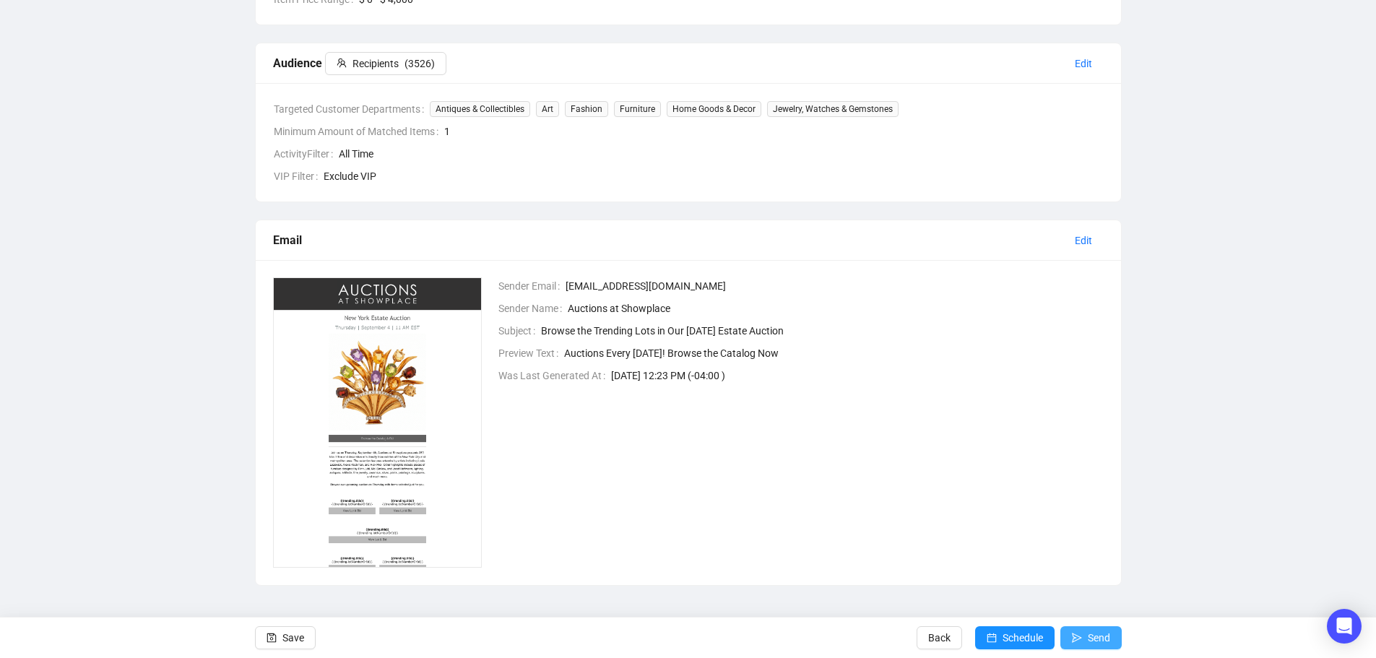
click at [1093, 641] on span "Send" at bounding box center [1099, 638] width 22 height 40
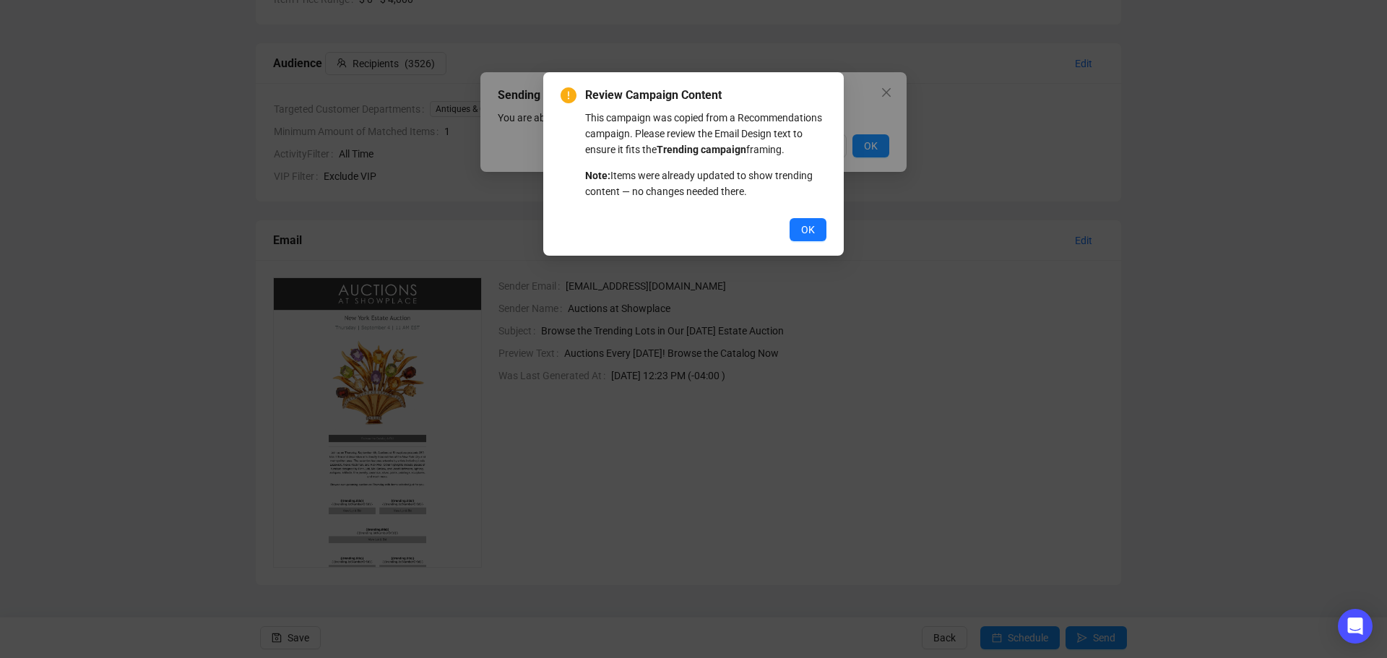
click at [869, 145] on div "Review Campaign Content This campaign was copied from a Recommendations campaig…" at bounding box center [693, 329] width 1387 height 658
click at [792, 237] on button "OK" at bounding box center [807, 229] width 37 height 23
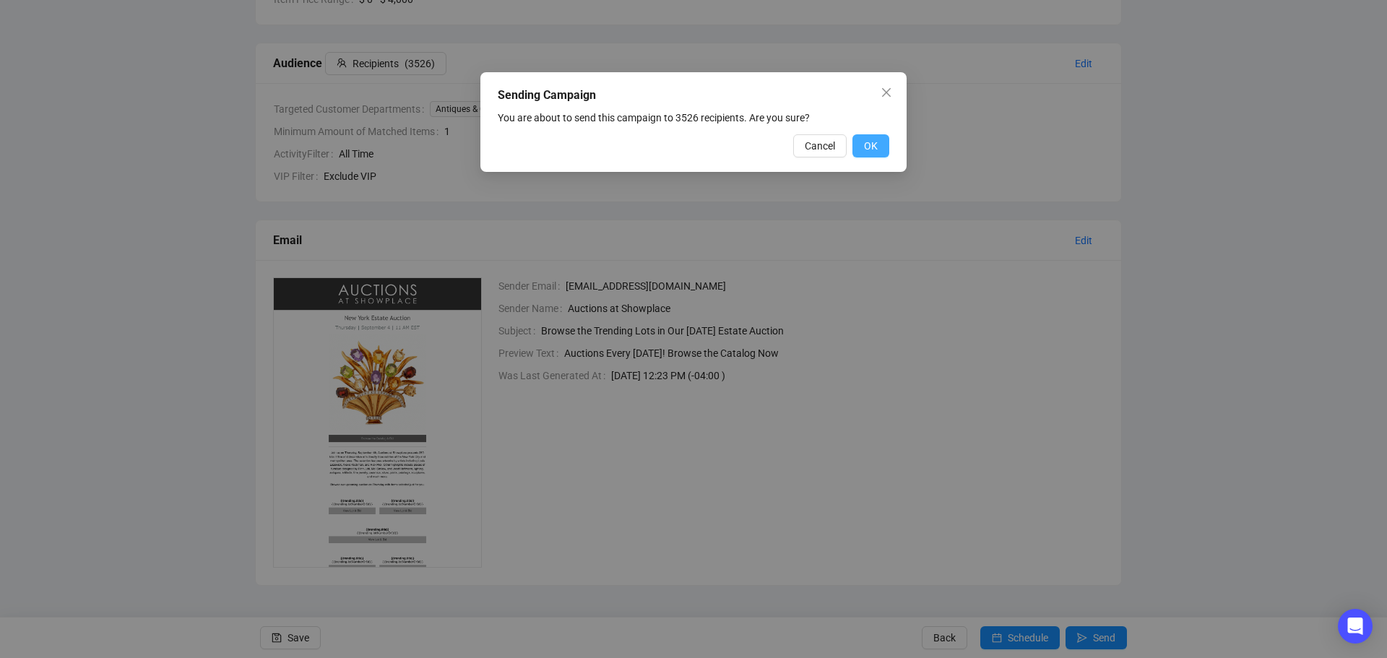
click at [873, 149] on span "OK" at bounding box center [871, 146] width 14 height 16
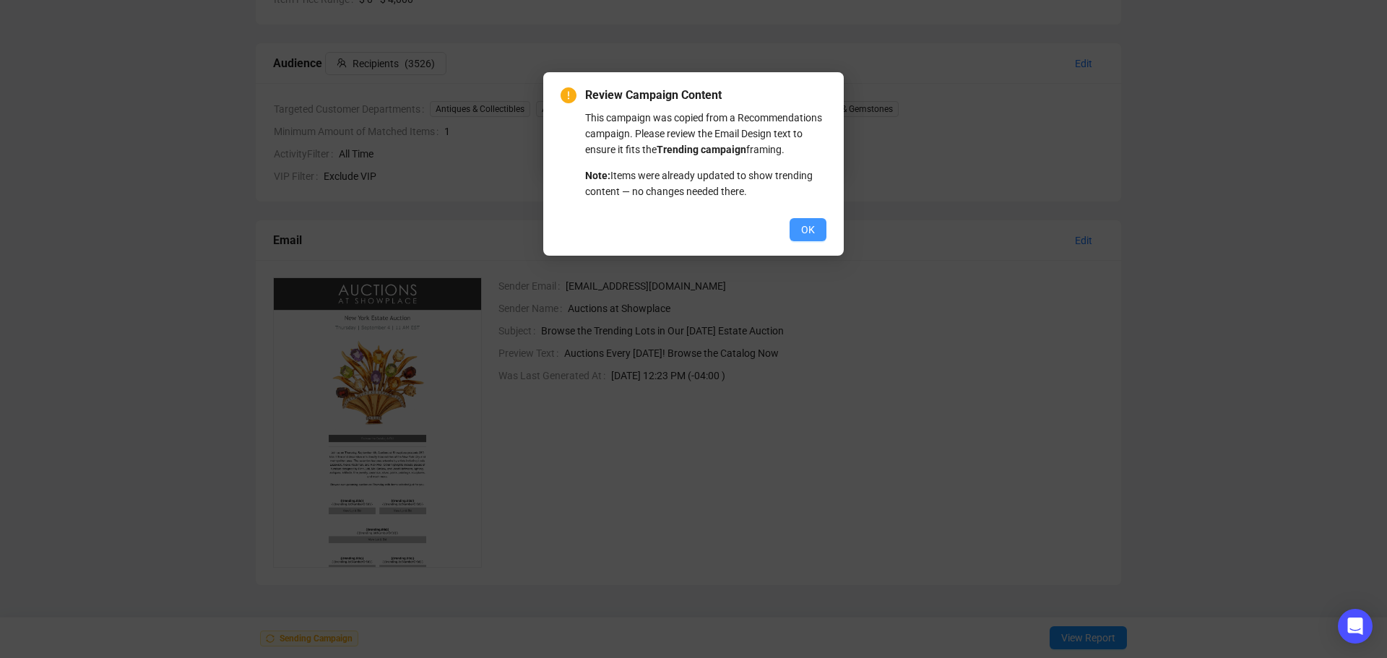
click at [802, 229] on span "OK" at bounding box center [808, 230] width 14 height 16
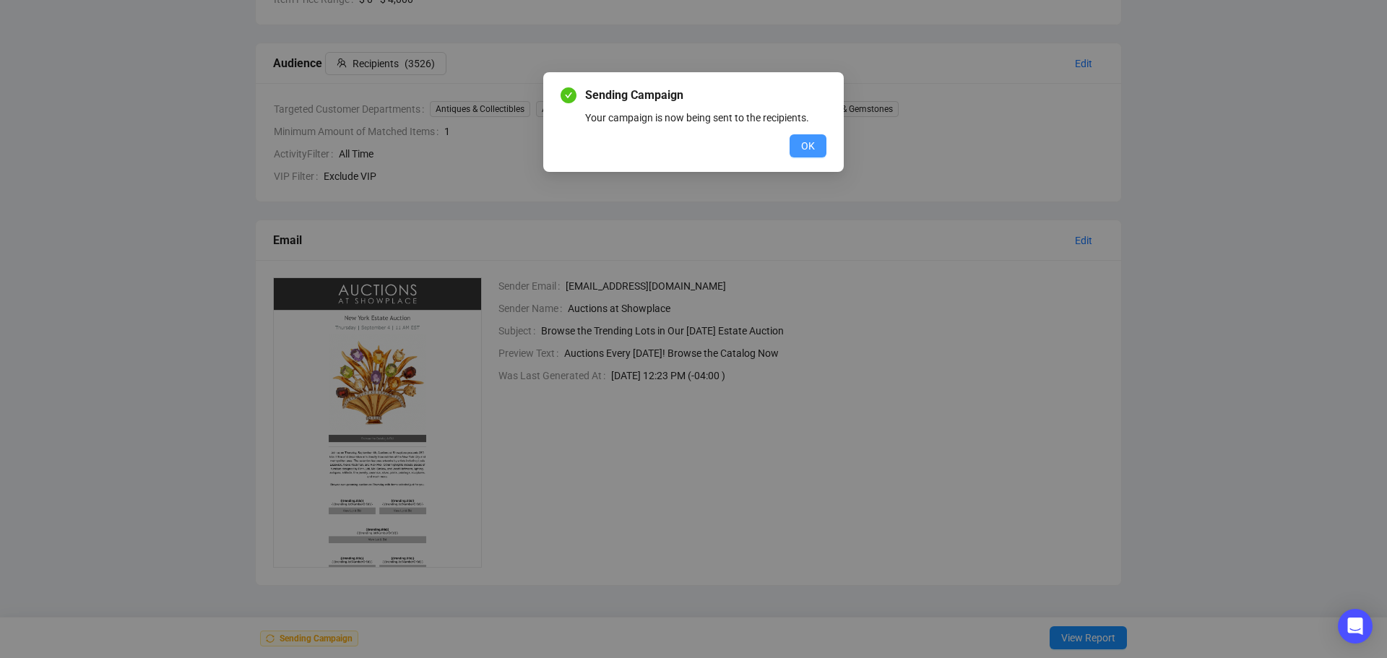
click at [805, 144] on span "OK" at bounding box center [808, 146] width 14 height 16
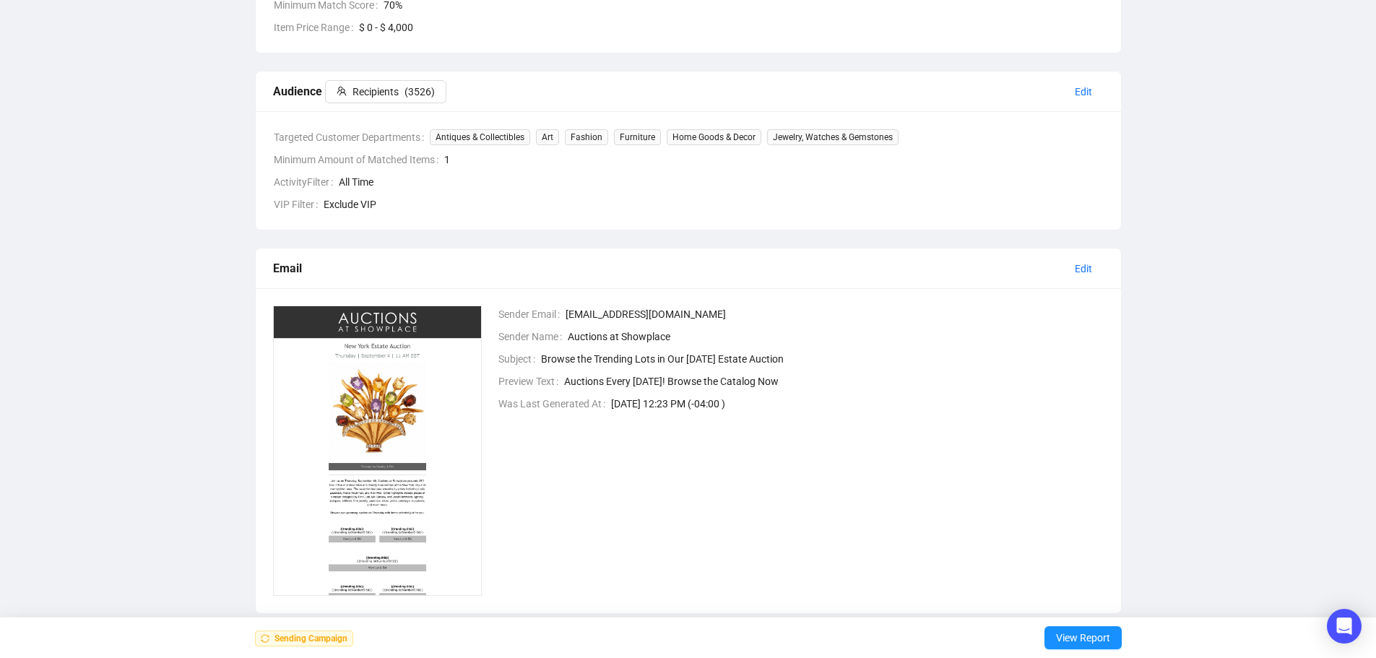
scroll to position [0, 0]
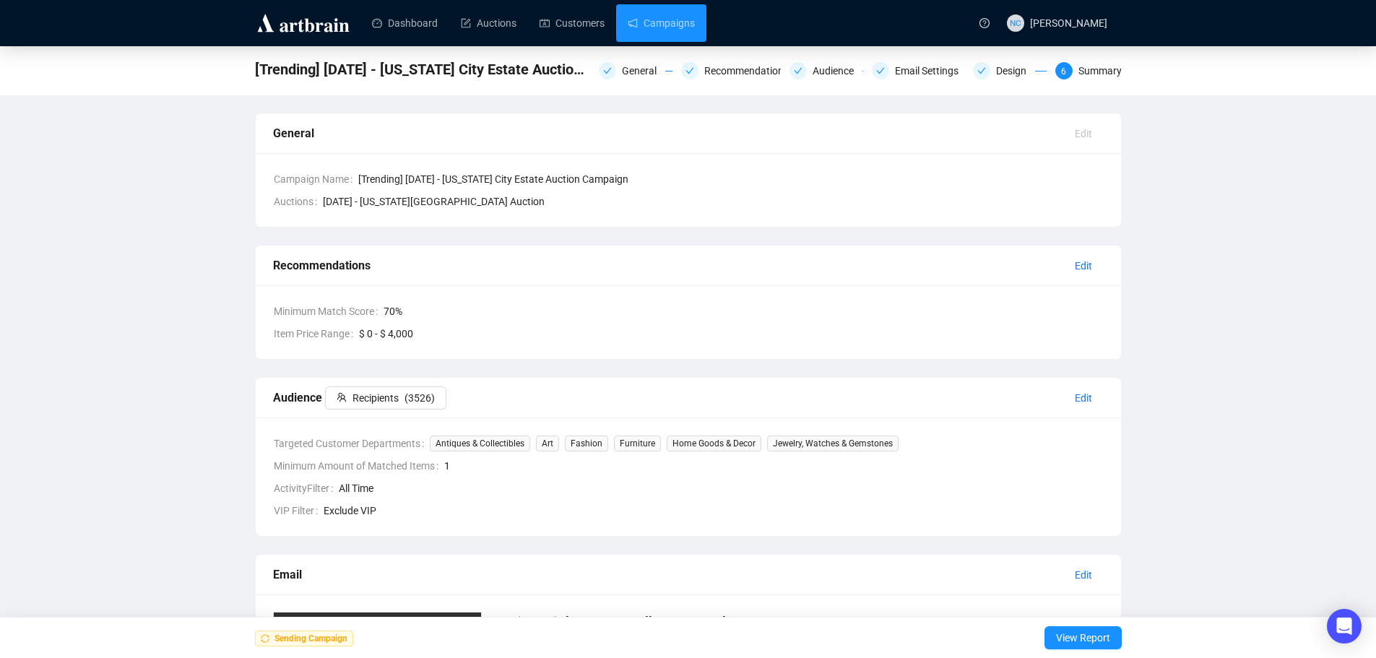
drag, startPoint x: 683, startPoint y: 24, endPoint x: 731, endPoint y: 1, distance: 53.0
click at [683, 24] on link "Campaigns" at bounding box center [661, 23] width 67 height 38
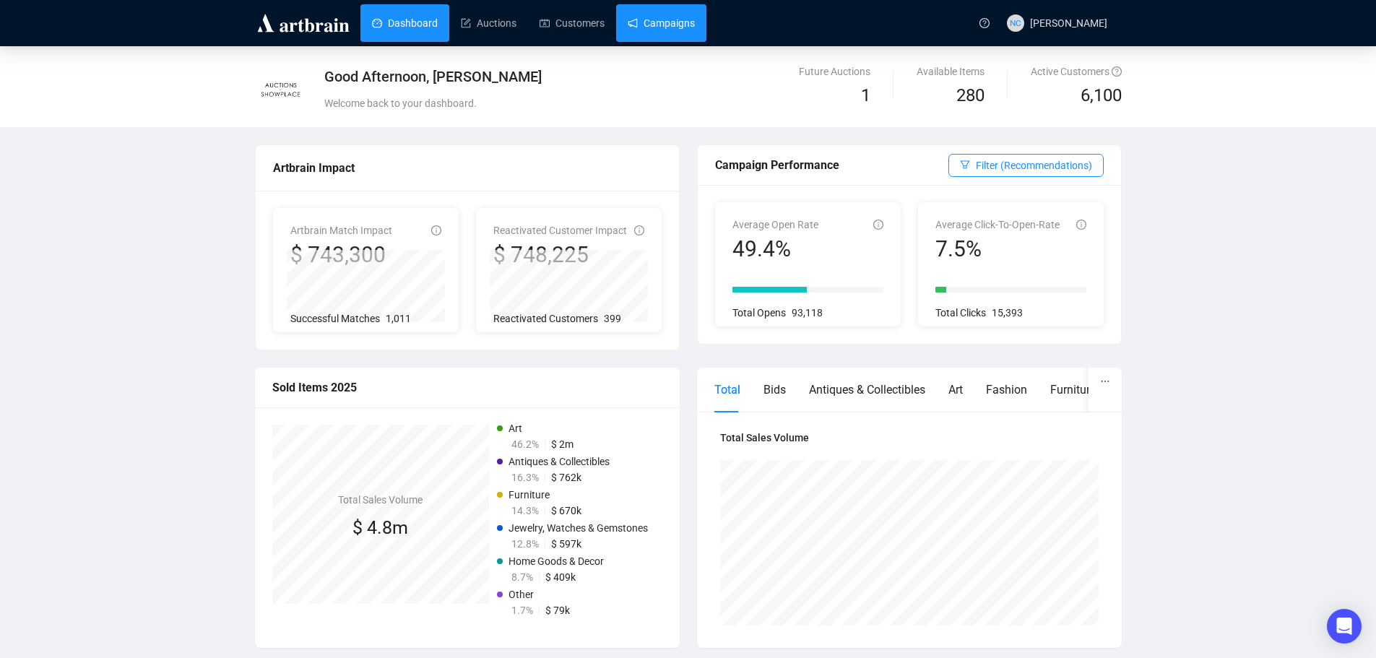
click at [662, 25] on link "Campaigns" at bounding box center [661, 23] width 67 height 38
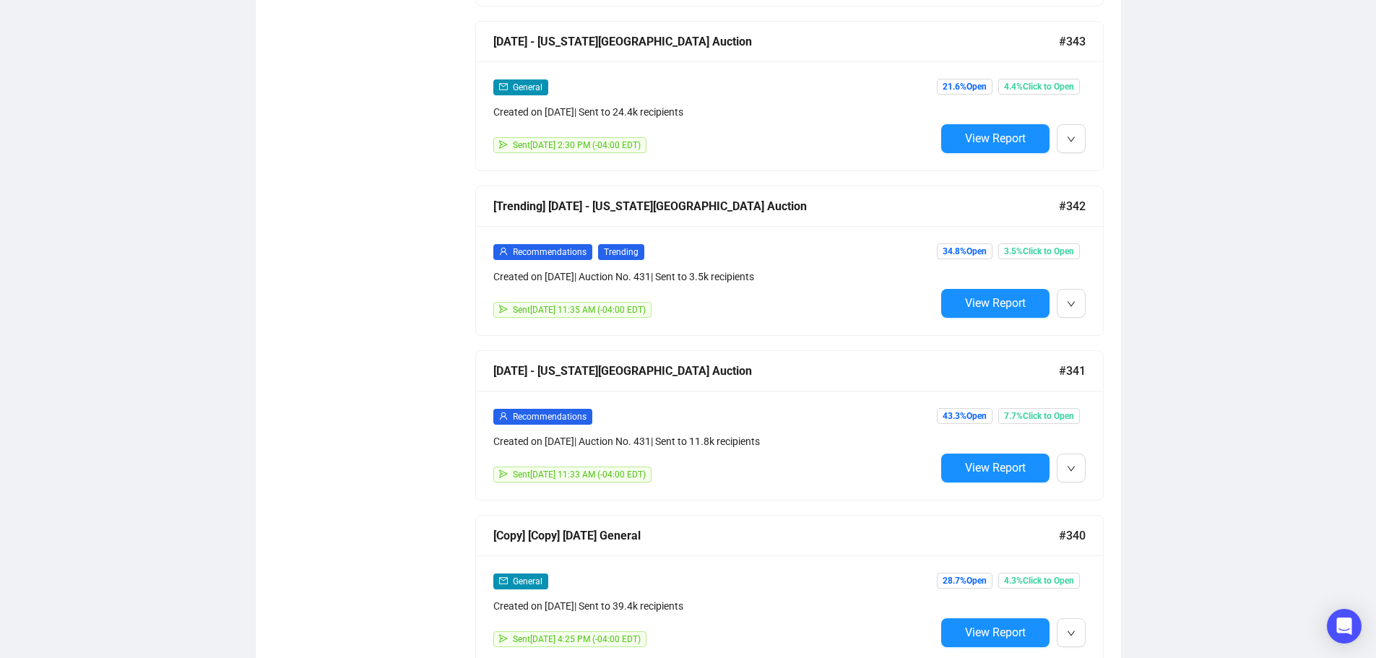
scroll to position [2056, 0]
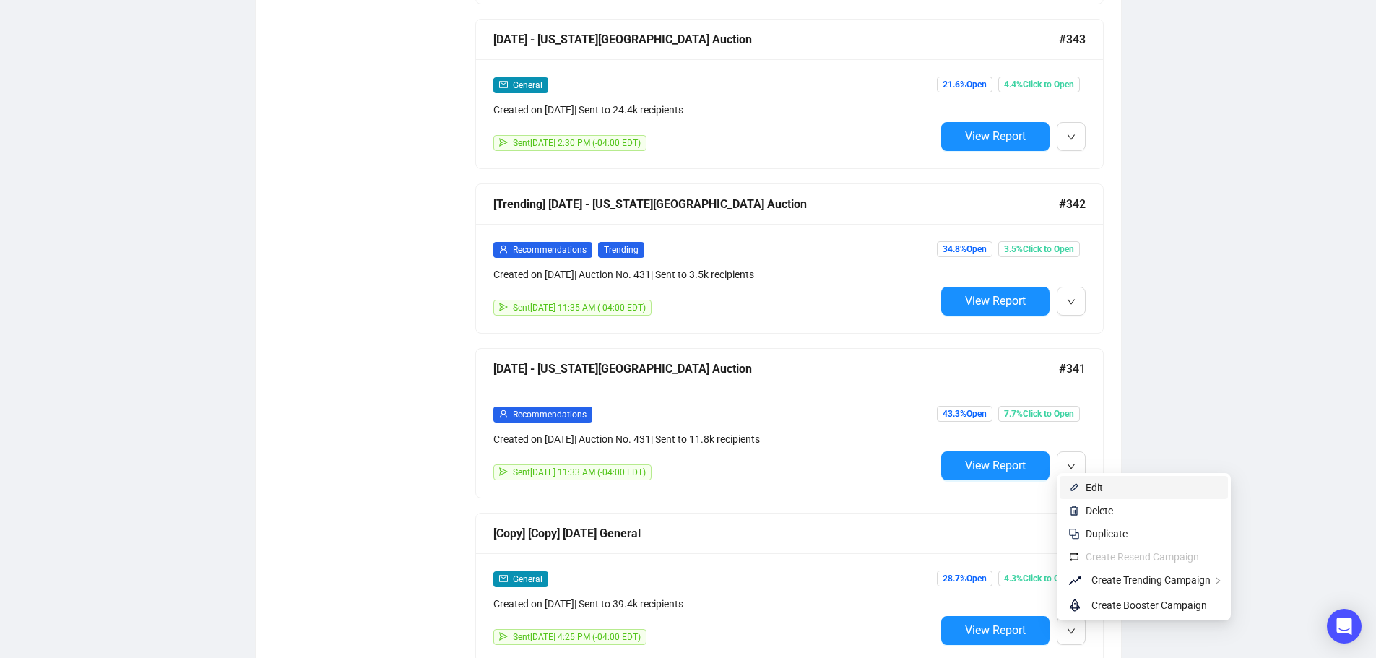
click at [1091, 490] on span "Edit" at bounding box center [1094, 488] width 17 height 12
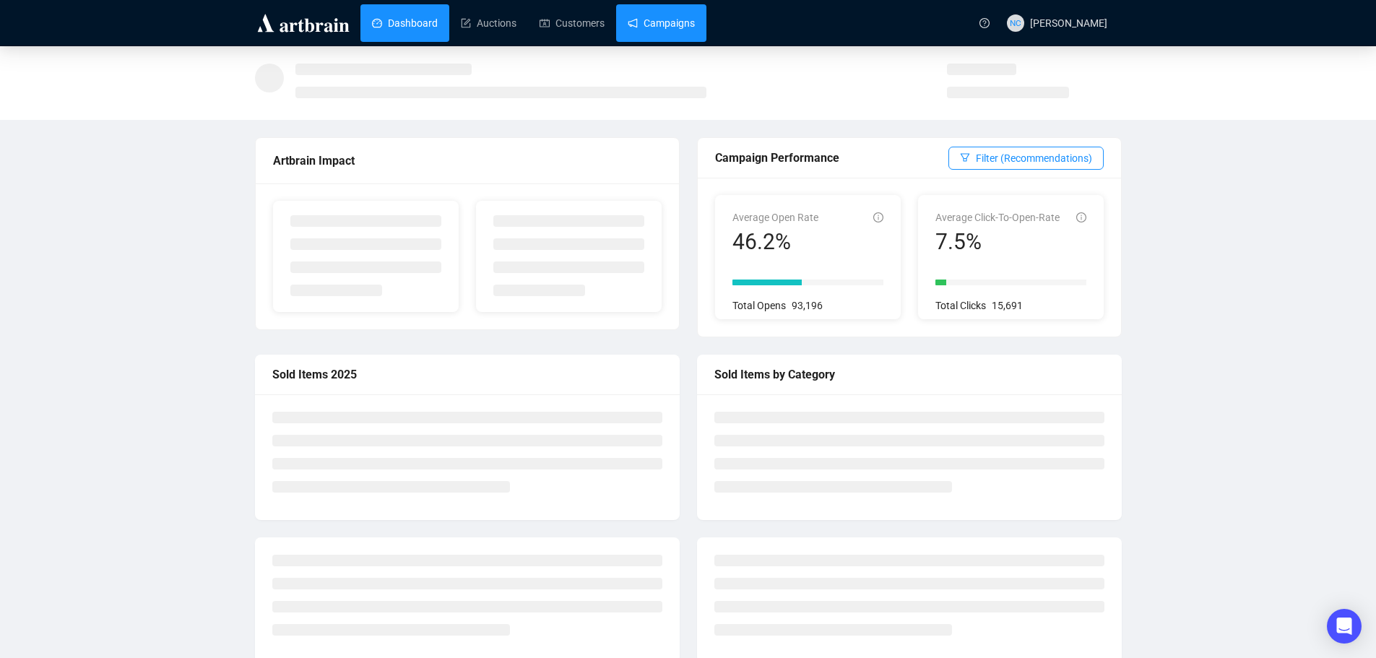
click at [672, 20] on link "Campaigns" at bounding box center [661, 23] width 67 height 38
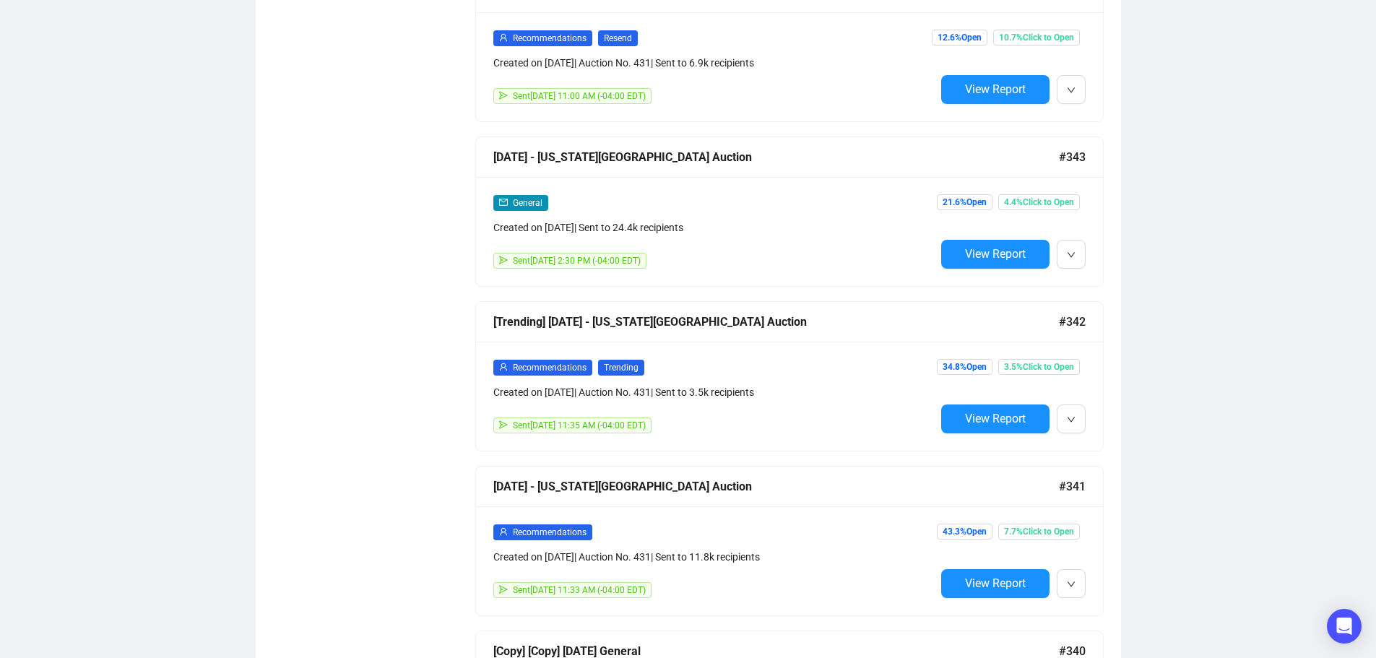
scroll to position [2128, 0]
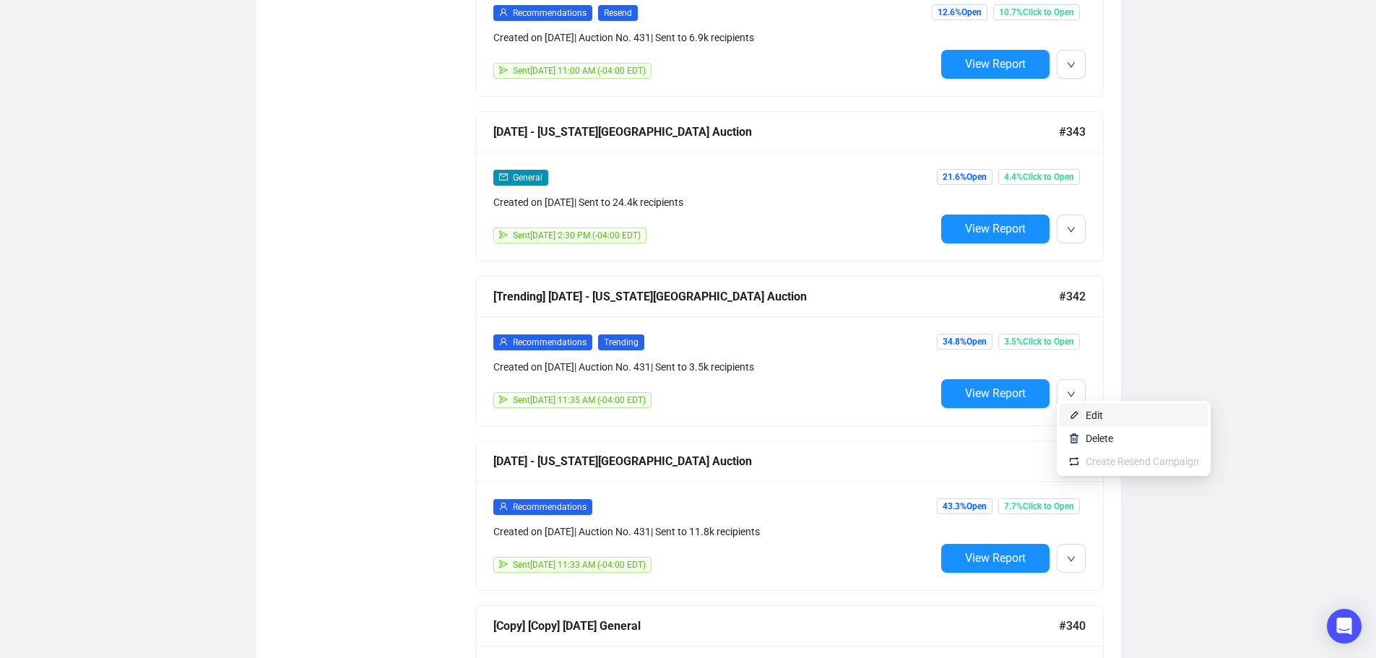
click at [1089, 417] on span "Edit" at bounding box center [1094, 416] width 17 height 12
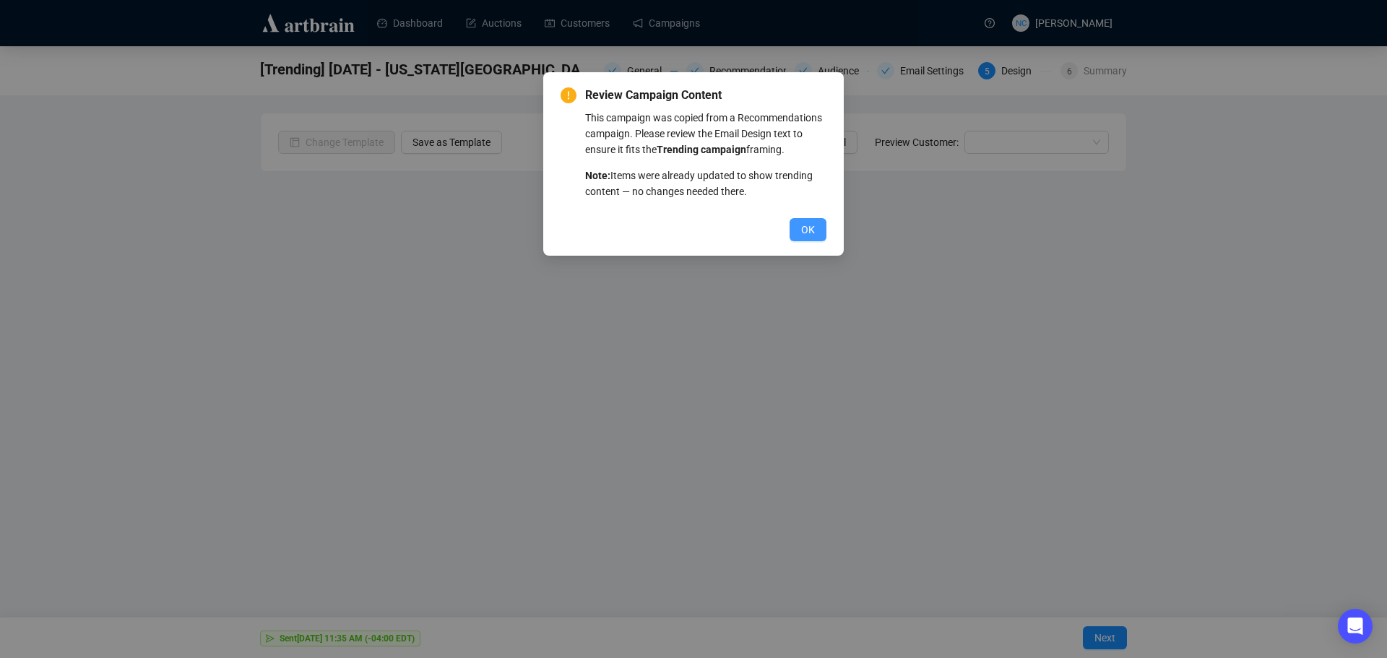
click at [814, 231] on span "OK" at bounding box center [808, 230] width 14 height 16
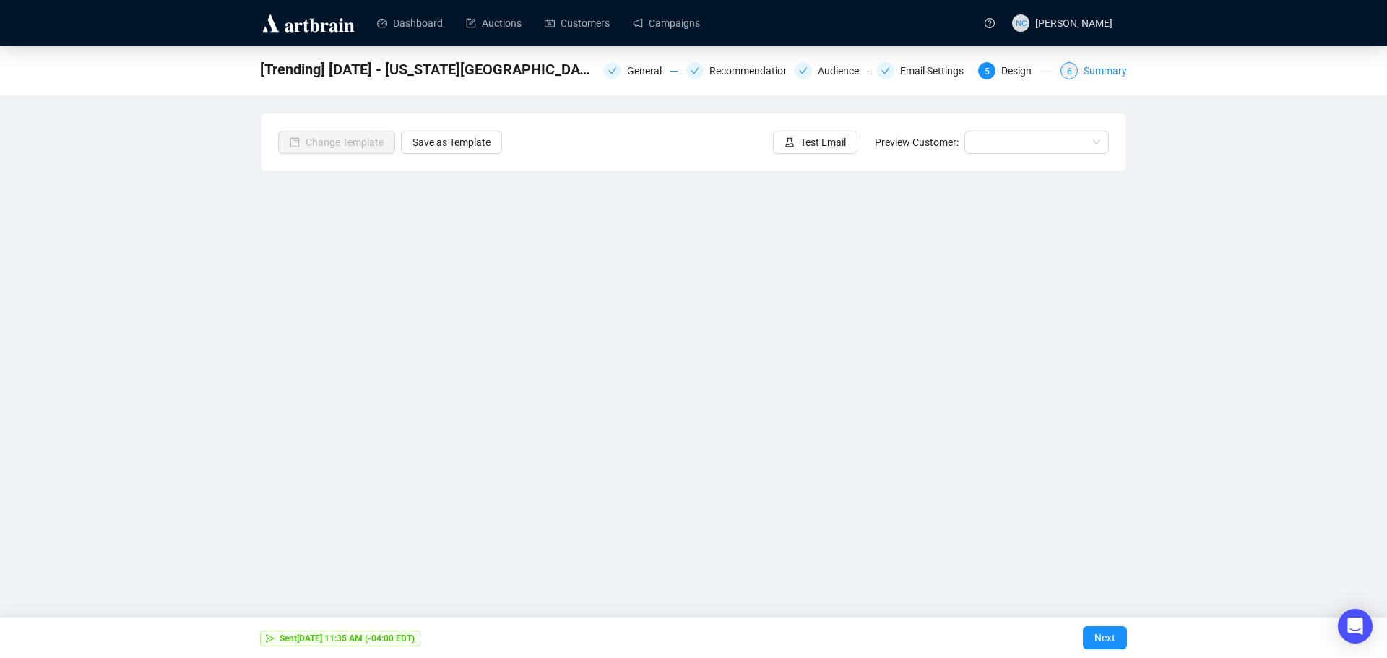
click at [1094, 72] on div "Summary" at bounding box center [1104, 70] width 43 height 17
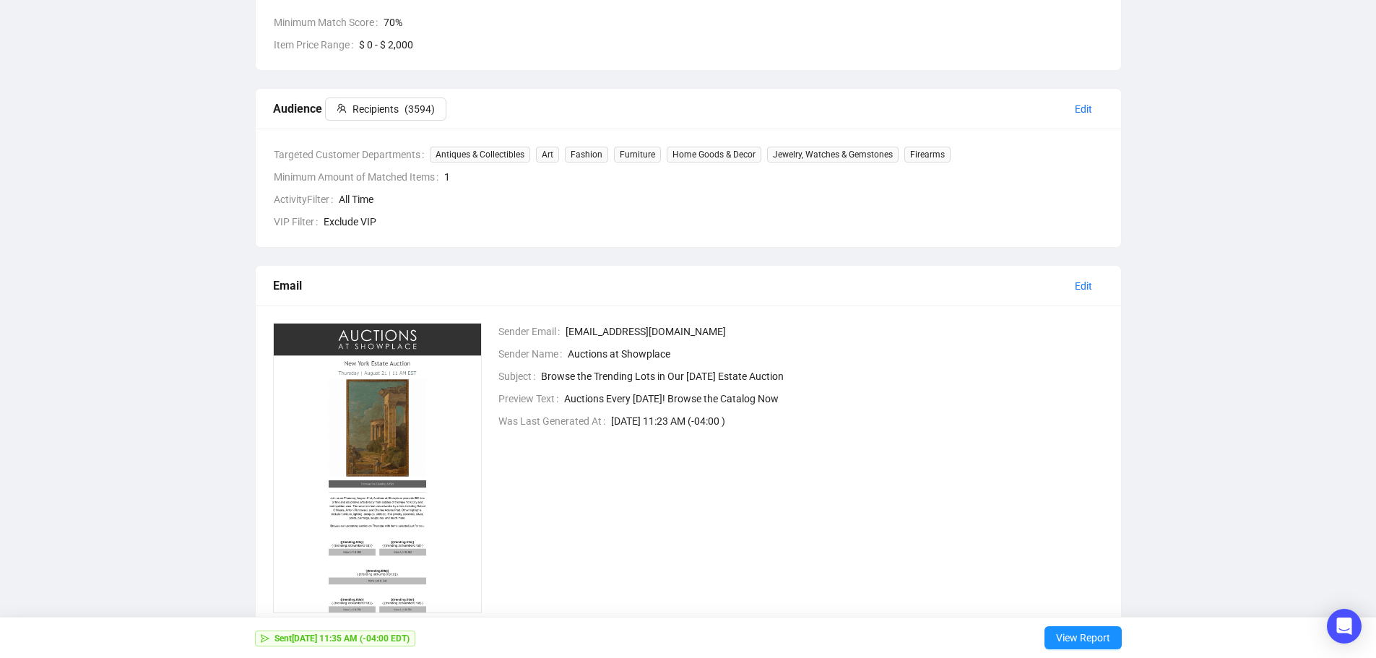
scroll to position [334, 0]
